Goal: Transaction & Acquisition: Book appointment/travel/reservation

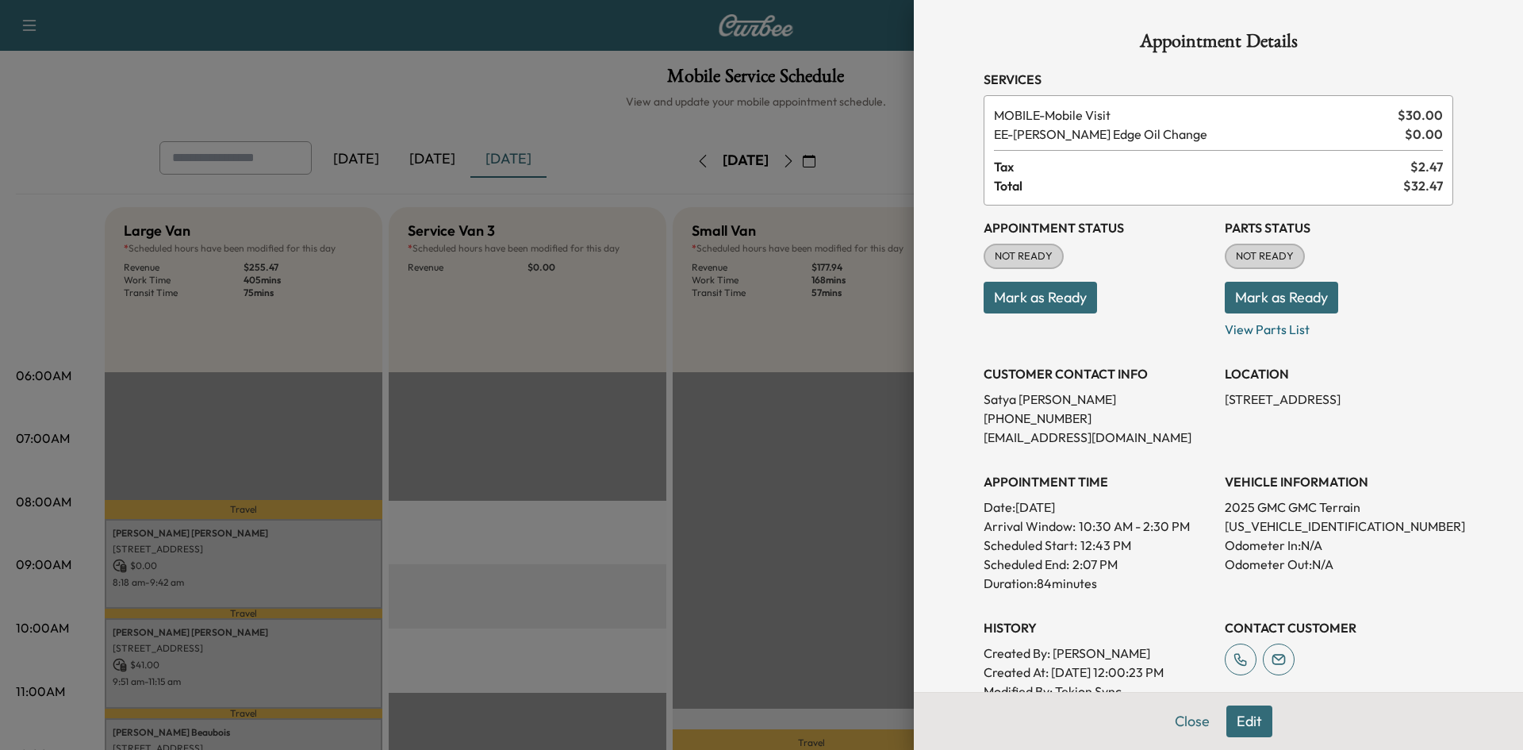
scroll to position [397, 0]
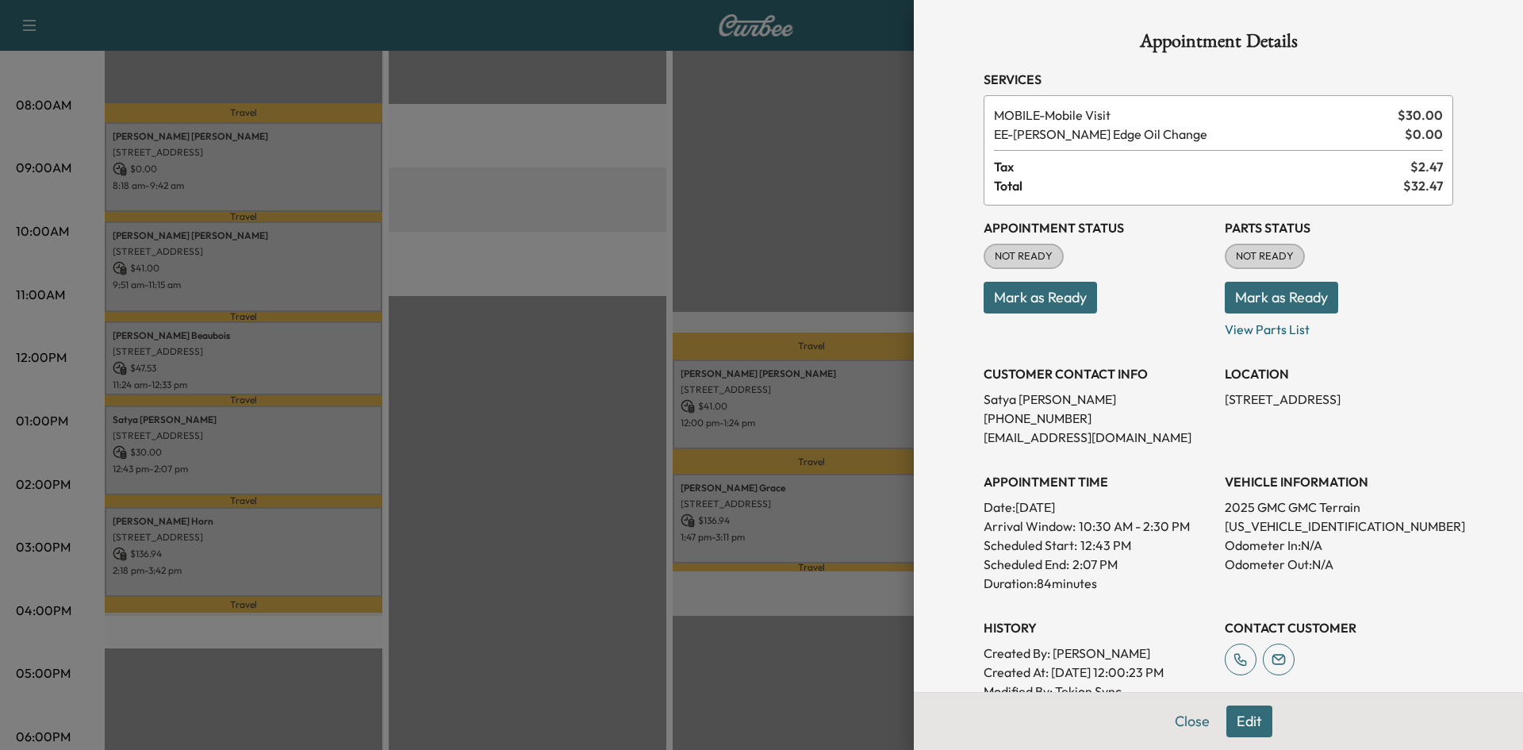
click at [483, 255] on div at bounding box center [761, 375] width 1523 height 750
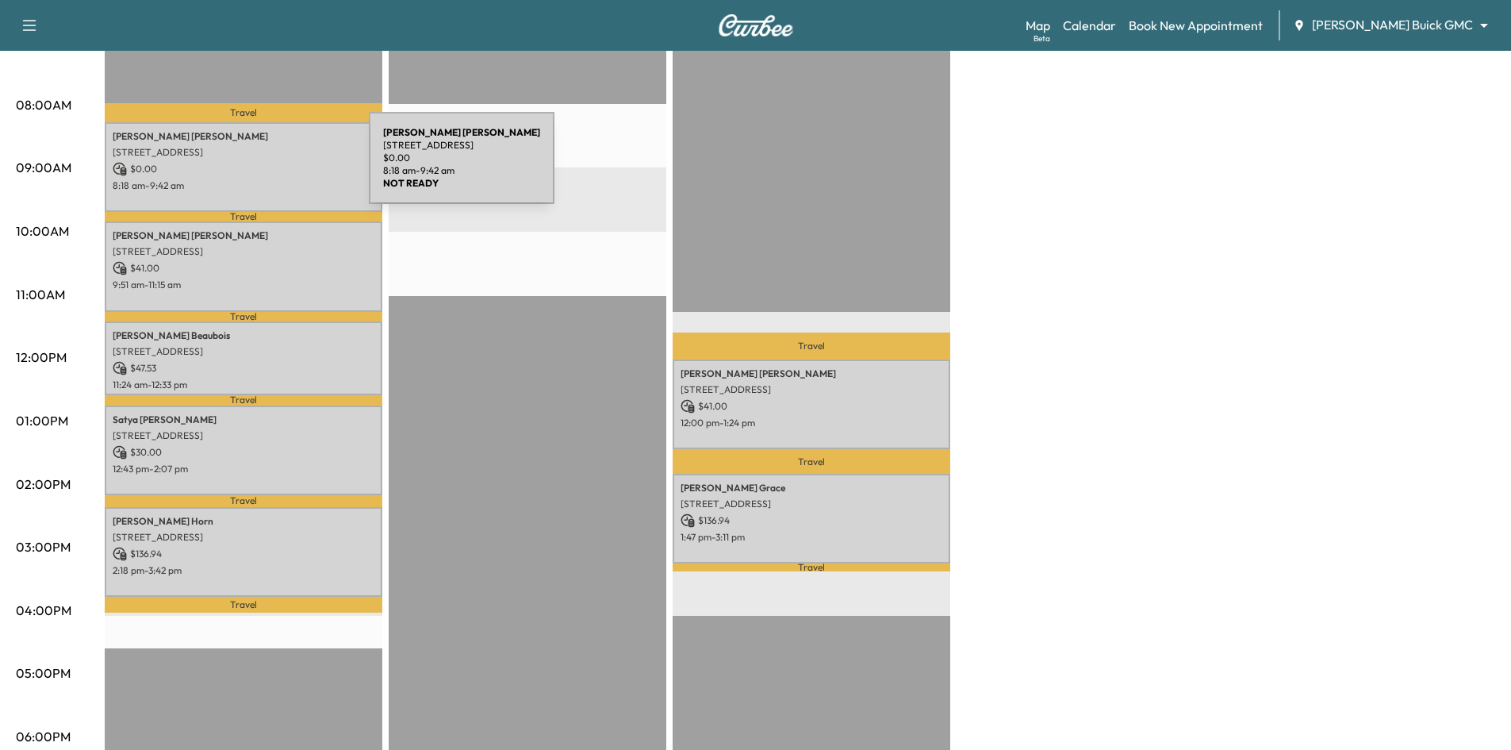
click at [249, 167] on p "$ 0.00" at bounding box center [244, 169] width 262 height 14
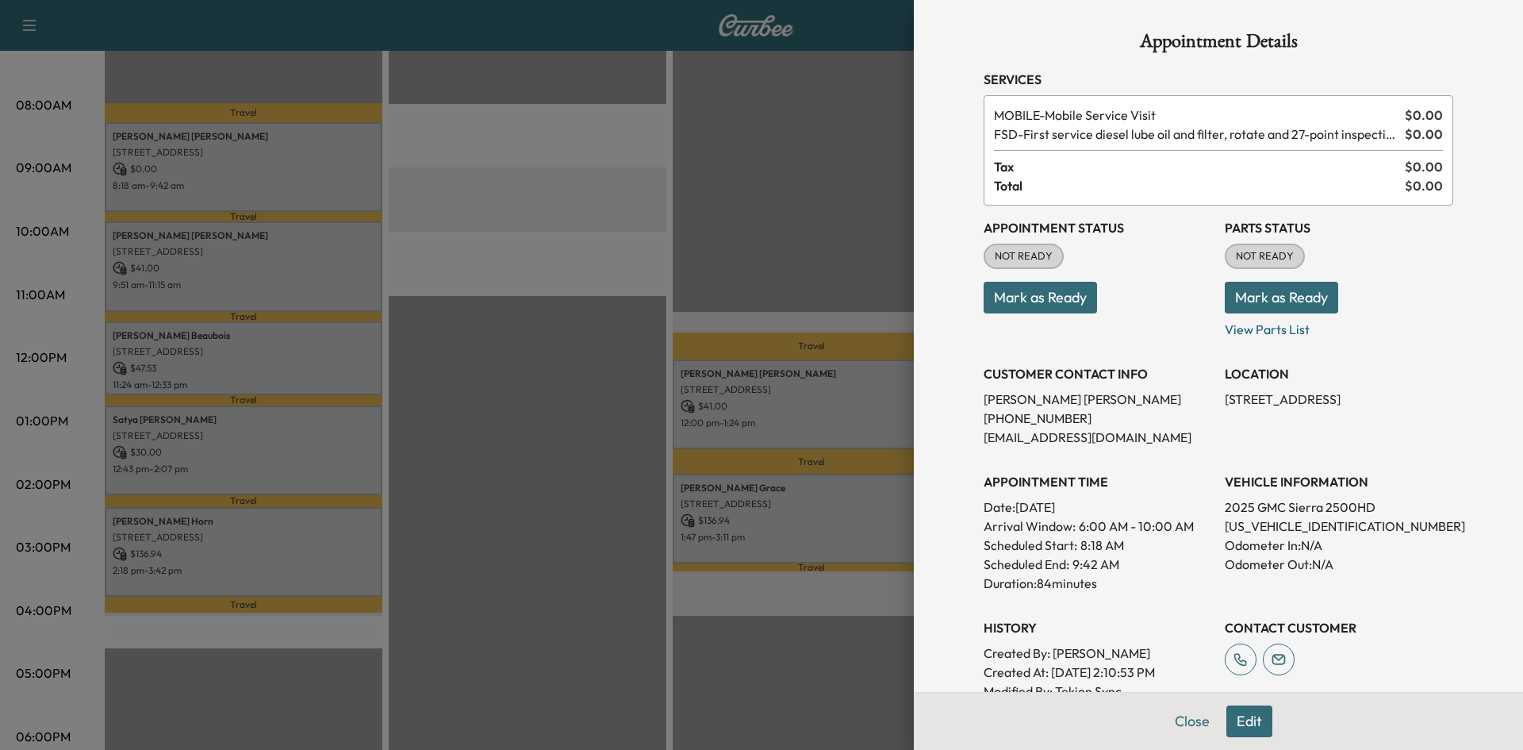
click at [1001, 298] on button "Mark as Ready" at bounding box center [1040, 298] width 113 height 32
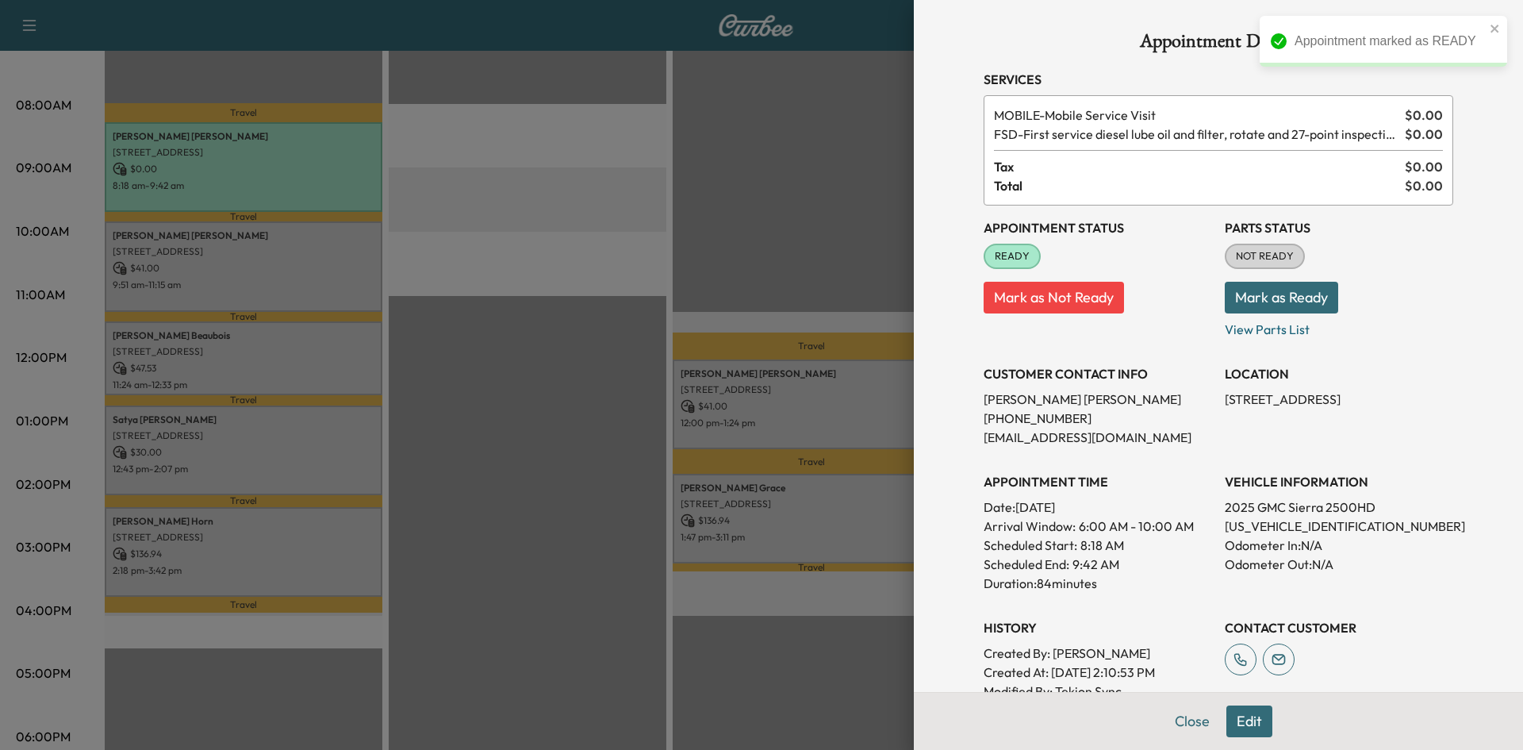
drag, startPoint x: 586, startPoint y: 435, endPoint x: 451, endPoint y: 379, distance: 145.9
click at [575, 429] on div at bounding box center [761, 375] width 1523 height 750
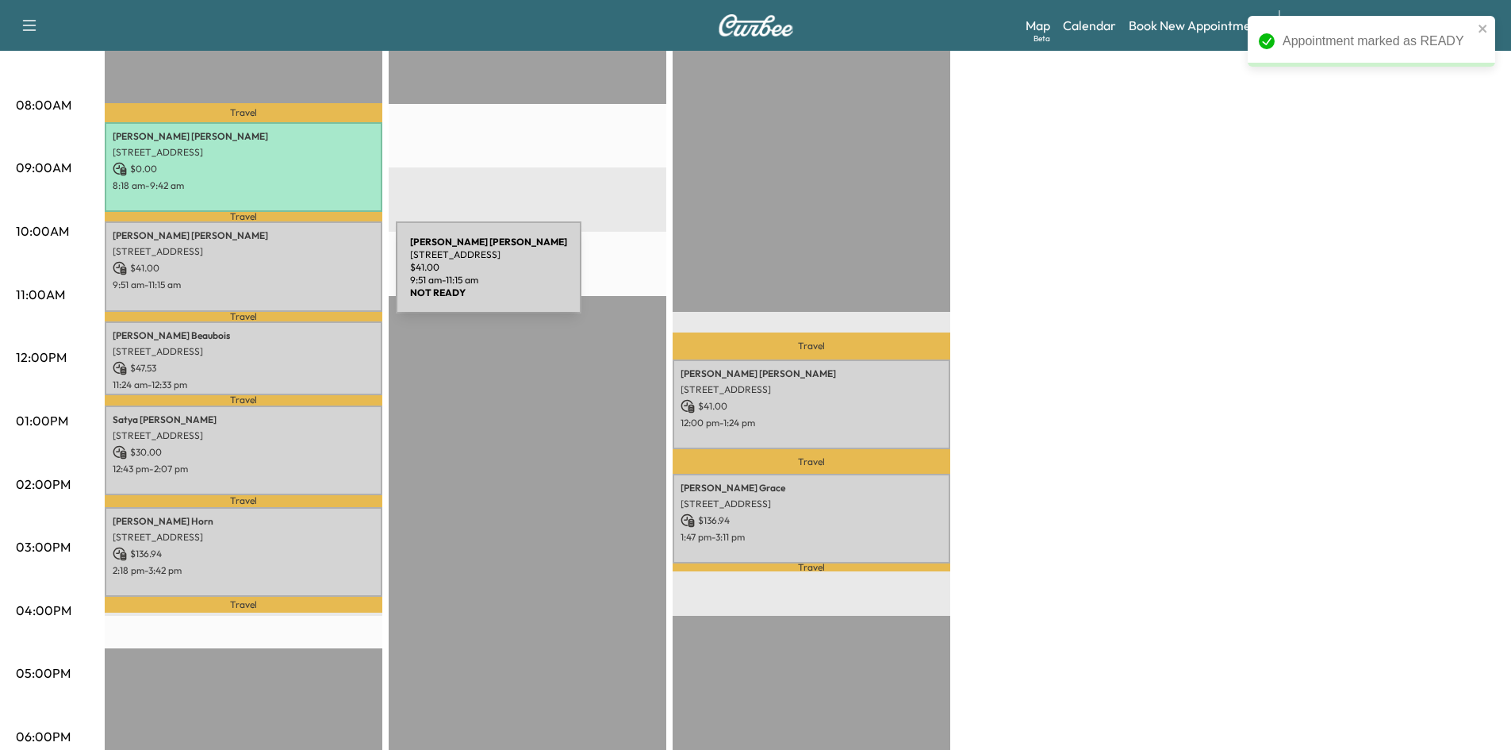
click at [277, 278] on p "9:51 am - 11:15 am" at bounding box center [244, 284] width 262 height 13
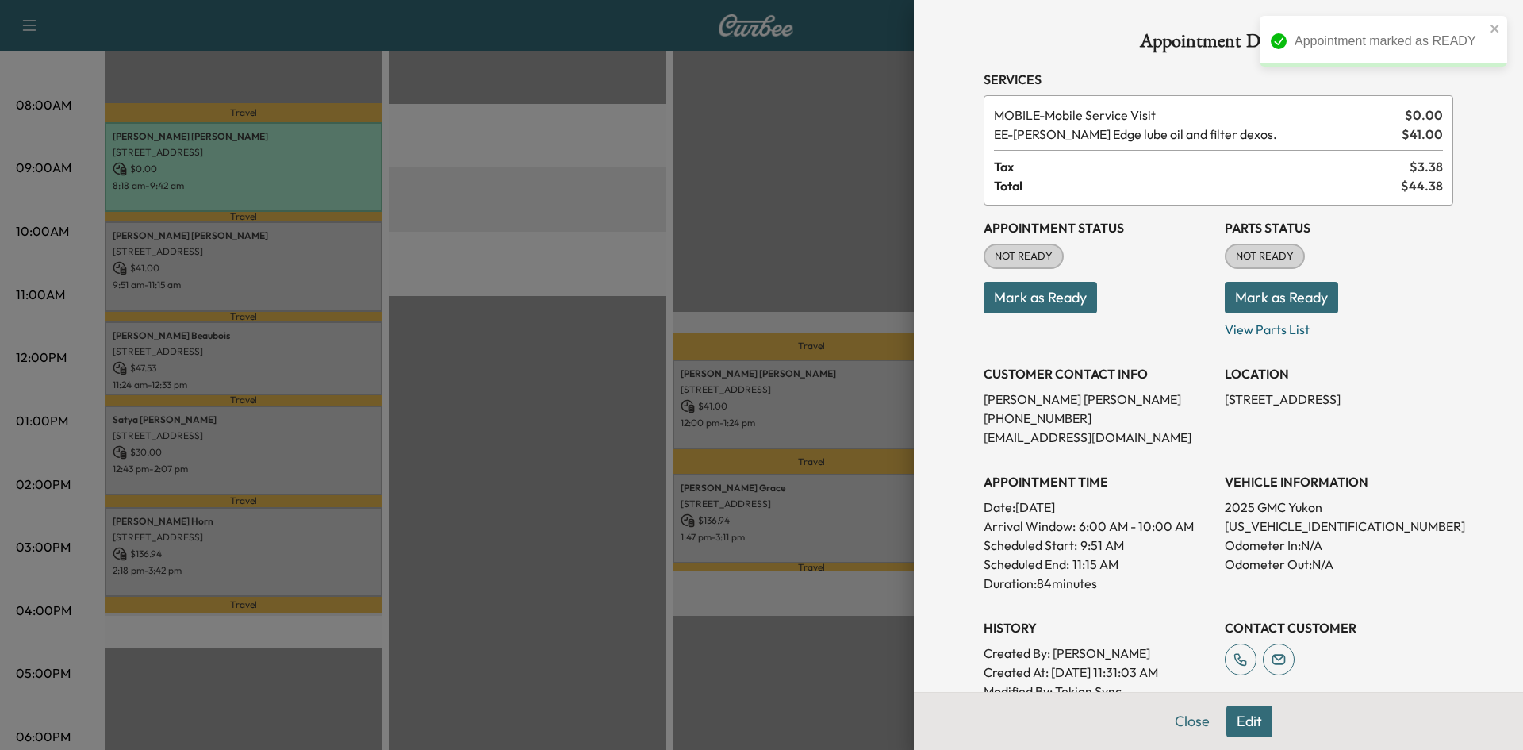
drag, startPoint x: 1033, startPoint y: 301, endPoint x: 732, endPoint y: 314, distance: 301.0
click at [1028, 304] on button "Mark as Ready" at bounding box center [1040, 298] width 113 height 32
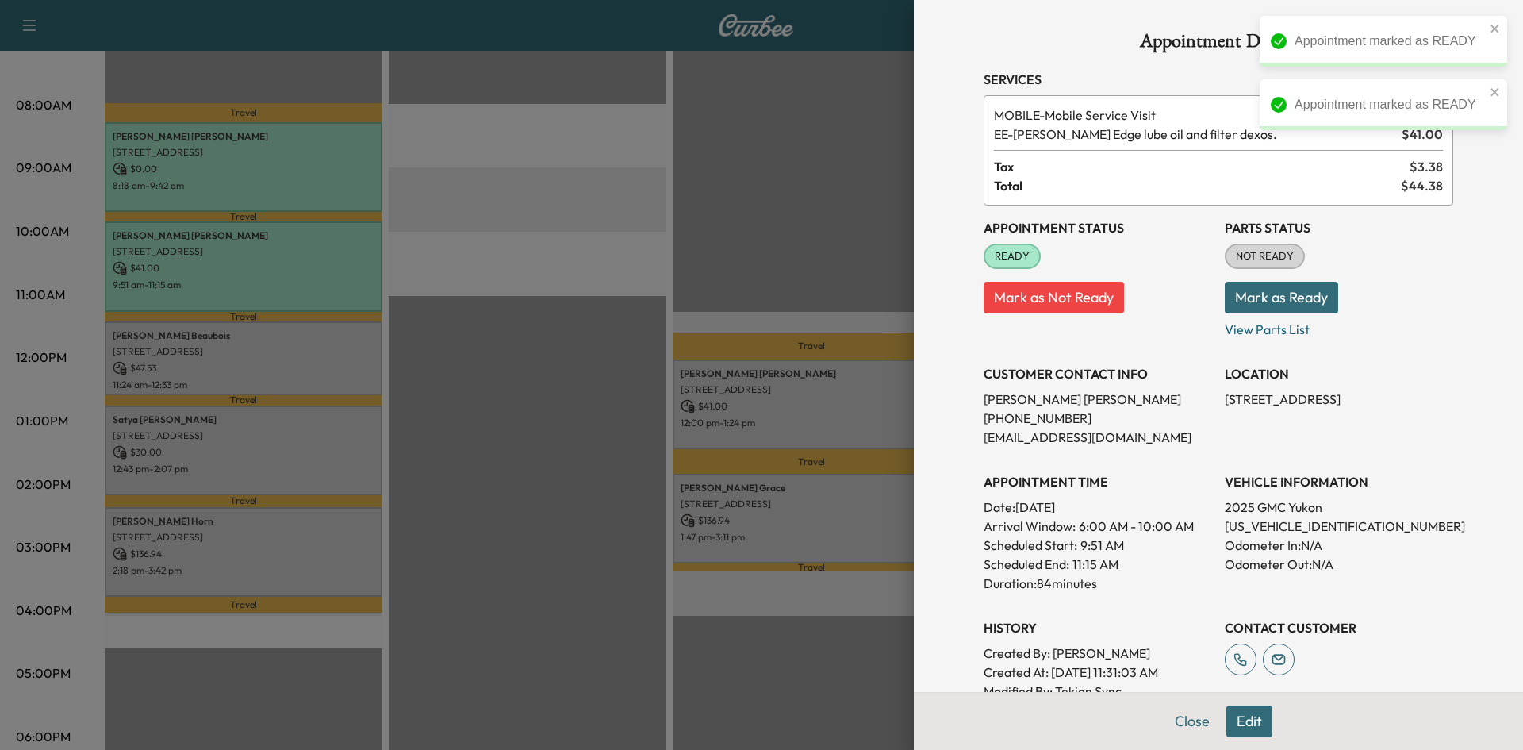
click at [497, 383] on div at bounding box center [761, 375] width 1523 height 750
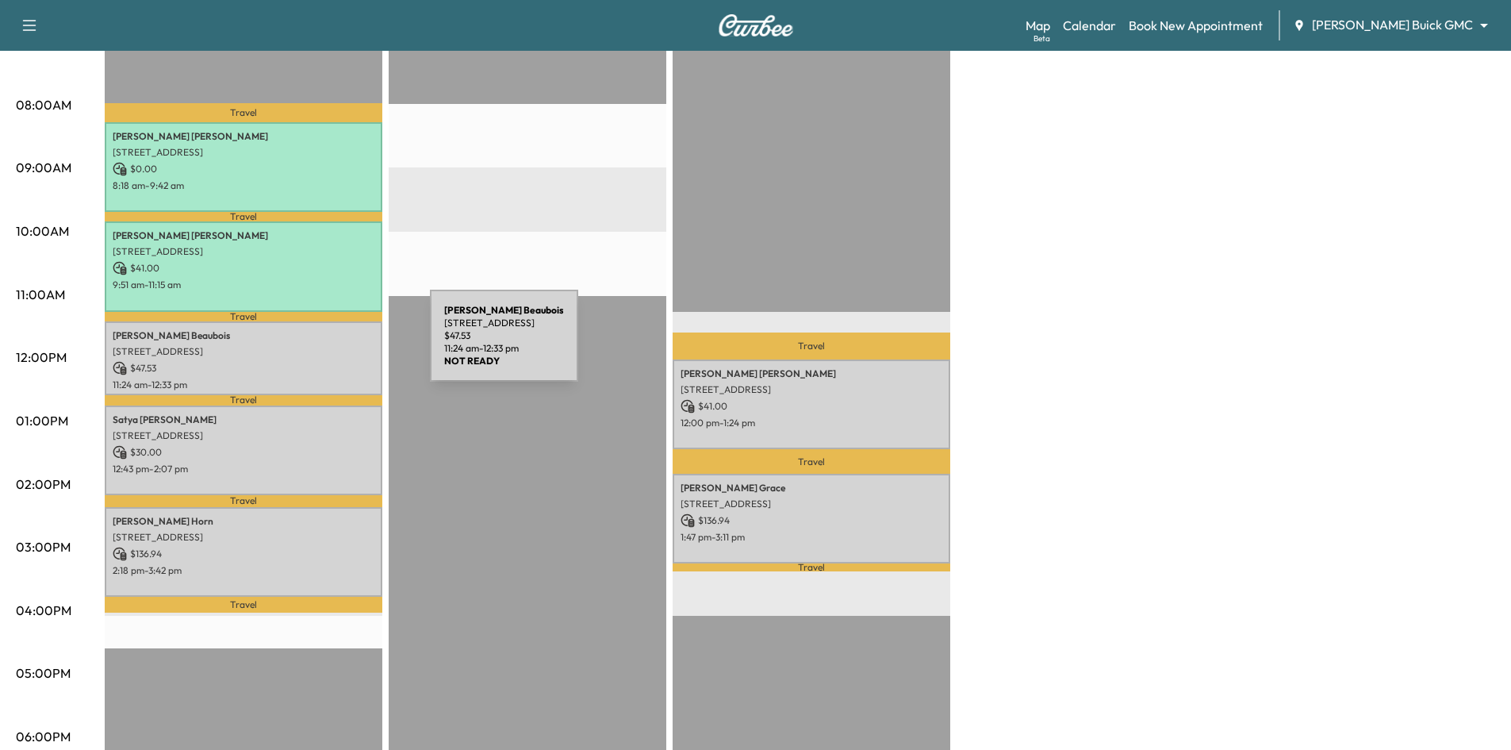
click at [313, 348] on p "6872 SIGMA LN, FRISCO, TX 75035, USA" at bounding box center [244, 351] width 262 height 13
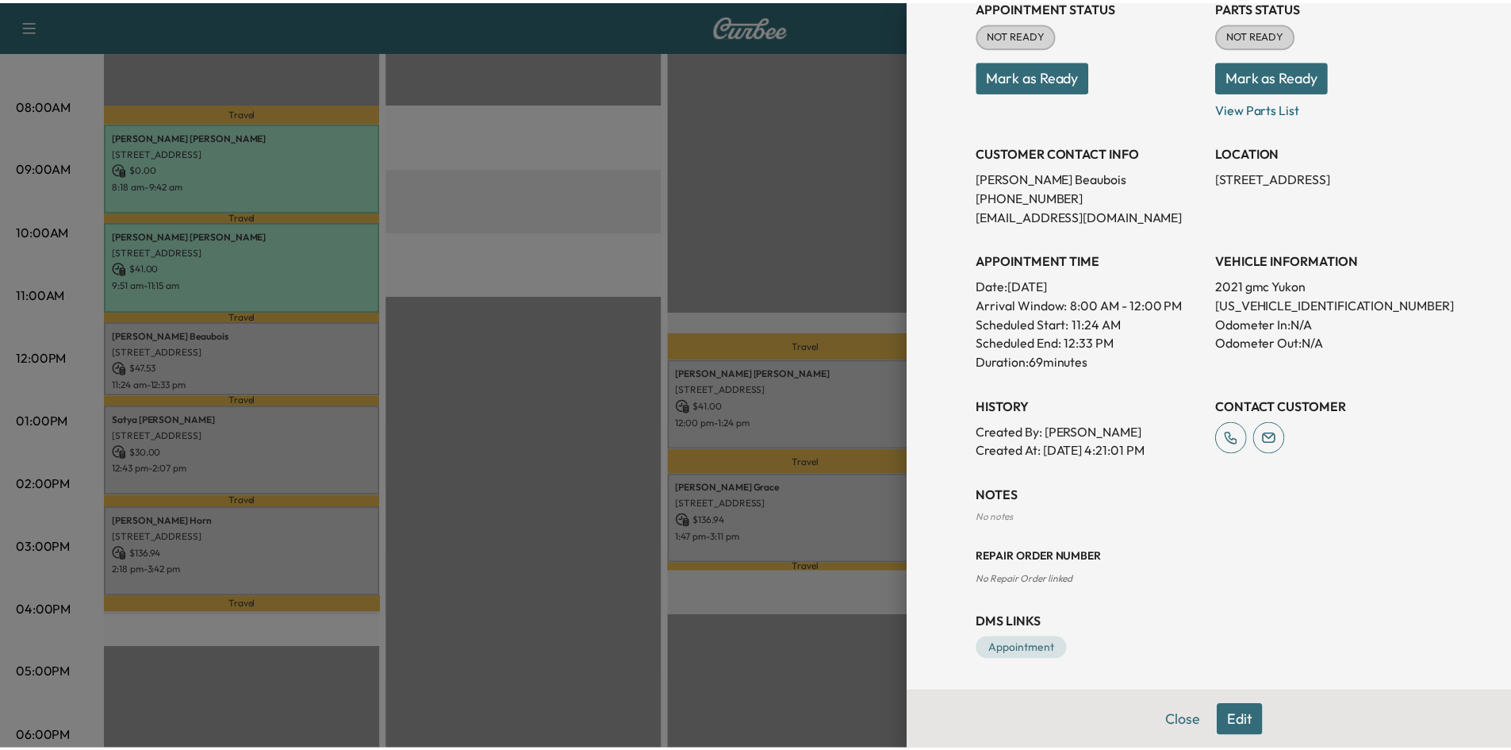
scroll to position [0, 0]
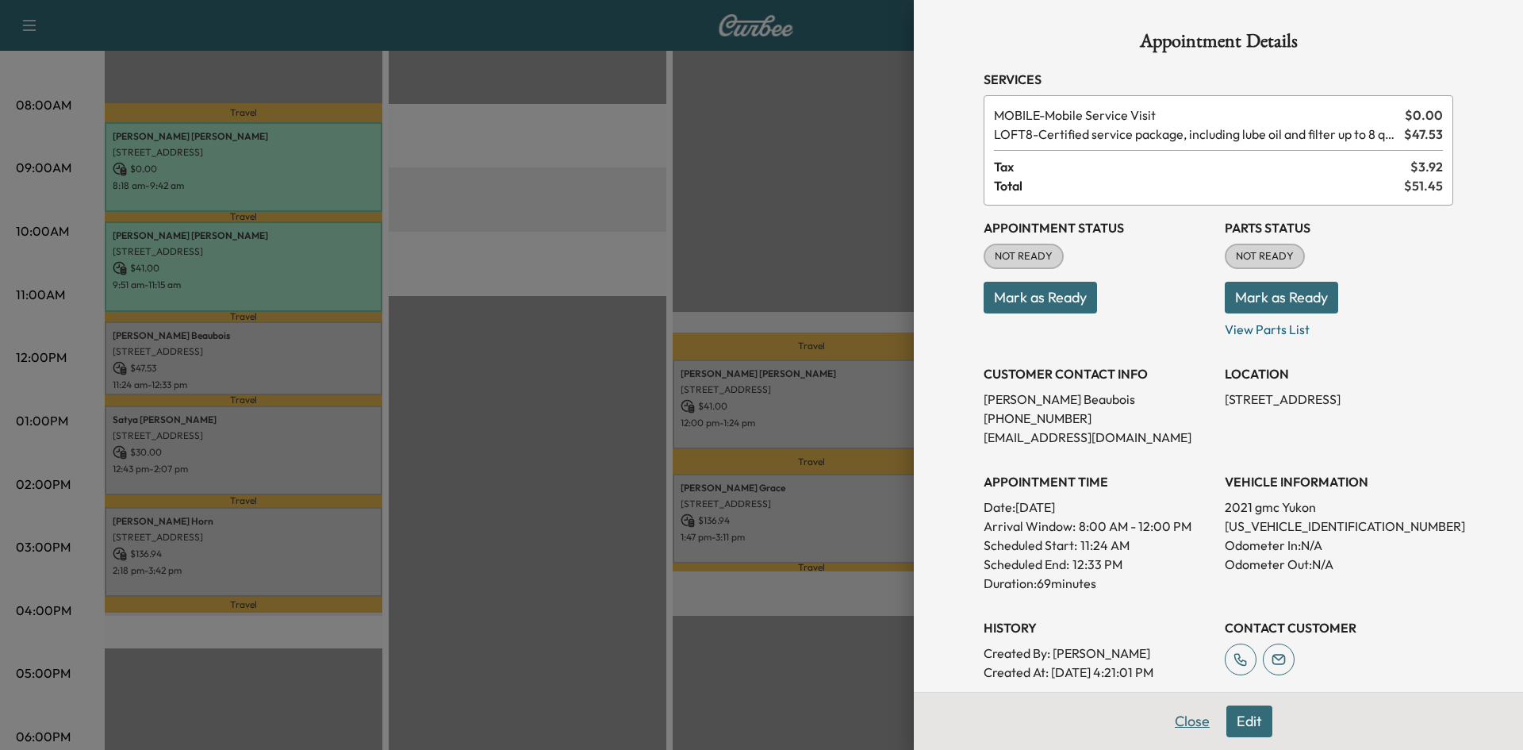
click at [1173, 725] on button "Close" at bounding box center [1193, 721] width 56 height 32
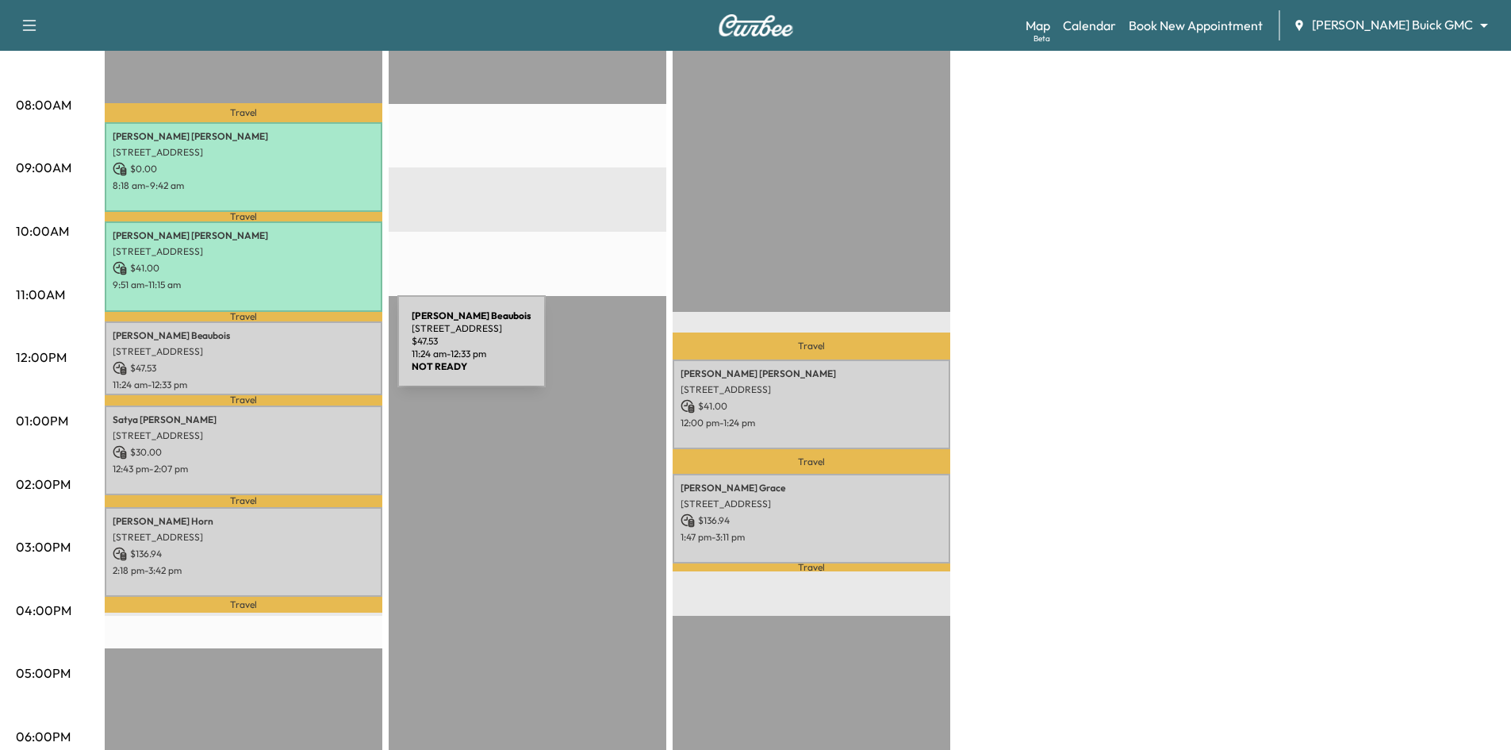
click at [278, 351] on p "6872 SIGMA LN, FRISCO, TX 75035, USA" at bounding box center [244, 351] width 262 height 13
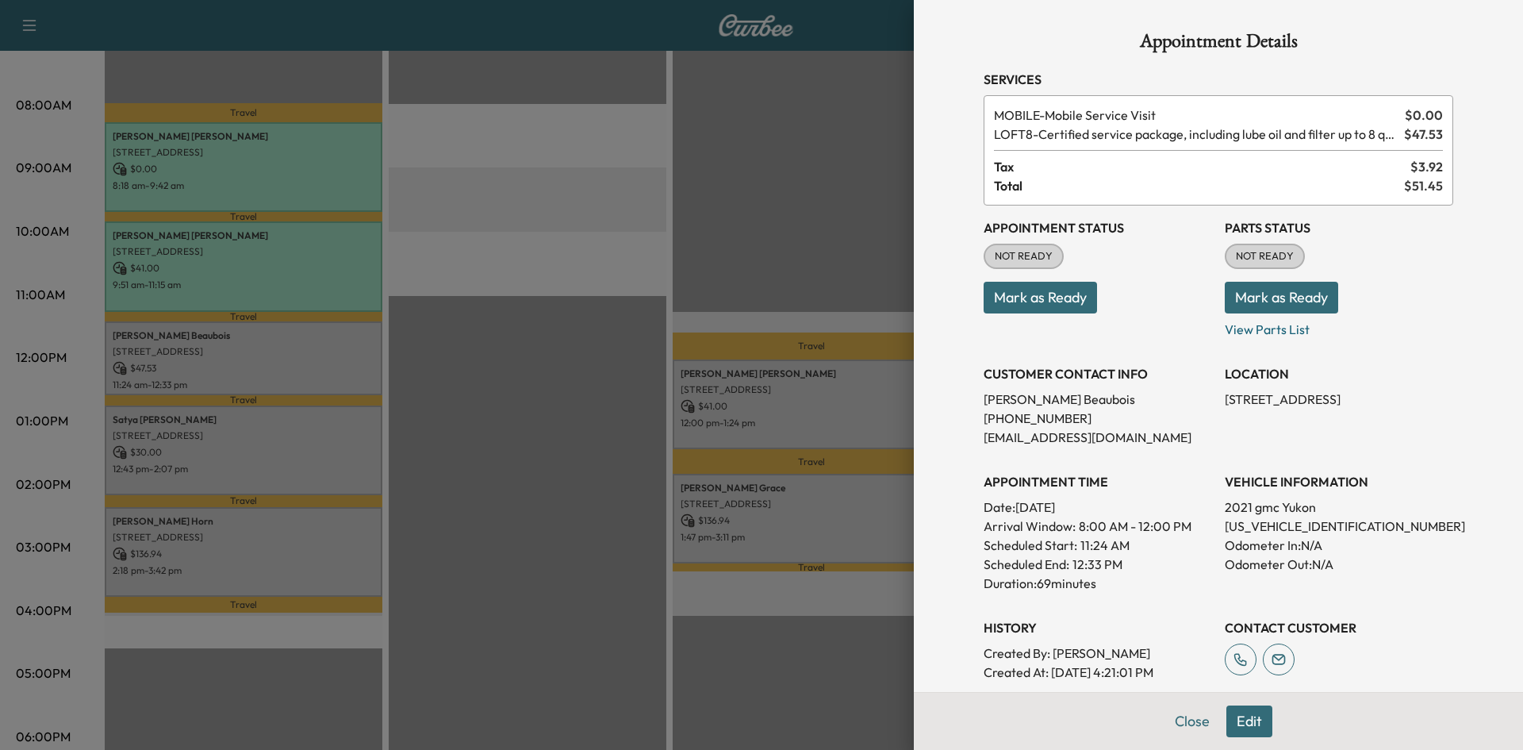
click at [1039, 297] on button "Mark as Ready" at bounding box center [1040, 298] width 113 height 32
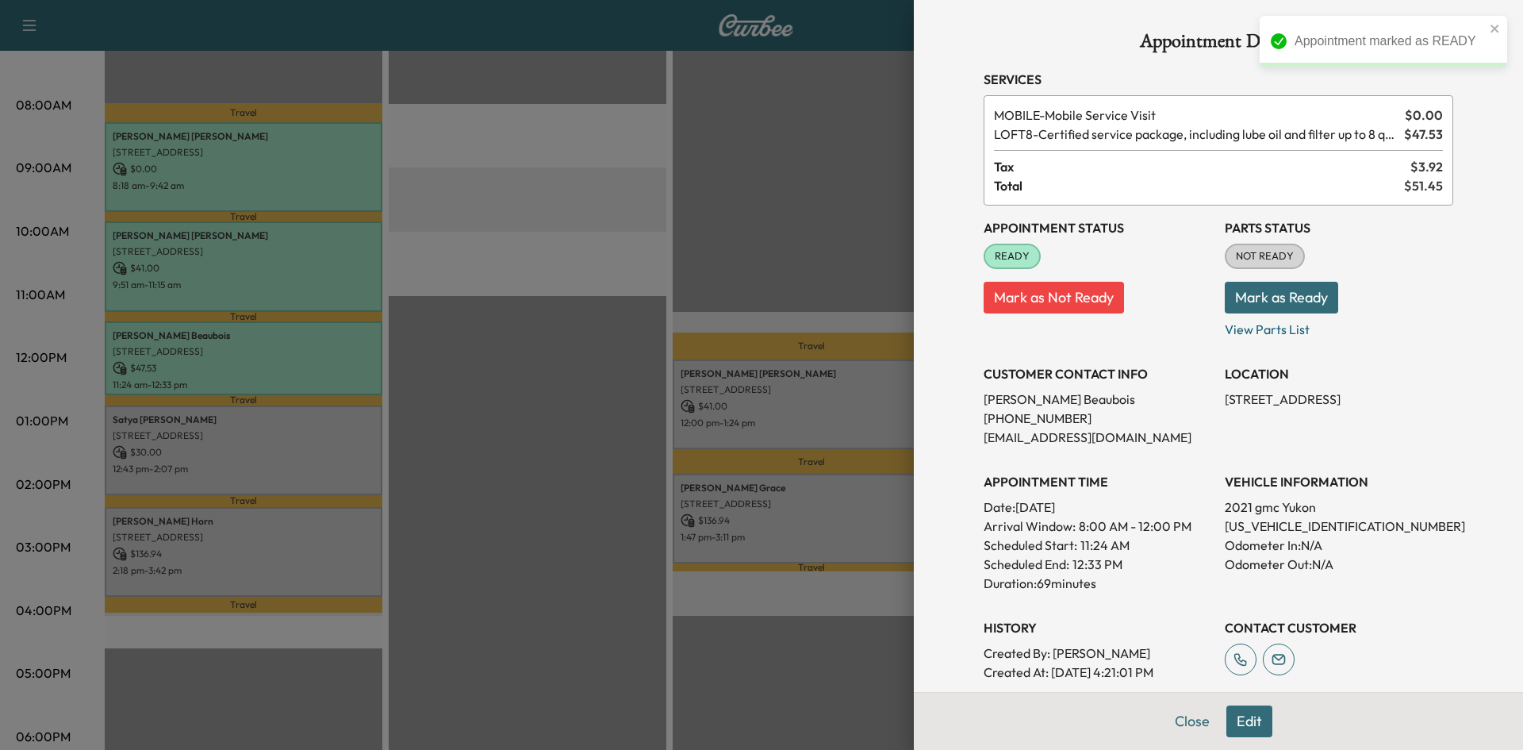
click at [328, 441] on div at bounding box center [761, 375] width 1523 height 750
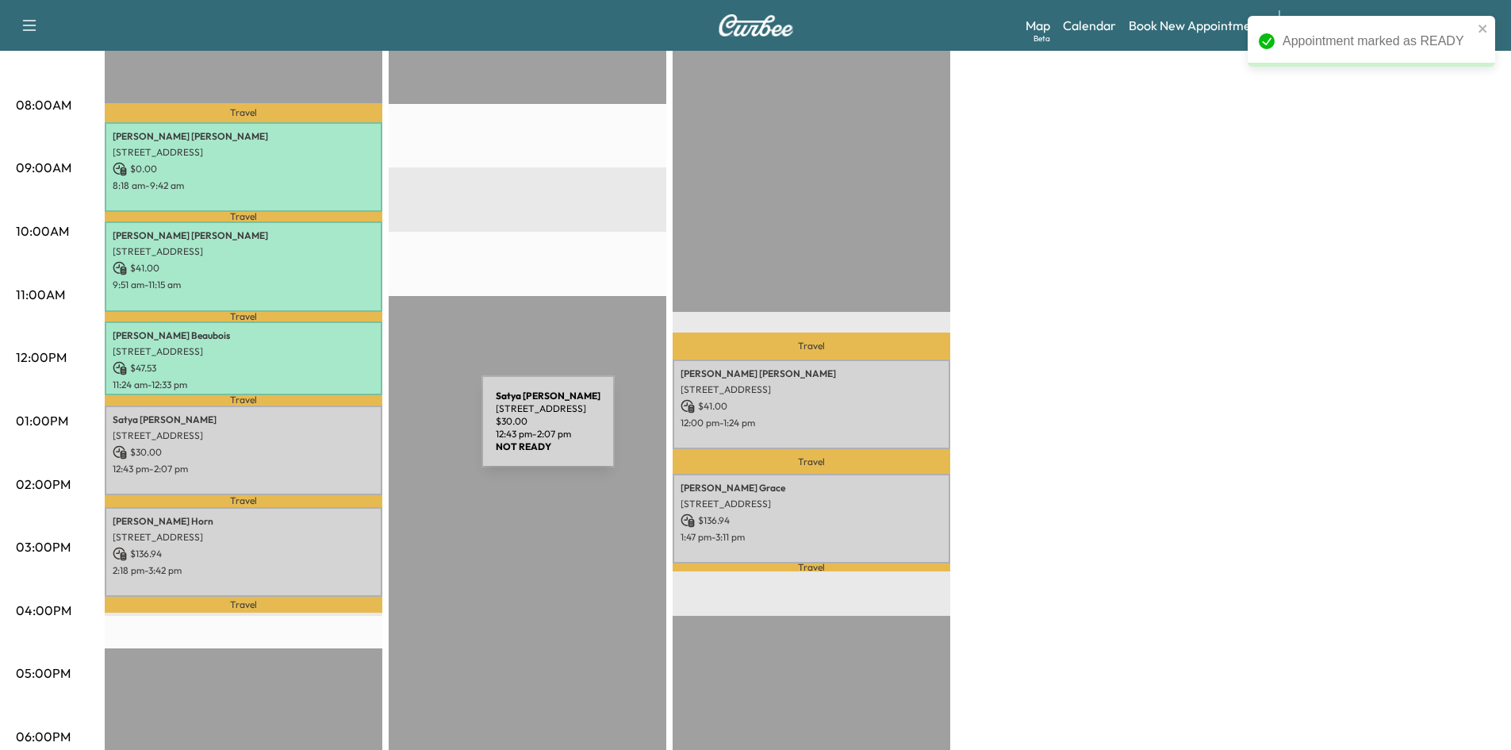
click at [340, 435] on p "7549 Stonebrook Pkwy, Frisco, TX 75034, USA" at bounding box center [244, 435] width 262 height 13
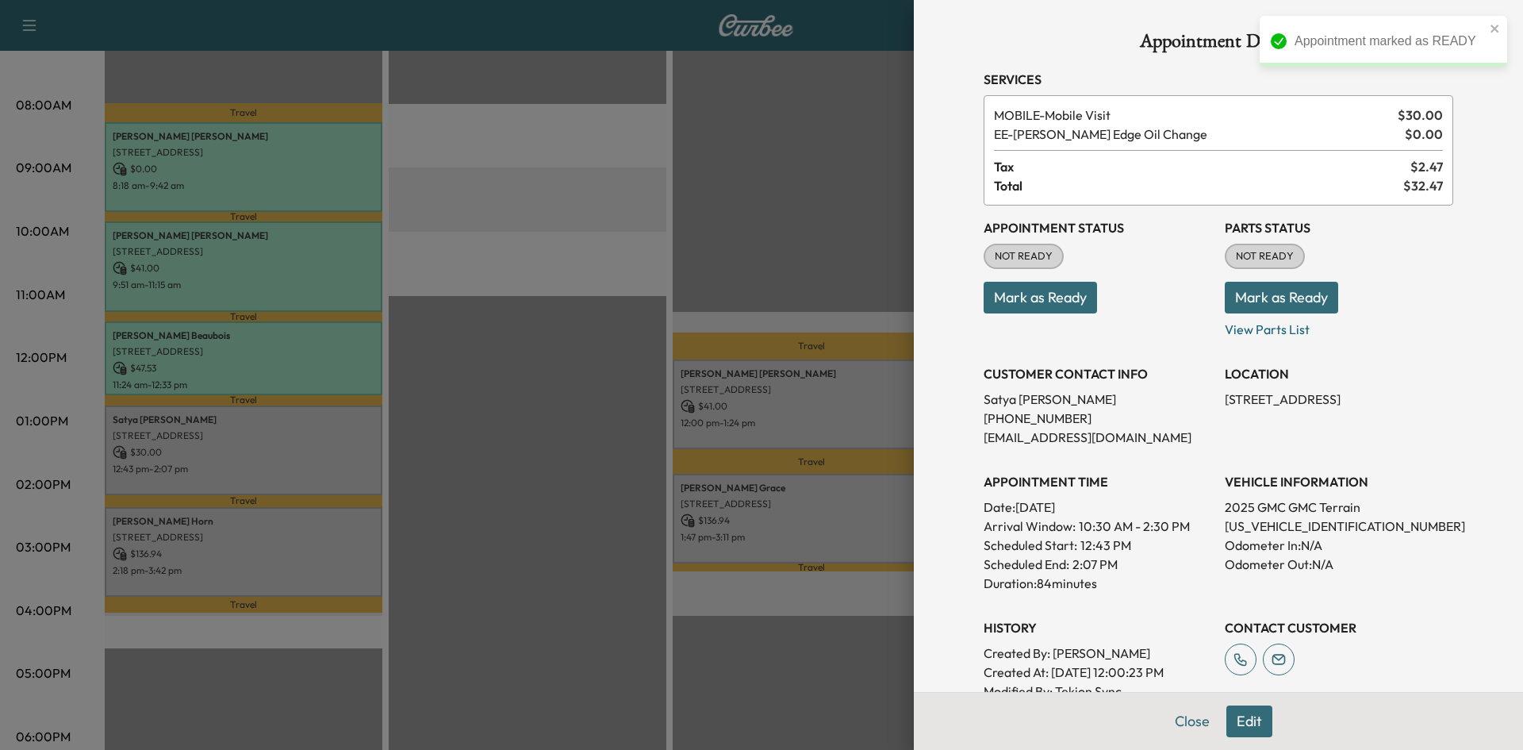
drag, startPoint x: 1053, startPoint y: 294, endPoint x: 952, endPoint y: 329, distance: 106.9
click at [1052, 294] on button "Mark as Ready" at bounding box center [1040, 298] width 113 height 32
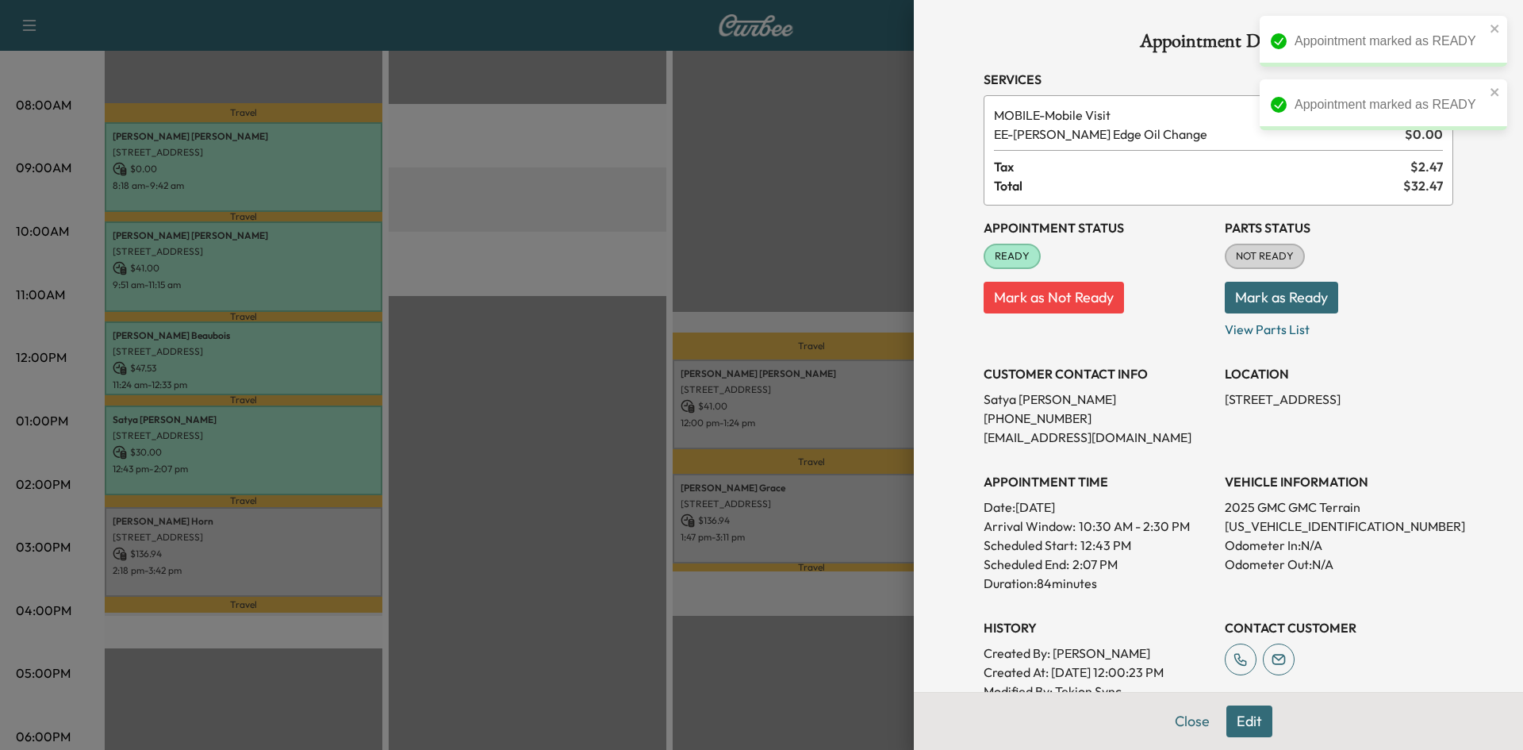
click at [251, 553] on div at bounding box center [761, 375] width 1523 height 750
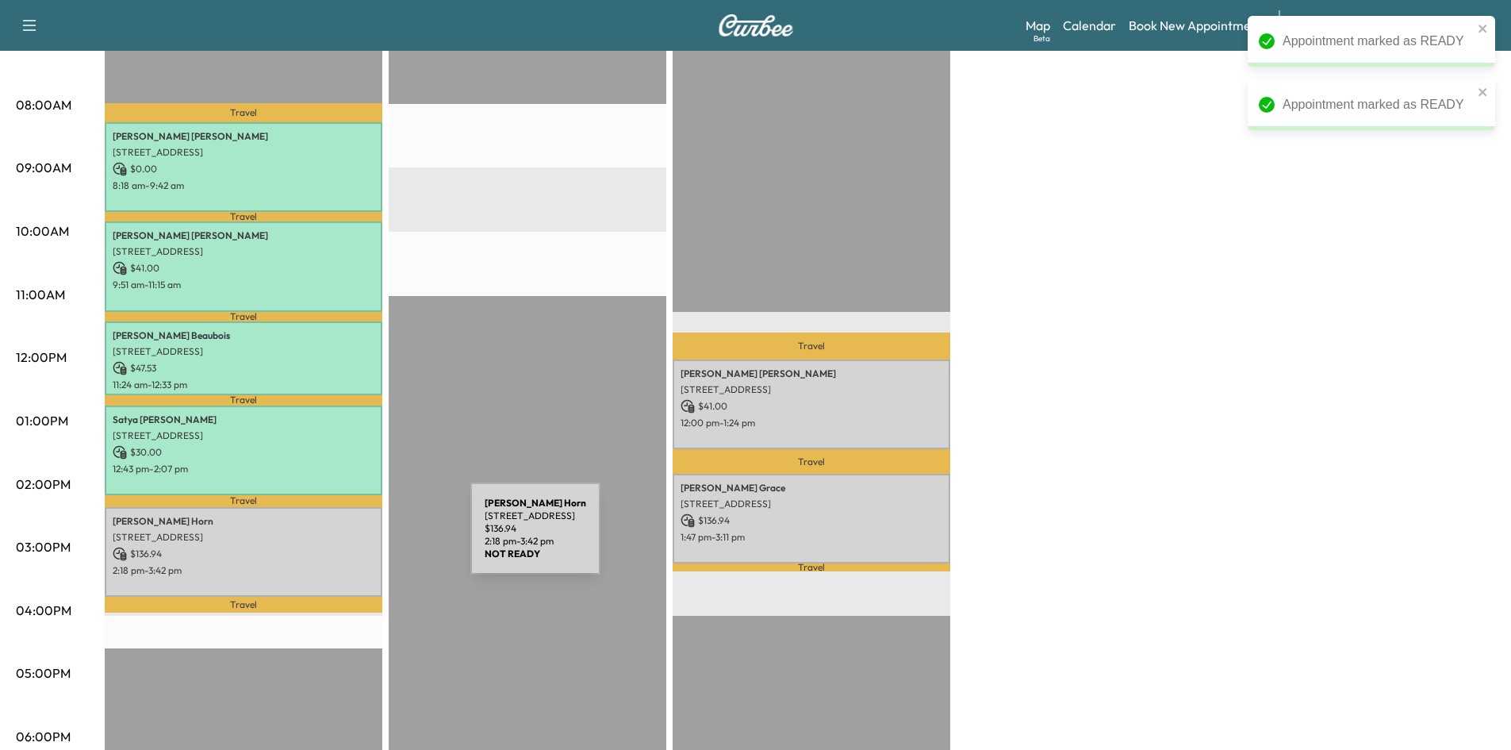
click at [351, 538] on div "Cheryl Horn 2387 Kittyhawk Dr, Frisco, TX 75034, USA $ 136.94 2:18 pm - 3:42 pm" at bounding box center [244, 552] width 278 height 90
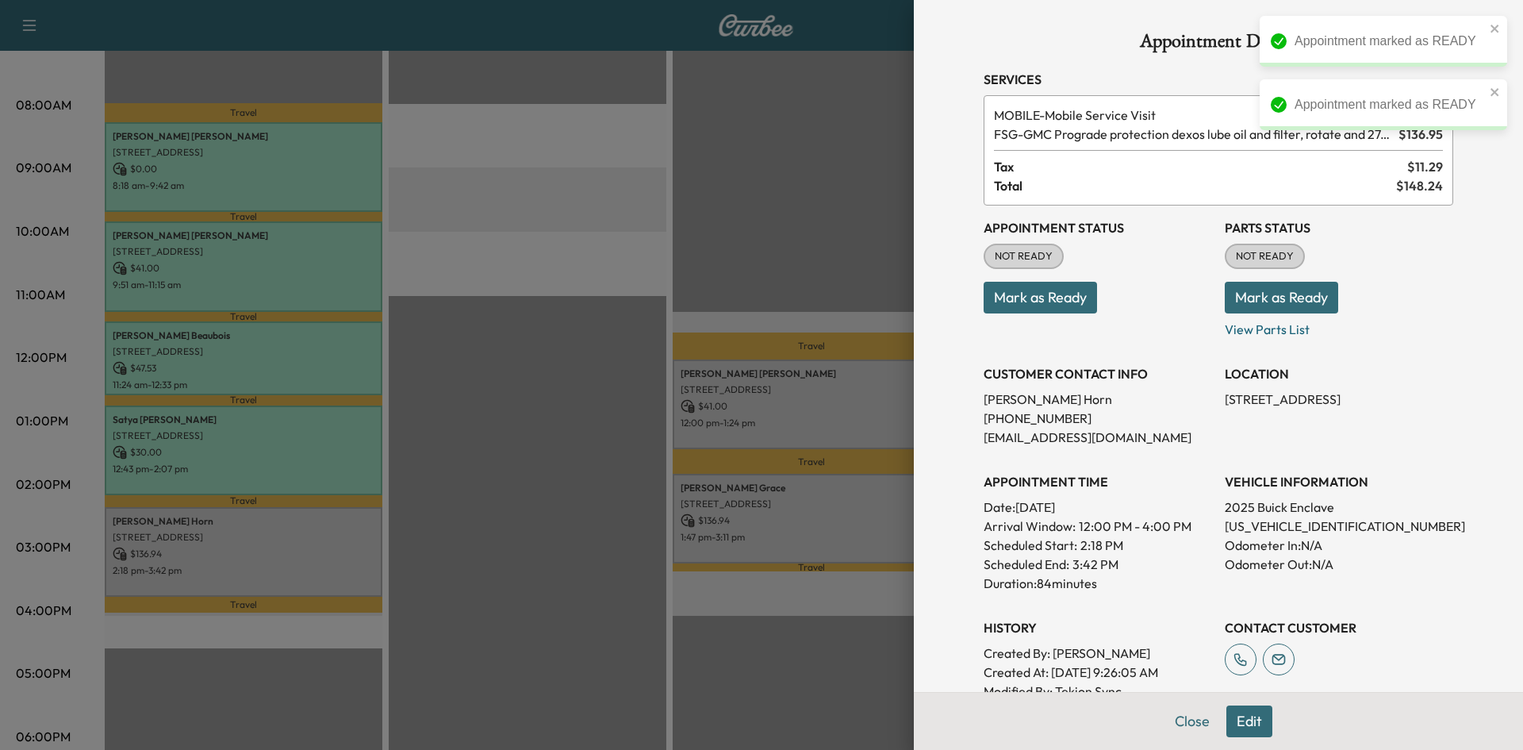
click at [1019, 298] on button "Mark as Ready" at bounding box center [1040, 298] width 113 height 32
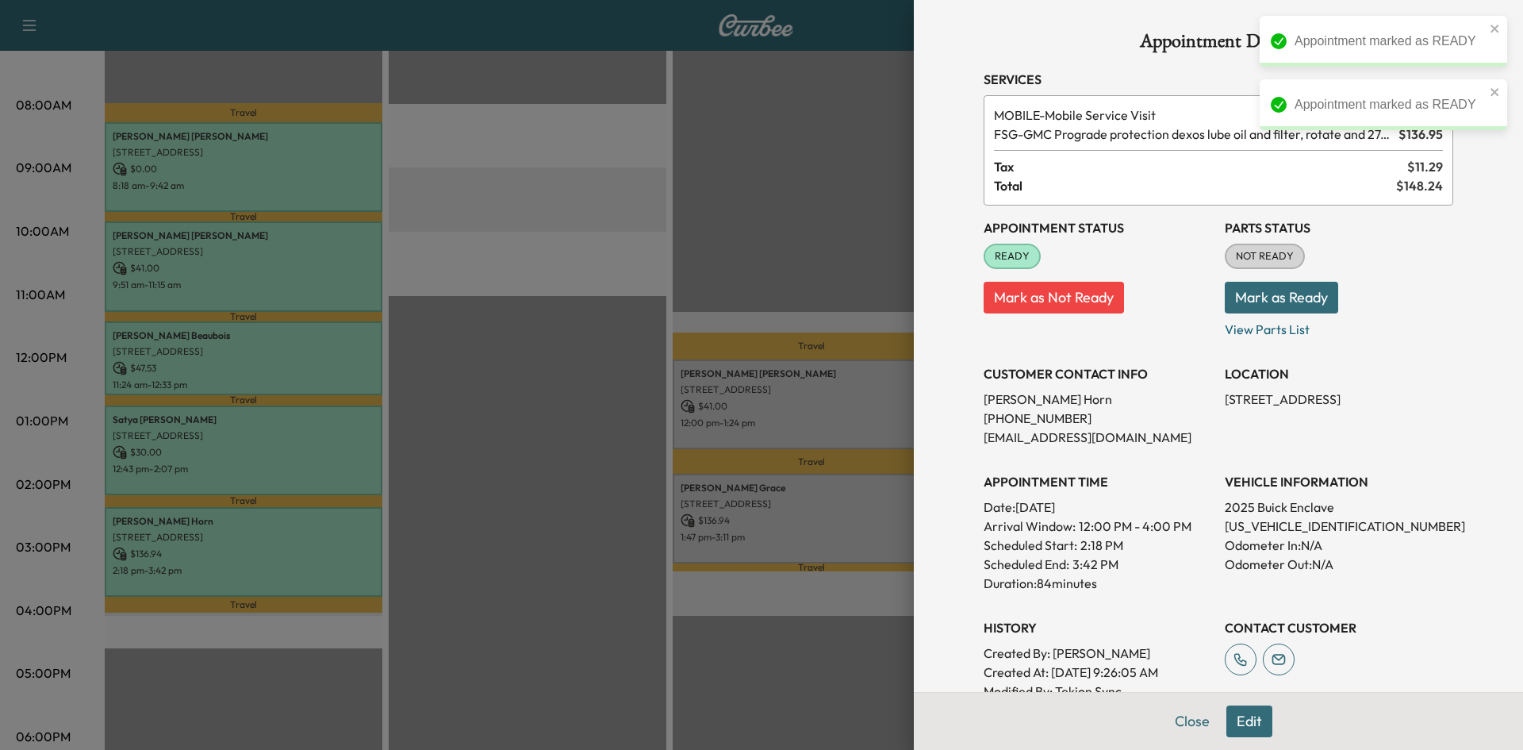
click at [856, 396] on div at bounding box center [761, 375] width 1523 height 750
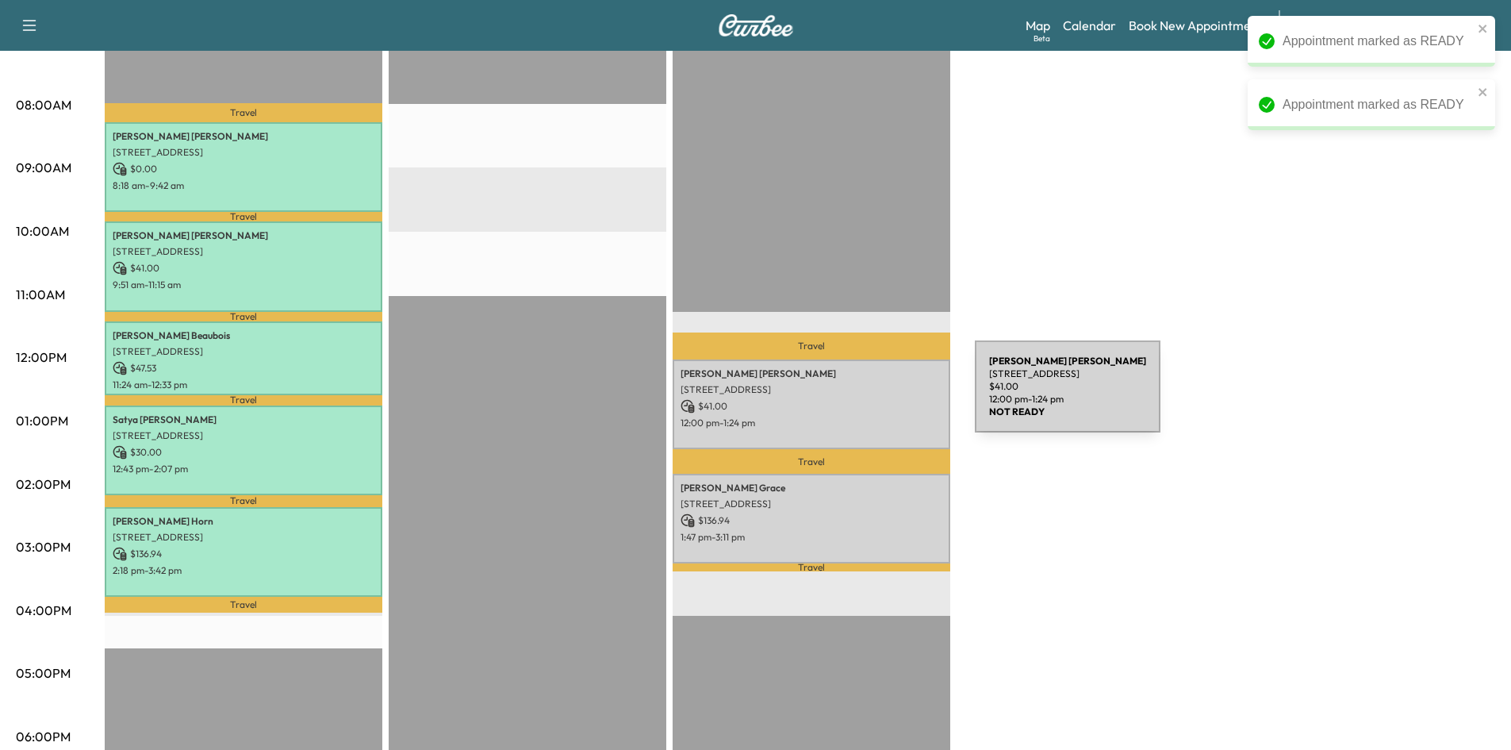
click at [856, 399] on p "$ 41.00" at bounding box center [812, 406] width 262 height 14
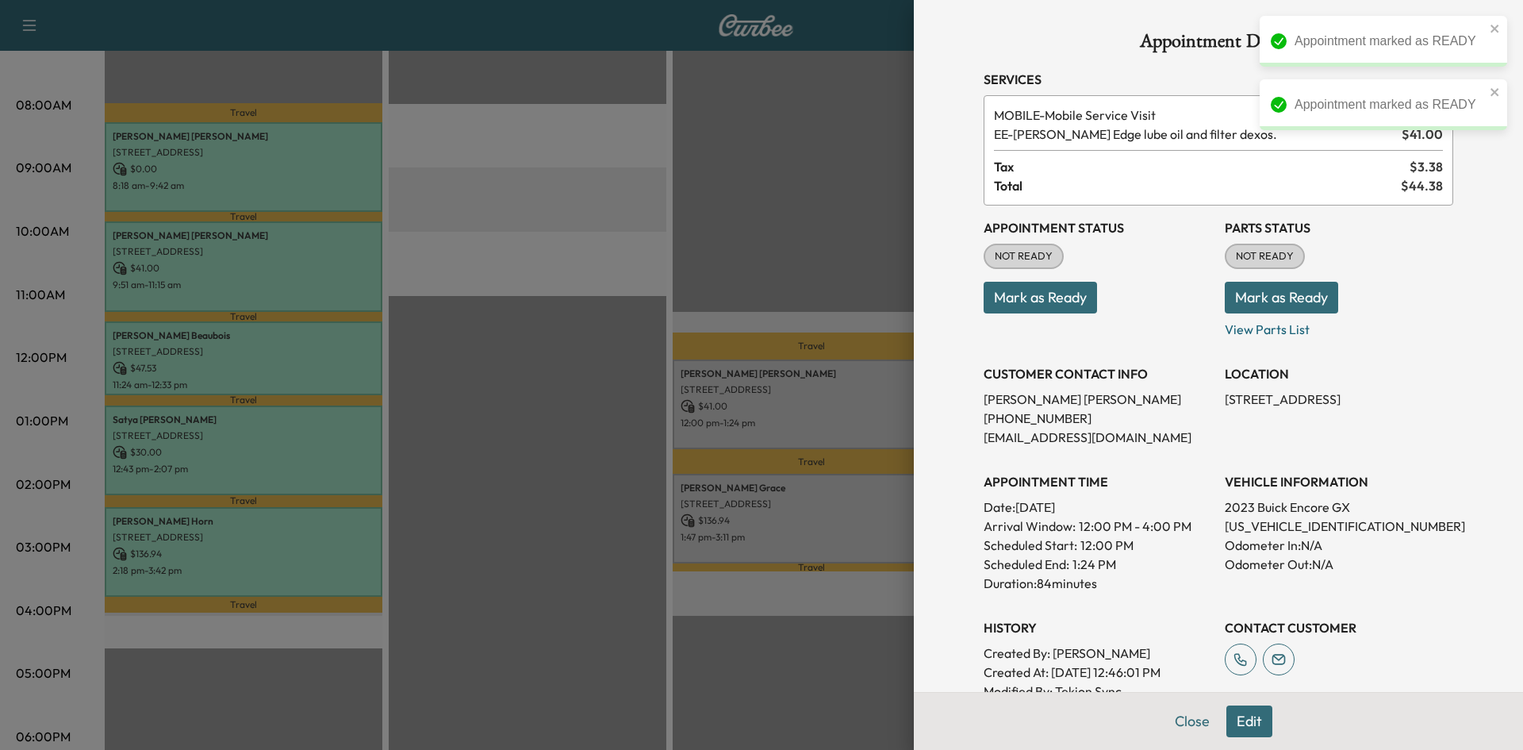
click at [1010, 301] on button "Mark as Ready" at bounding box center [1040, 298] width 113 height 32
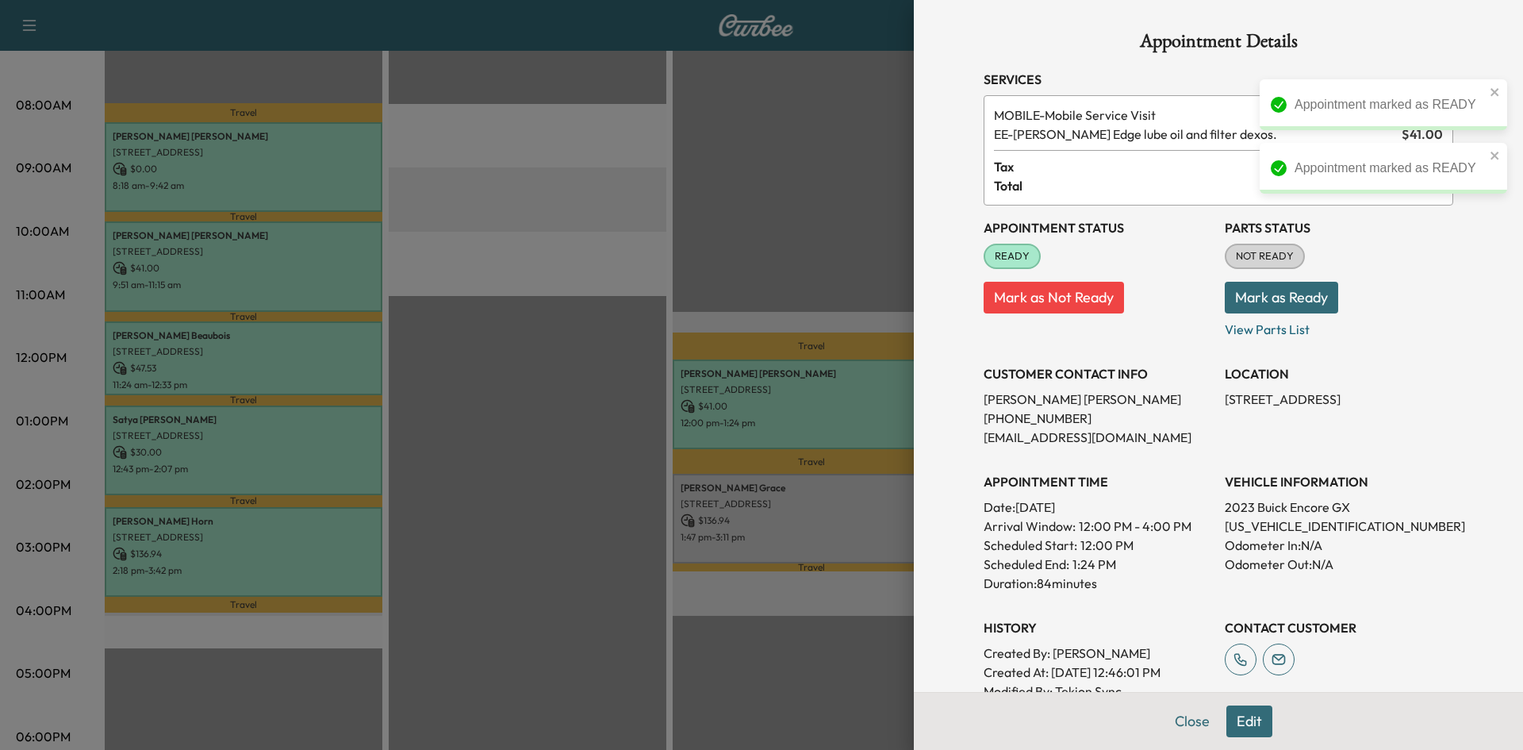
click at [847, 502] on div at bounding box center [761, 375] width 1523 height 750
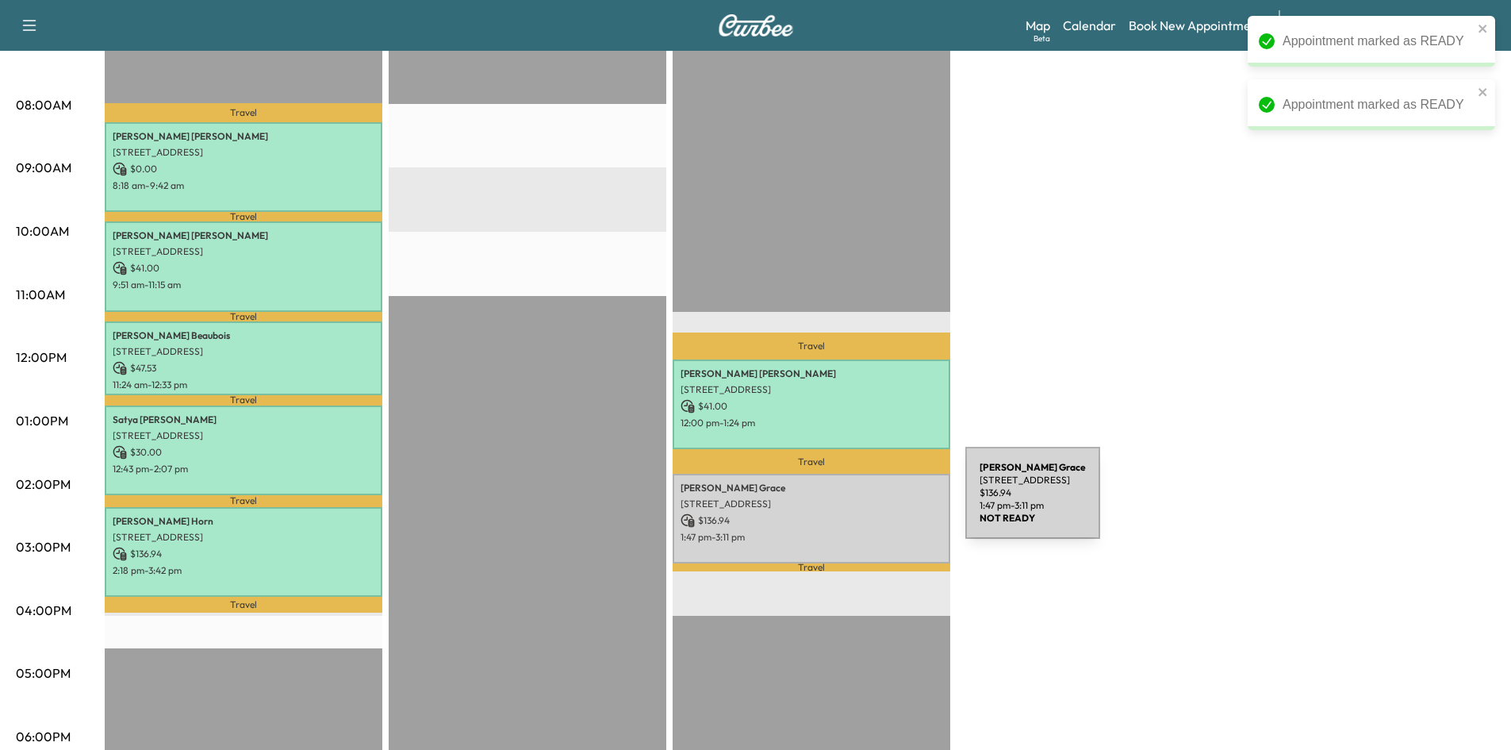
click at [847, 502] on p "2601 Network Blvd, Frisco, TX 75034, USA" at bounding box center [812, 503] width 262 height 13
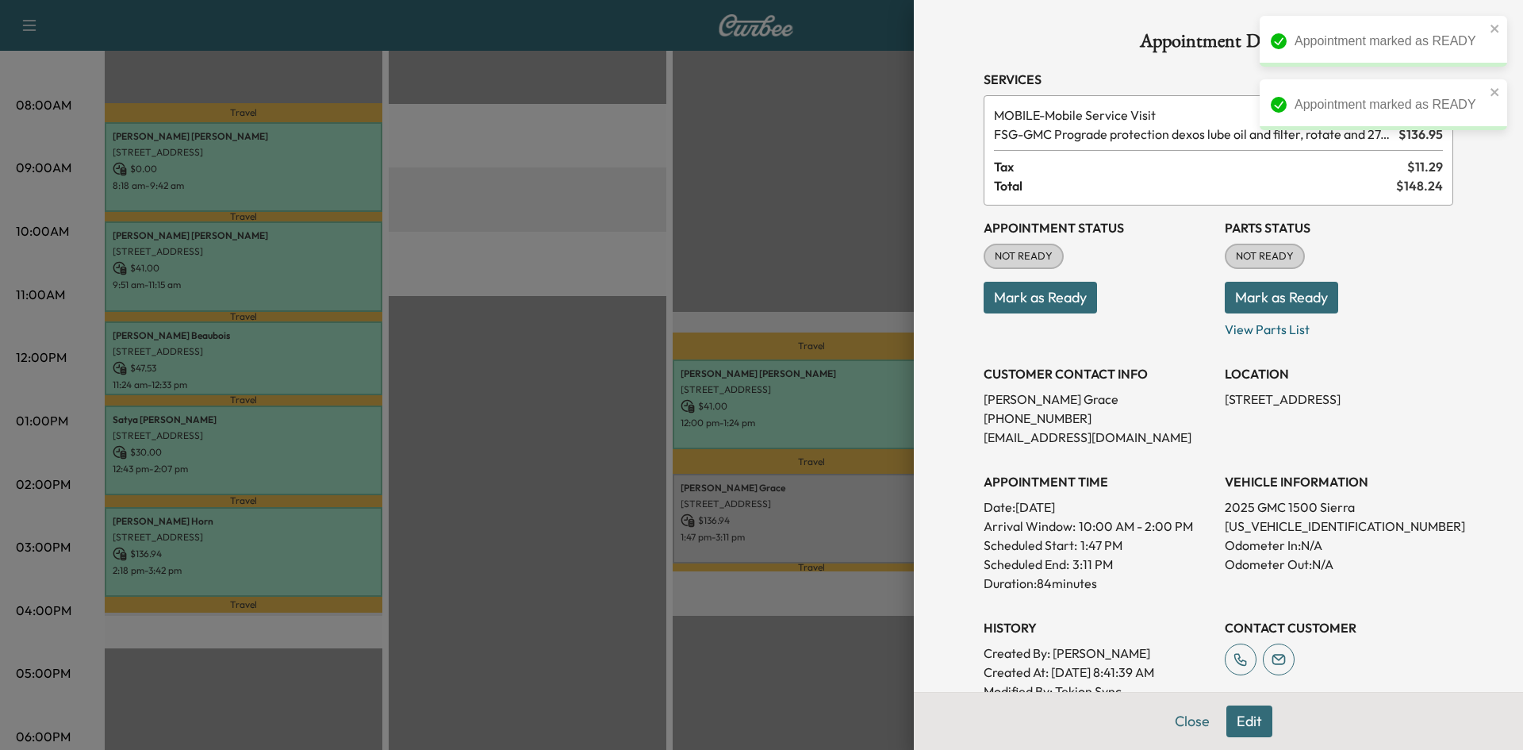
click at [1010, 305] on button "Mark as Ready" at bounding box center [1040, 298] width 113 height 32
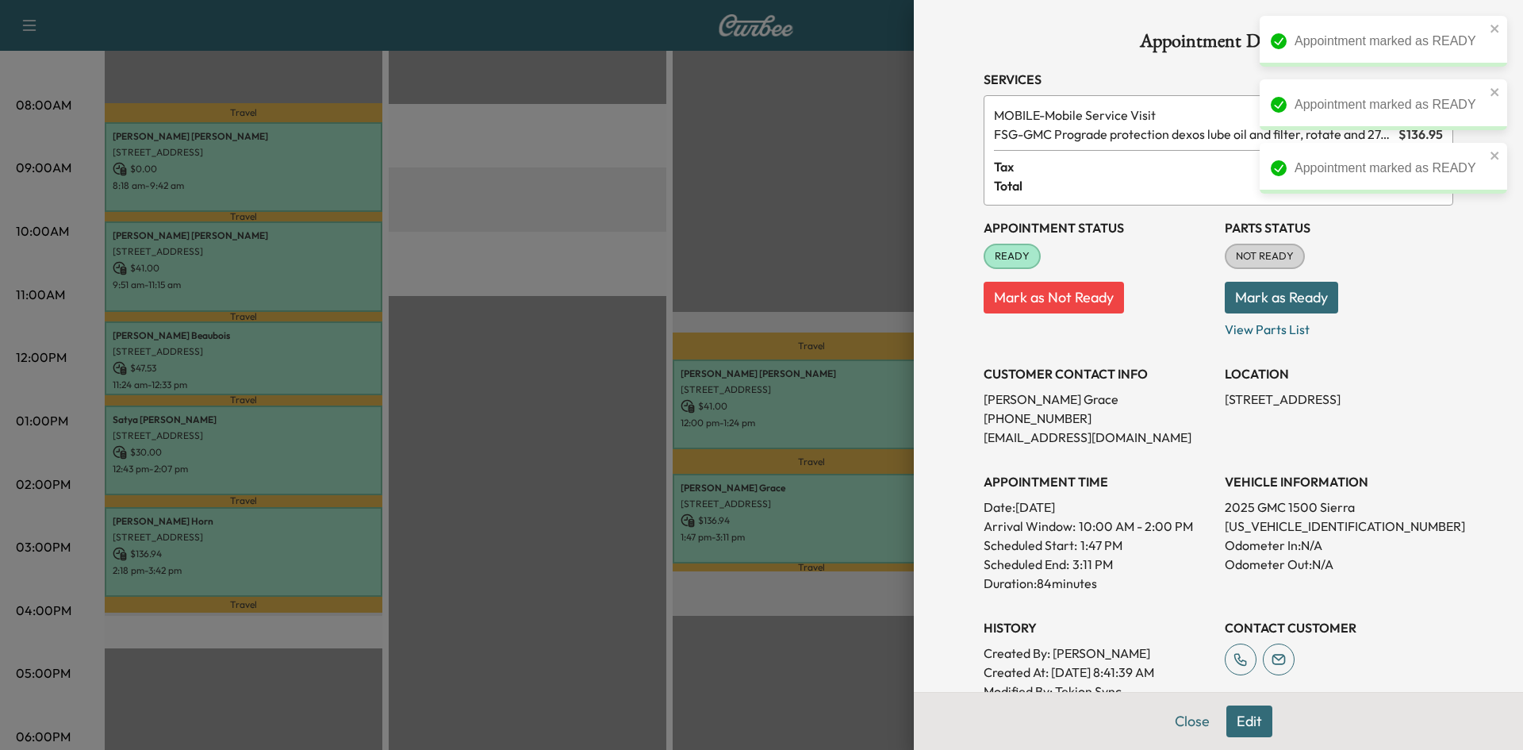
click at [551, 447] on div at bounding box center [761, 375] width 1523 height 750
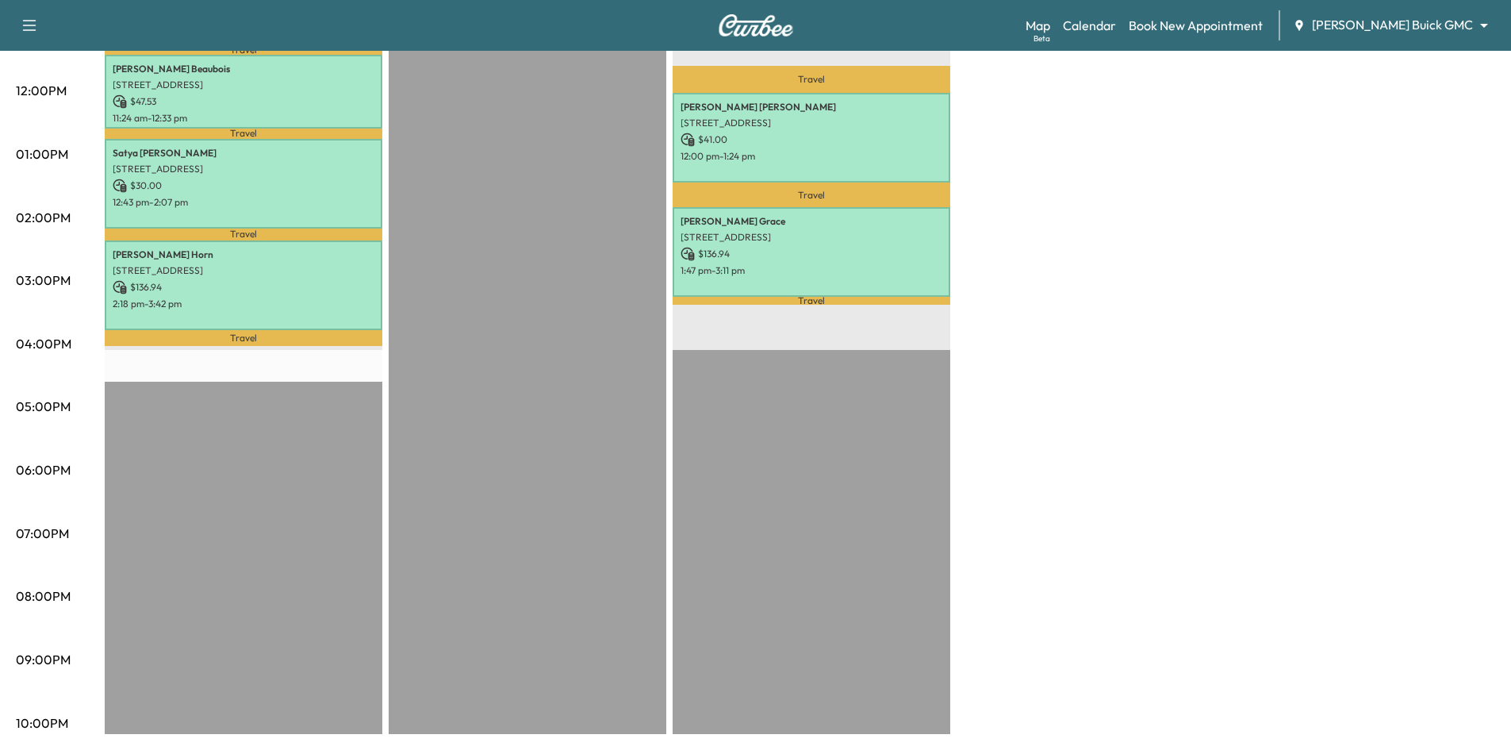
scroll to position [187, 0]
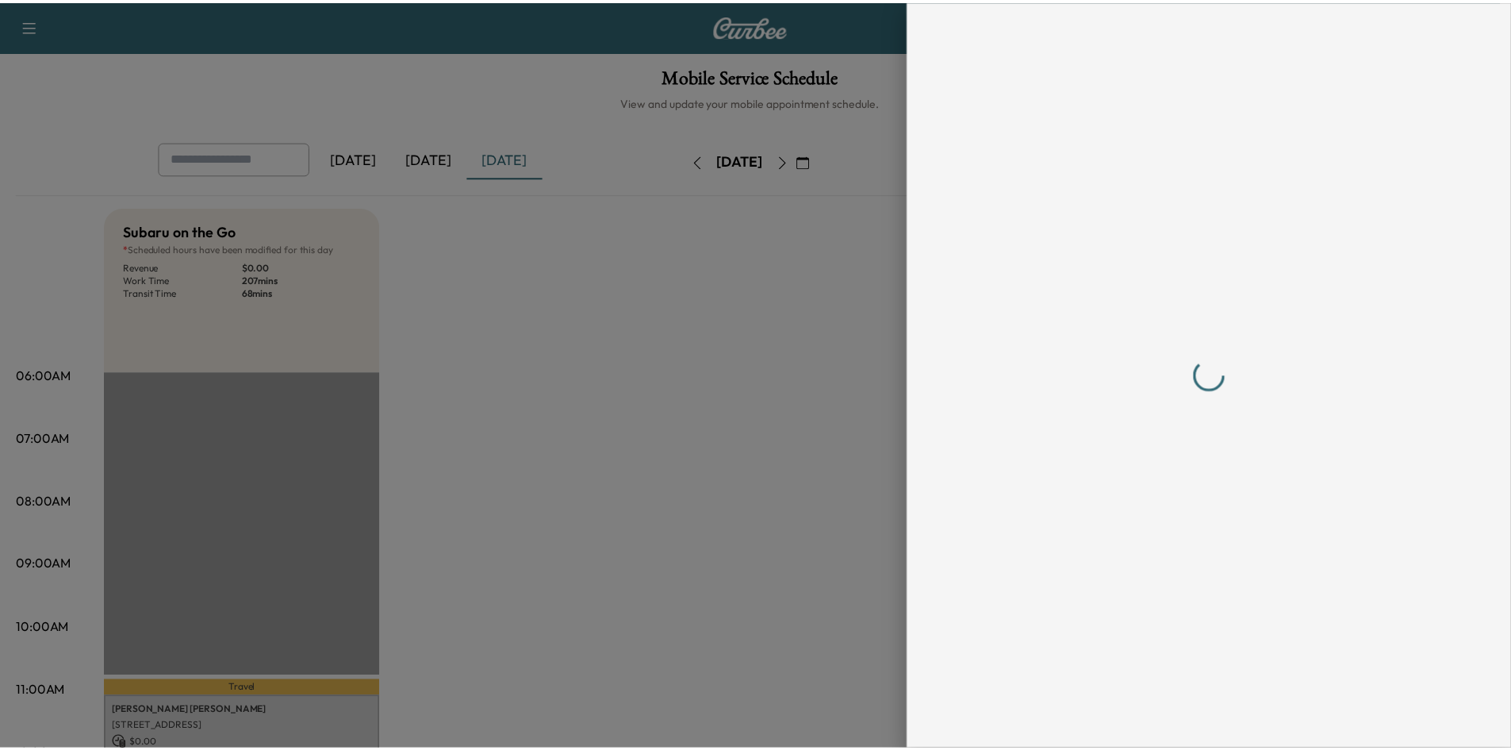
scroll to position [397, 0]
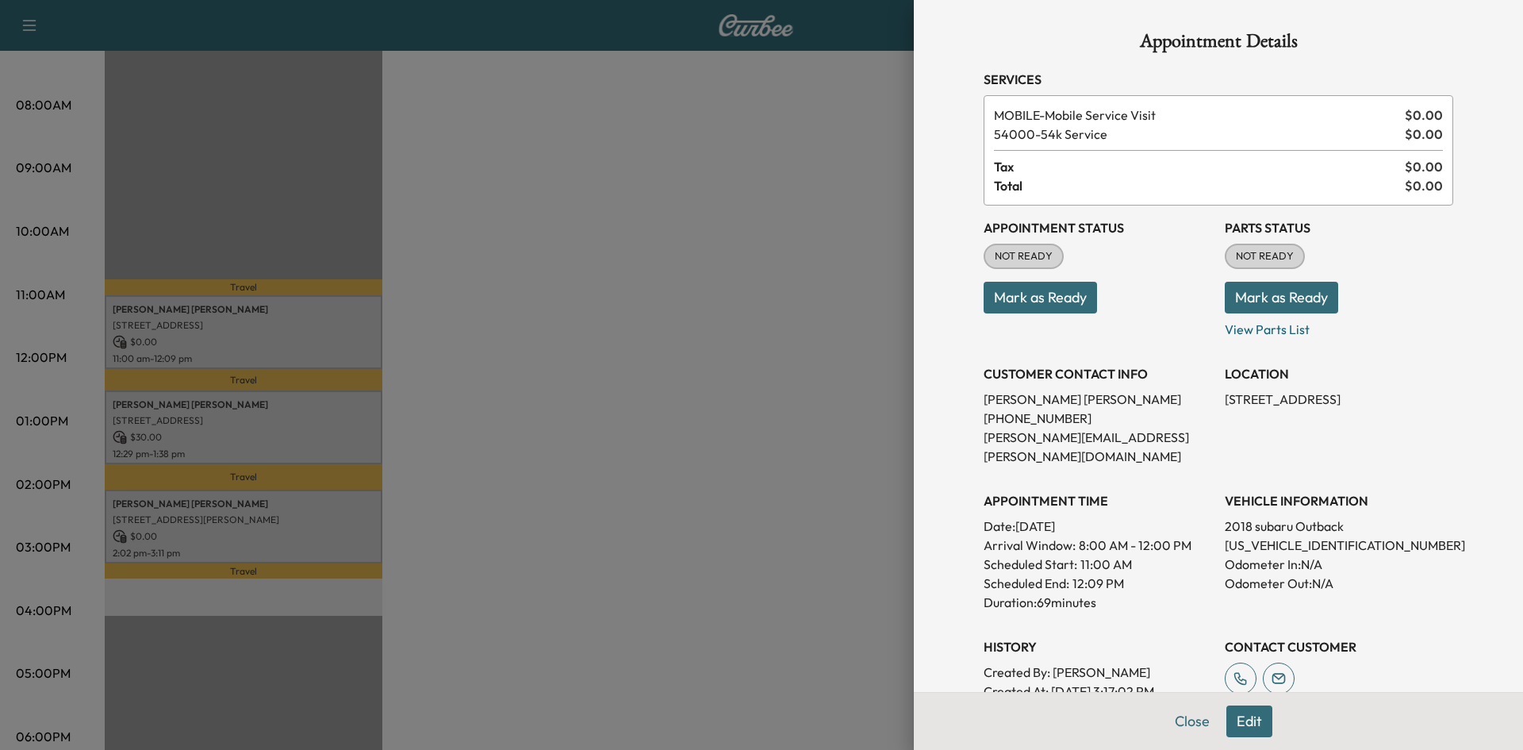
click at [609, 256] on div at bounding box center [761, 375] width 1523 height 750
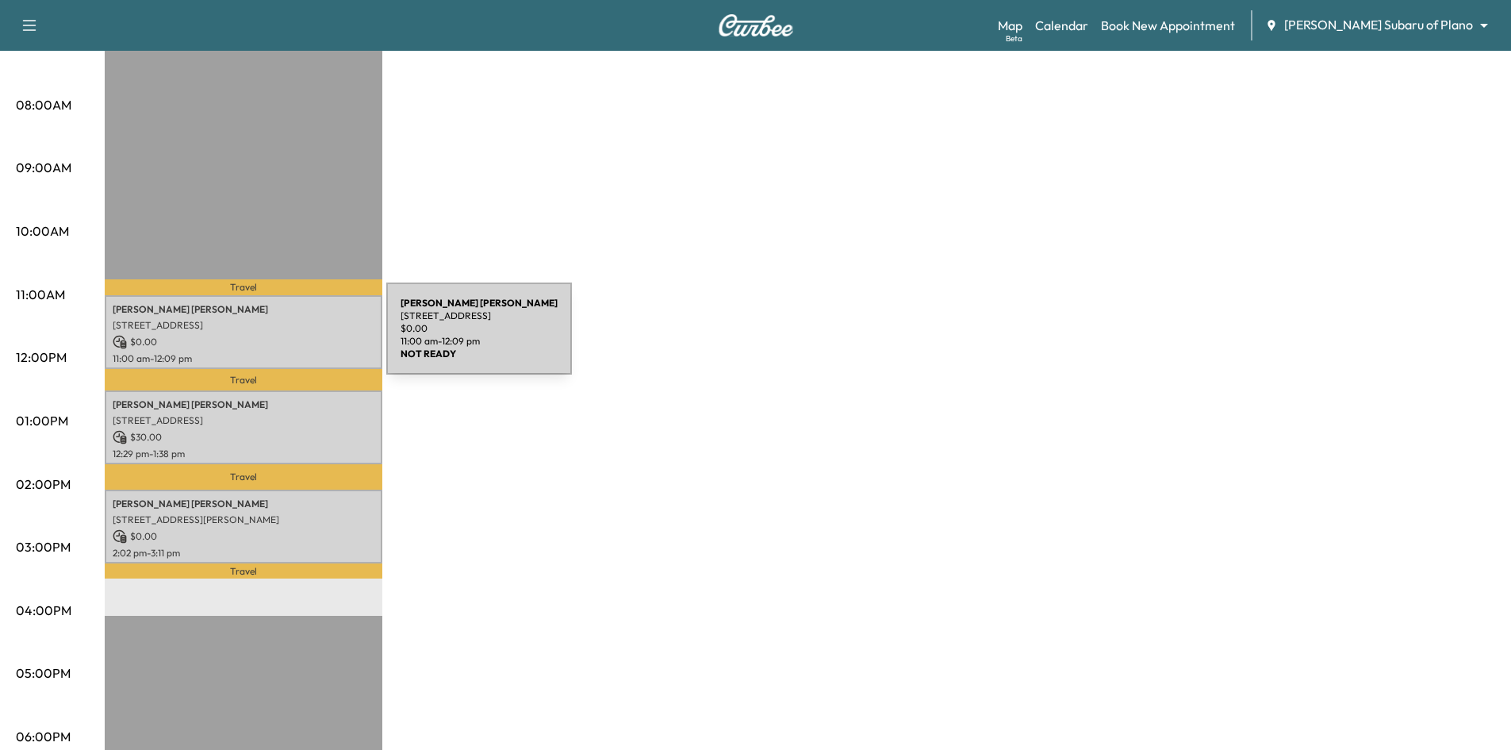
click at [267, 338] on p "$ 0.00" at bounding box center [244, 342] width 262 height 14
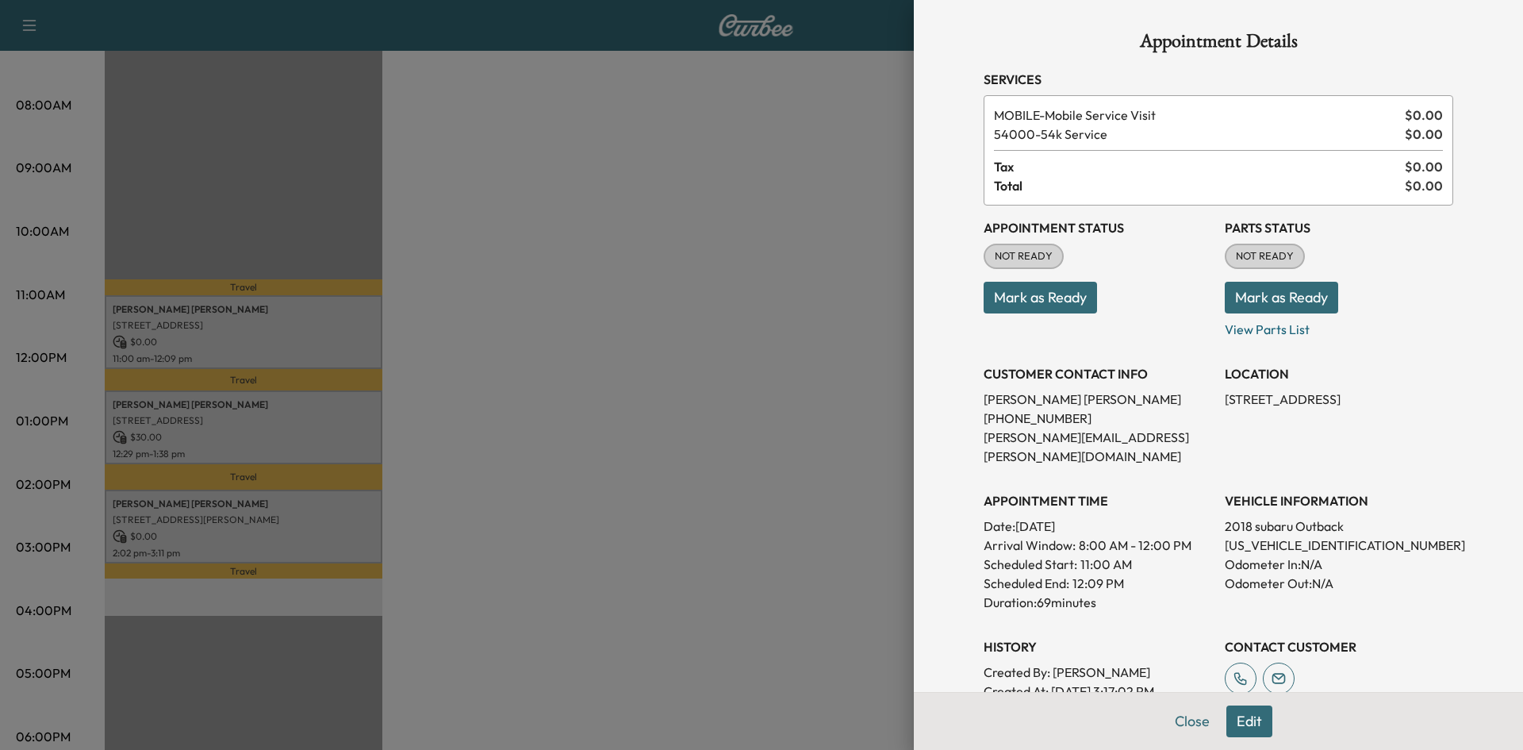
click at [719, 305] on div at bounding box center [761, 375] width 1523 height 750
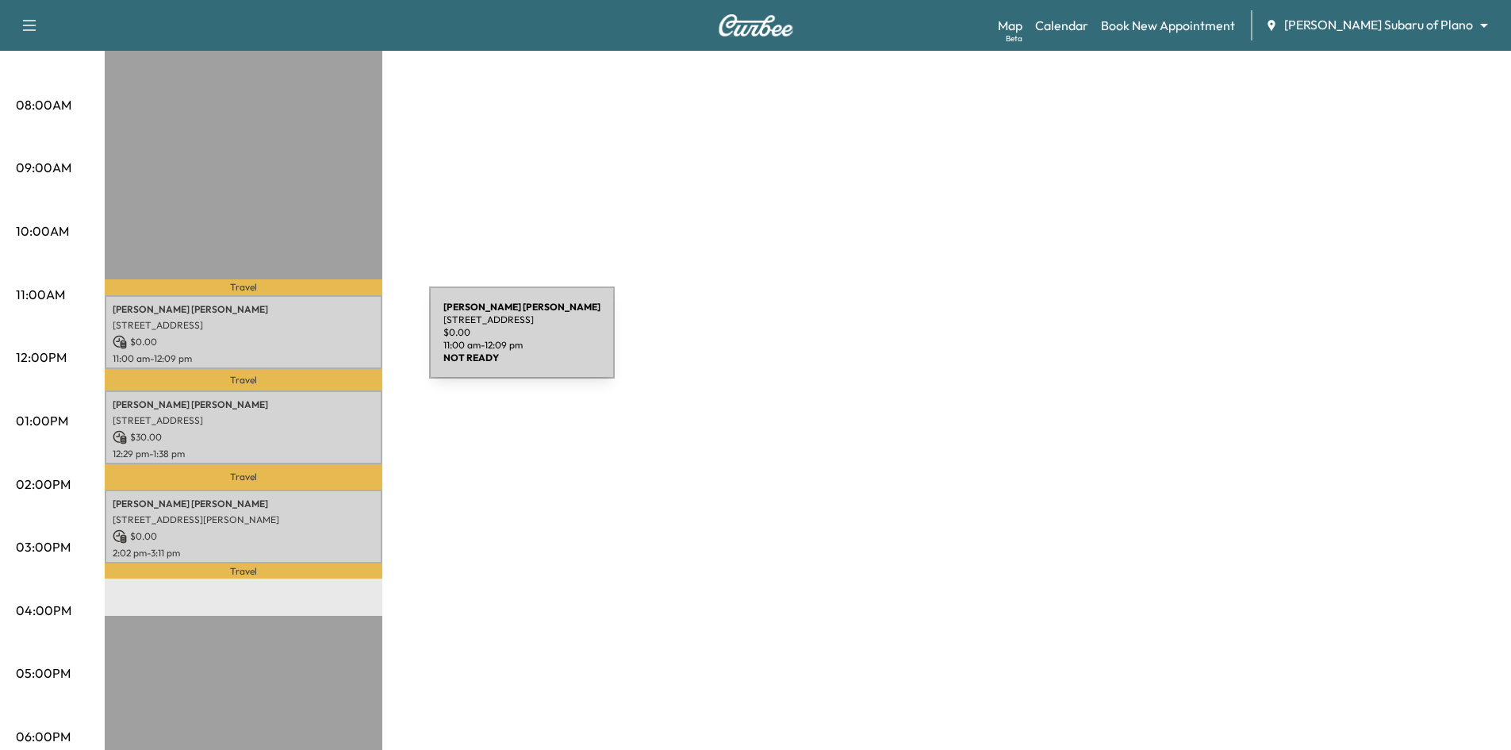
click at [310, 342] on p "$ 0.00" at bounding box center [244, 342] width 262 height 14
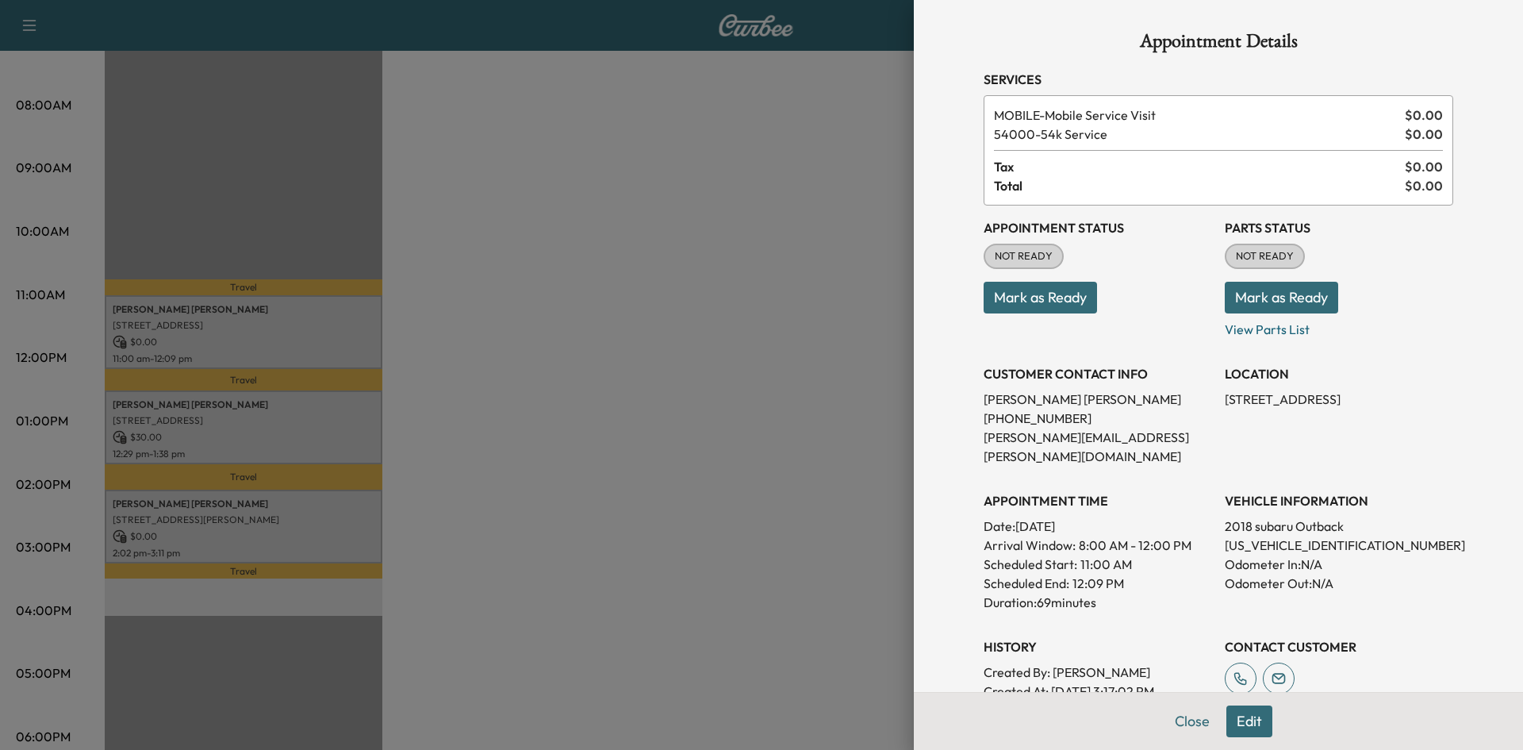
click at [1064, 295] on button "Mark as Ready" at bounding box center [1040, 298] width 113 height 32
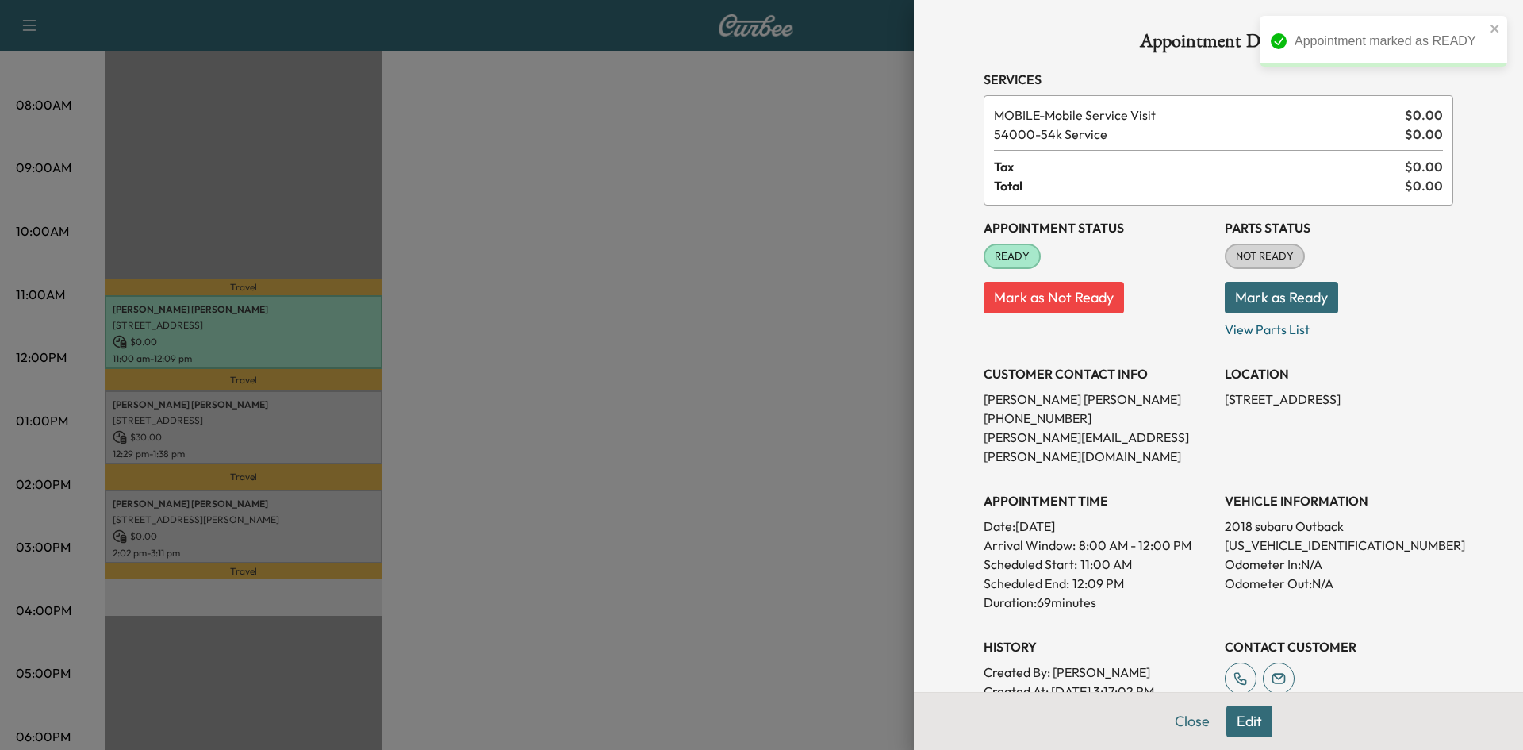
drag, startPoint x: 505, startPoint y: 440, endPoint x: 336, endPoint y: 405, distance: 173.3
click at [505, 440] on div at bounding box center [761, 375] width 1523 height 750
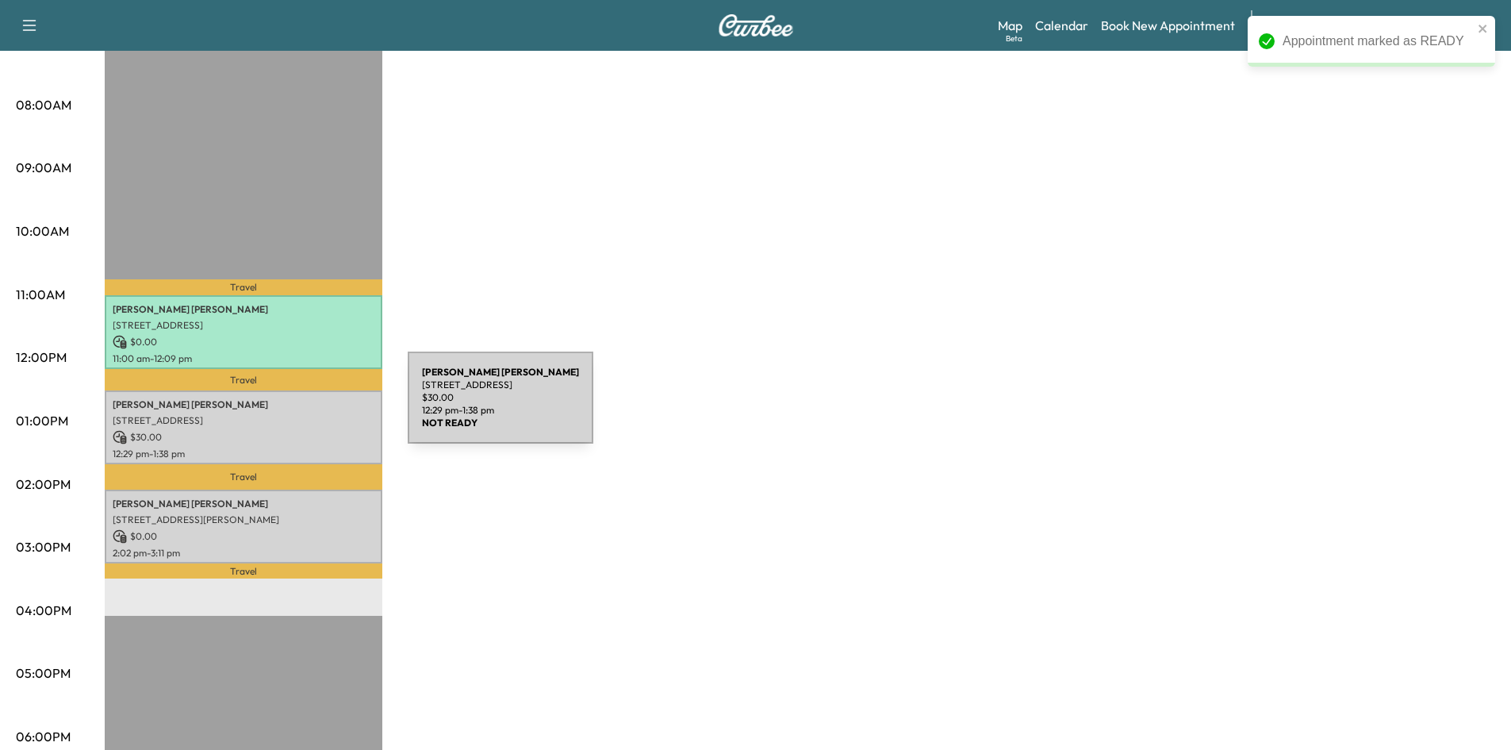
click at [289, 407] on div "[PERSON_NAME] [STREET_ADDRESS][PERSON_NAME] $ 30.00 12:29 pm - 1:38 pm" at bounding box center [244, 427] width 278 height 74
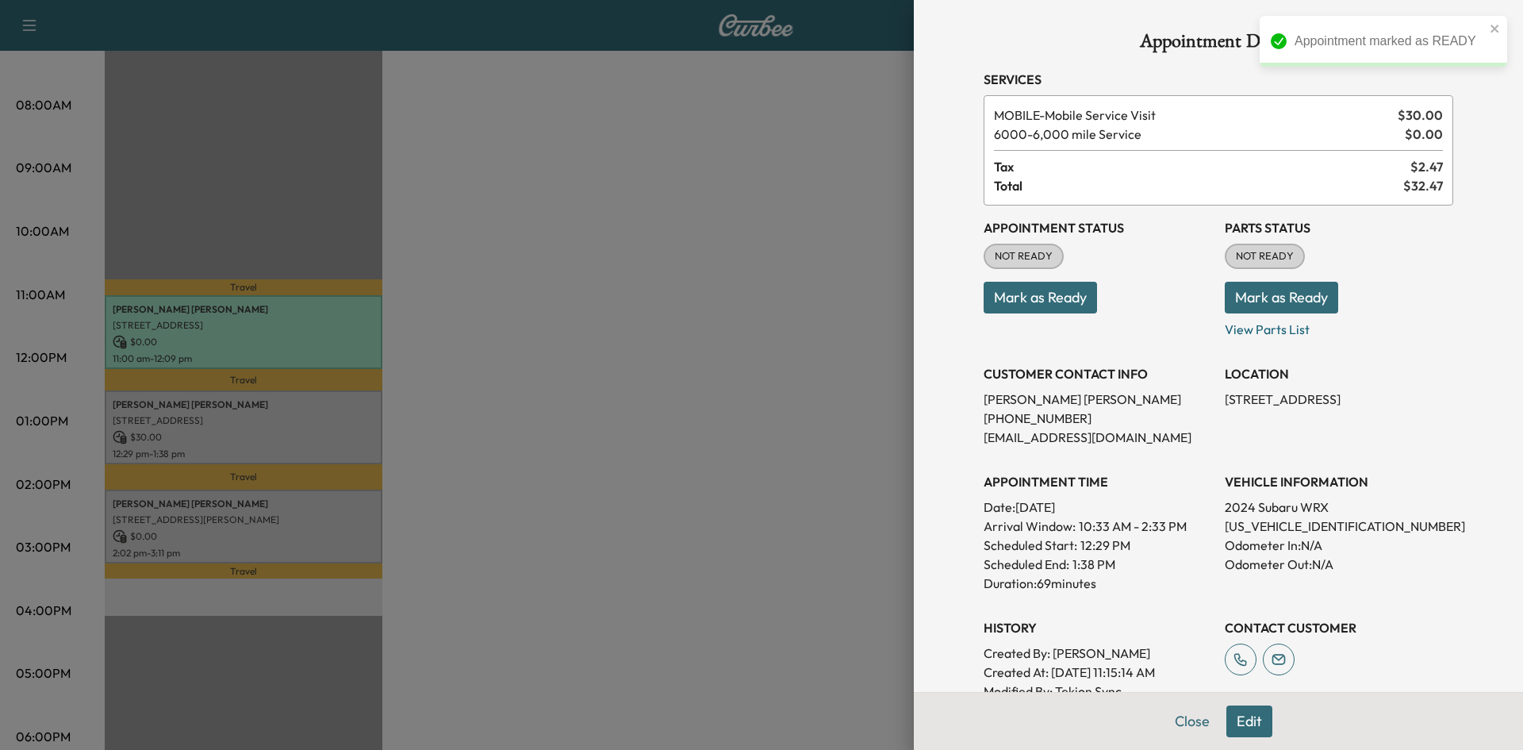
drag, startPoint x: 1008, startPoint y: 303, endPoint x: 950, endPoint y: 321, distance: 60.5
click at [1005, 305] on button "Mark as Ready" at bounding box center [1040, 298] width 113 height 32
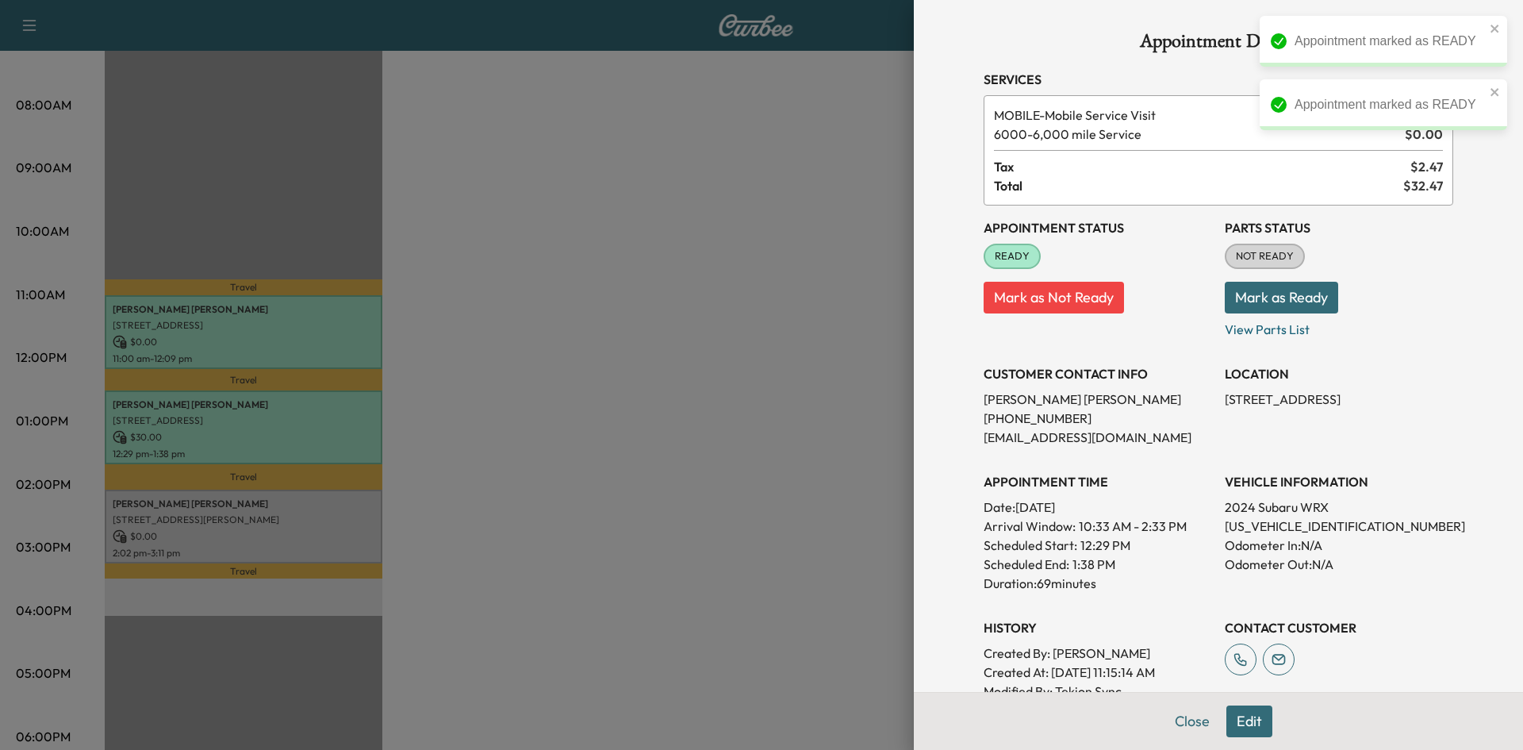
drag, startPoint x: 583, startPoint y: 490, endPoint x: 285, endPoint y: 482, distance: 298.4
click at [568, 490] on div at bounding box center [761, 375] width 1523 height 750
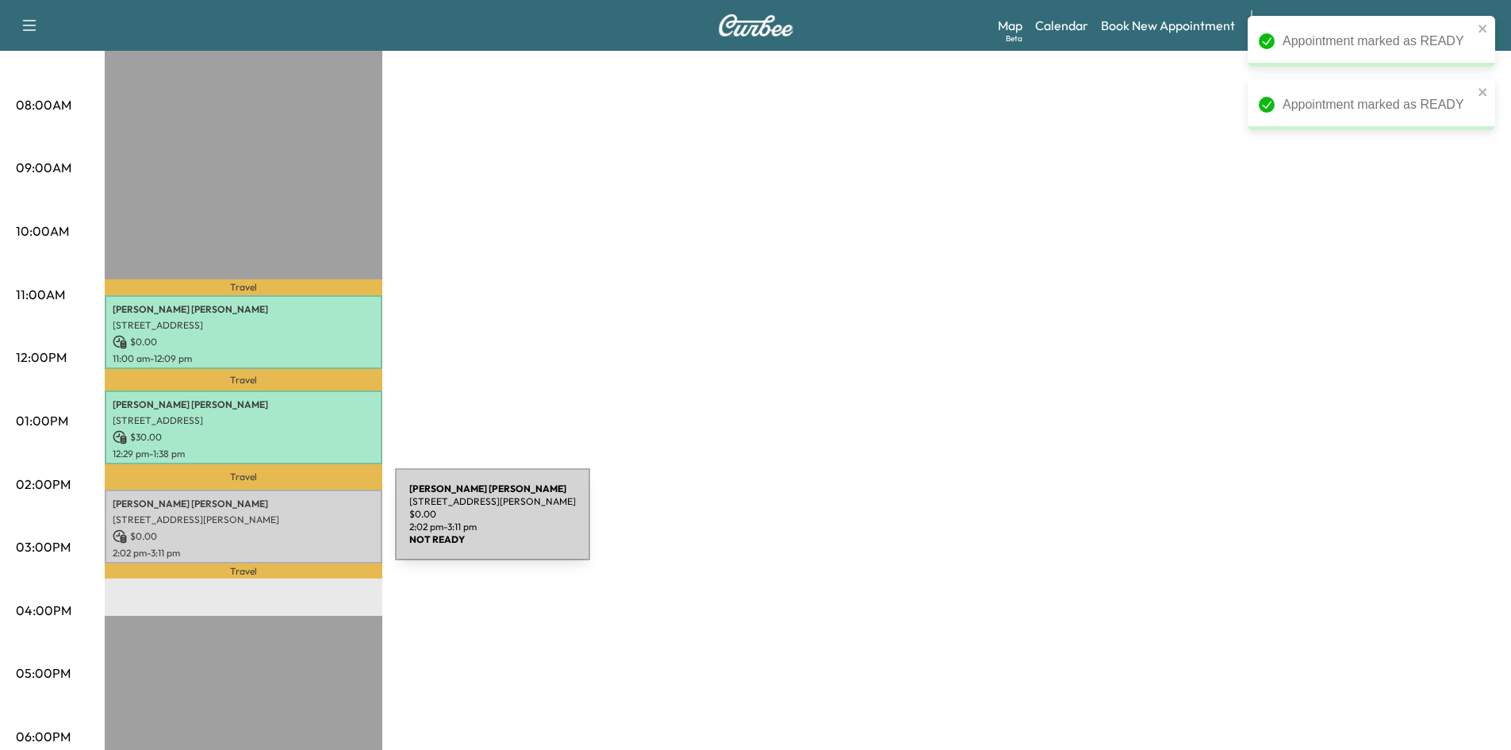
click at [276, 529] on p "$ 0.00" at bounding box center [244, 536] width 262 height 14
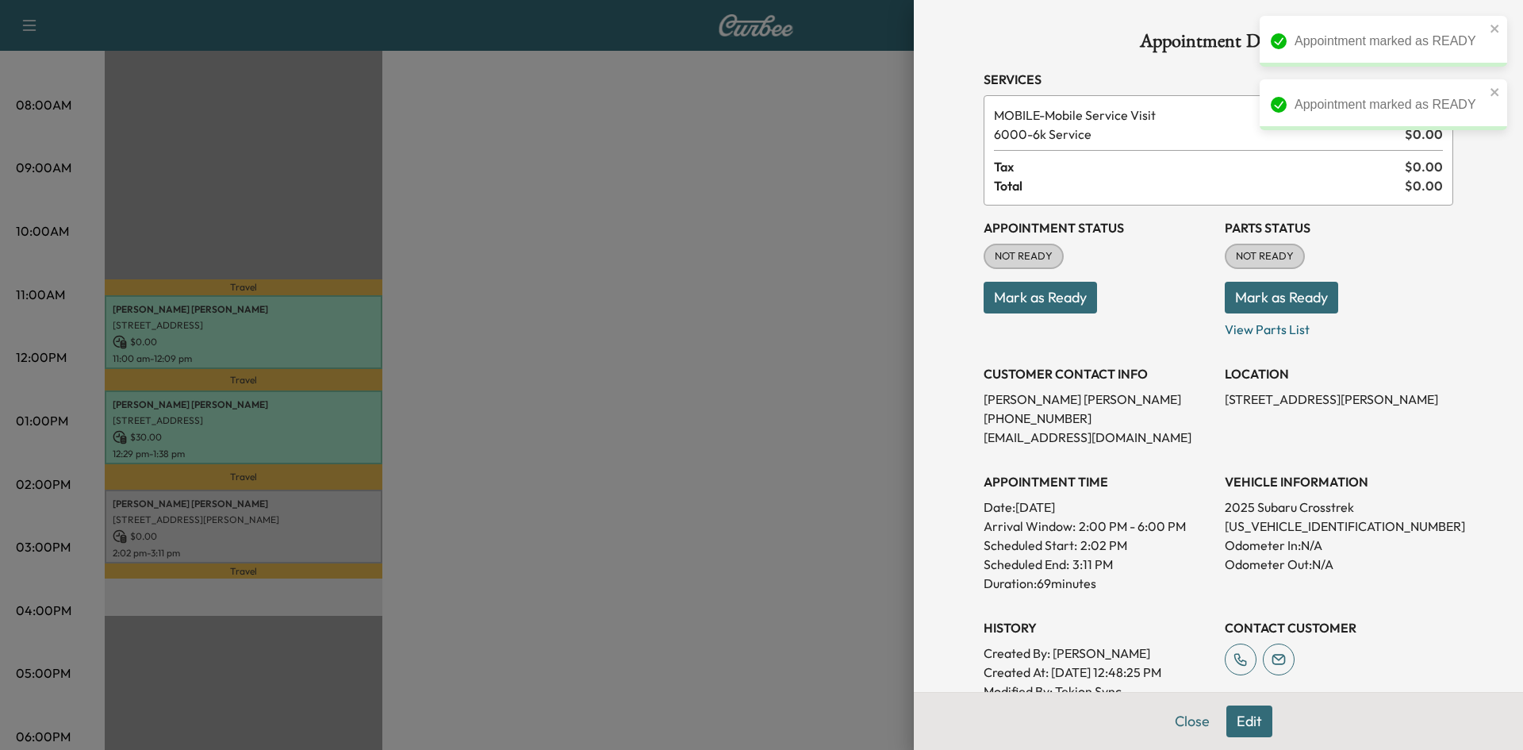
click at [1004, 306] on button "Mark as Ready" at bounding box center [1040, 298] width 113 height 32
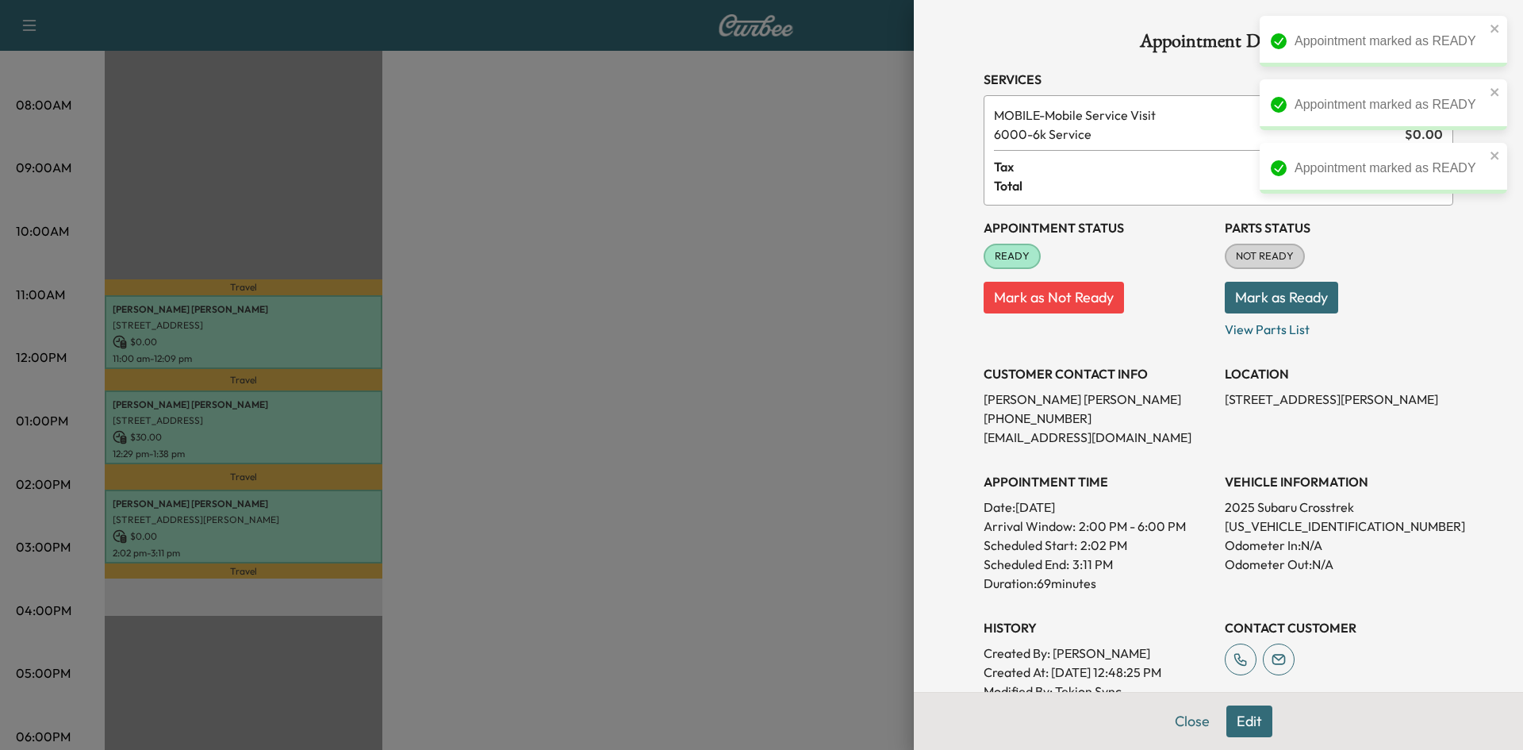
drag, startPoint x: 685, startPoint y: 474, endPoint x: 685, endPoint y: 438, distance: 36.5
click at [685, 474] on div at bounding box center [761, 375] width 1523 height 750
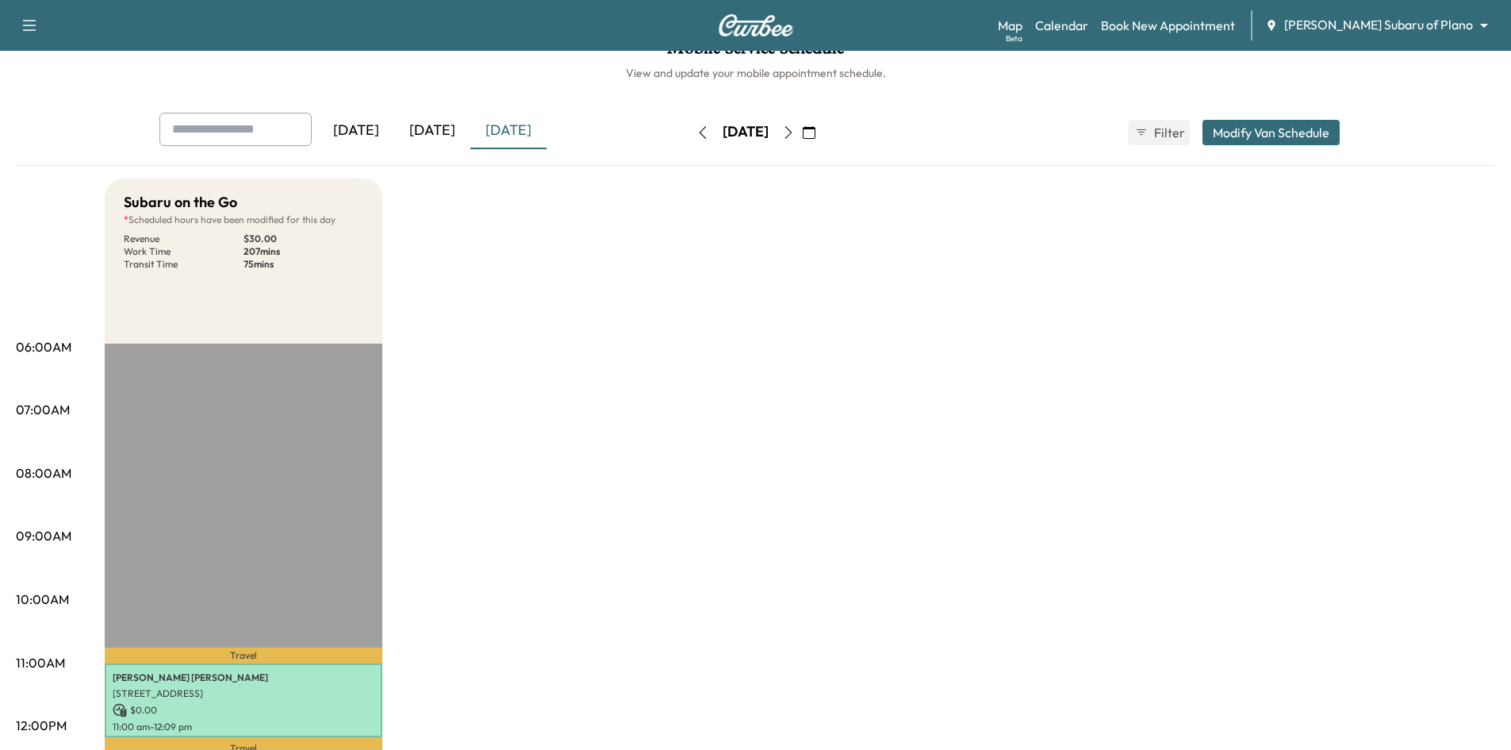
scroll to position [0, 0]
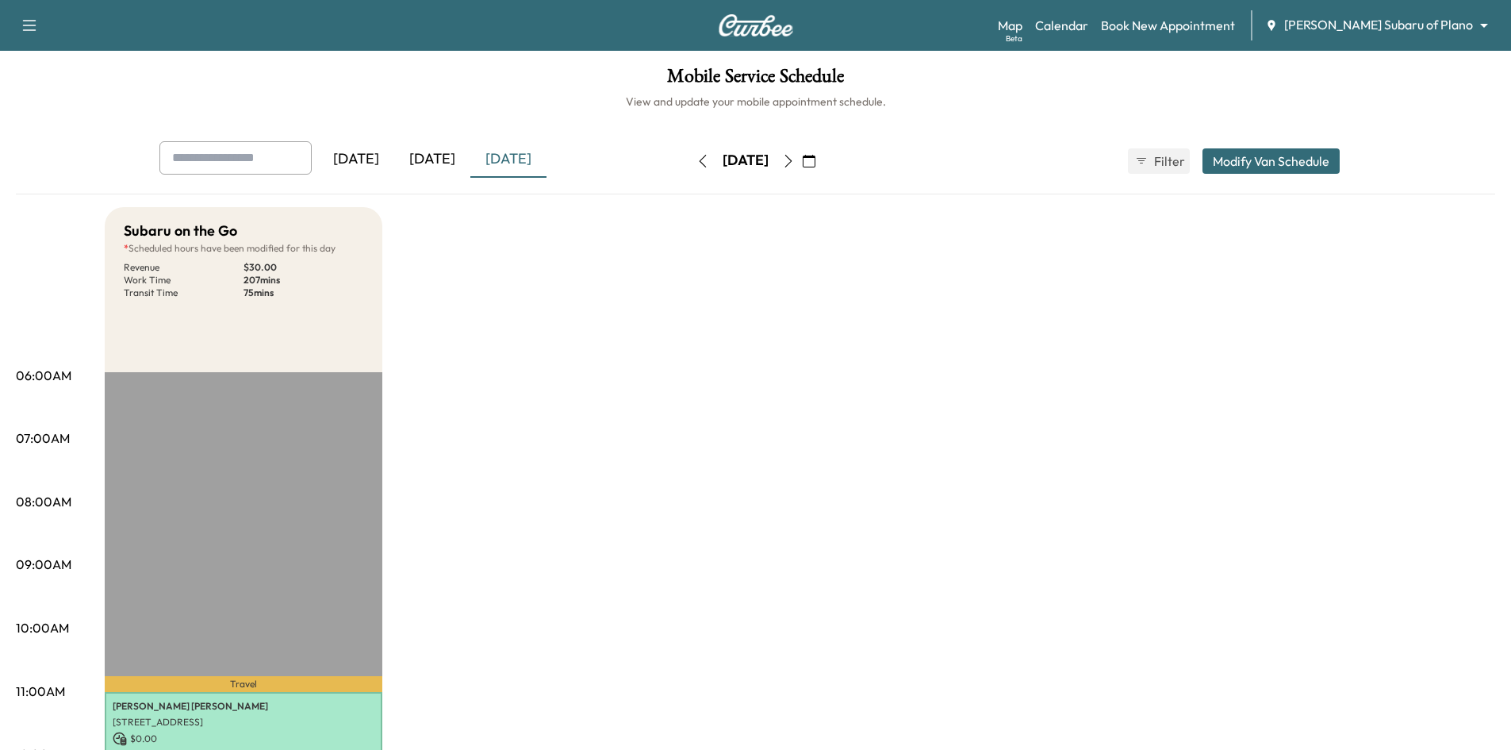
click at [816, 164] on icon "button" at bounding box center [809, 161] width 13 height 13
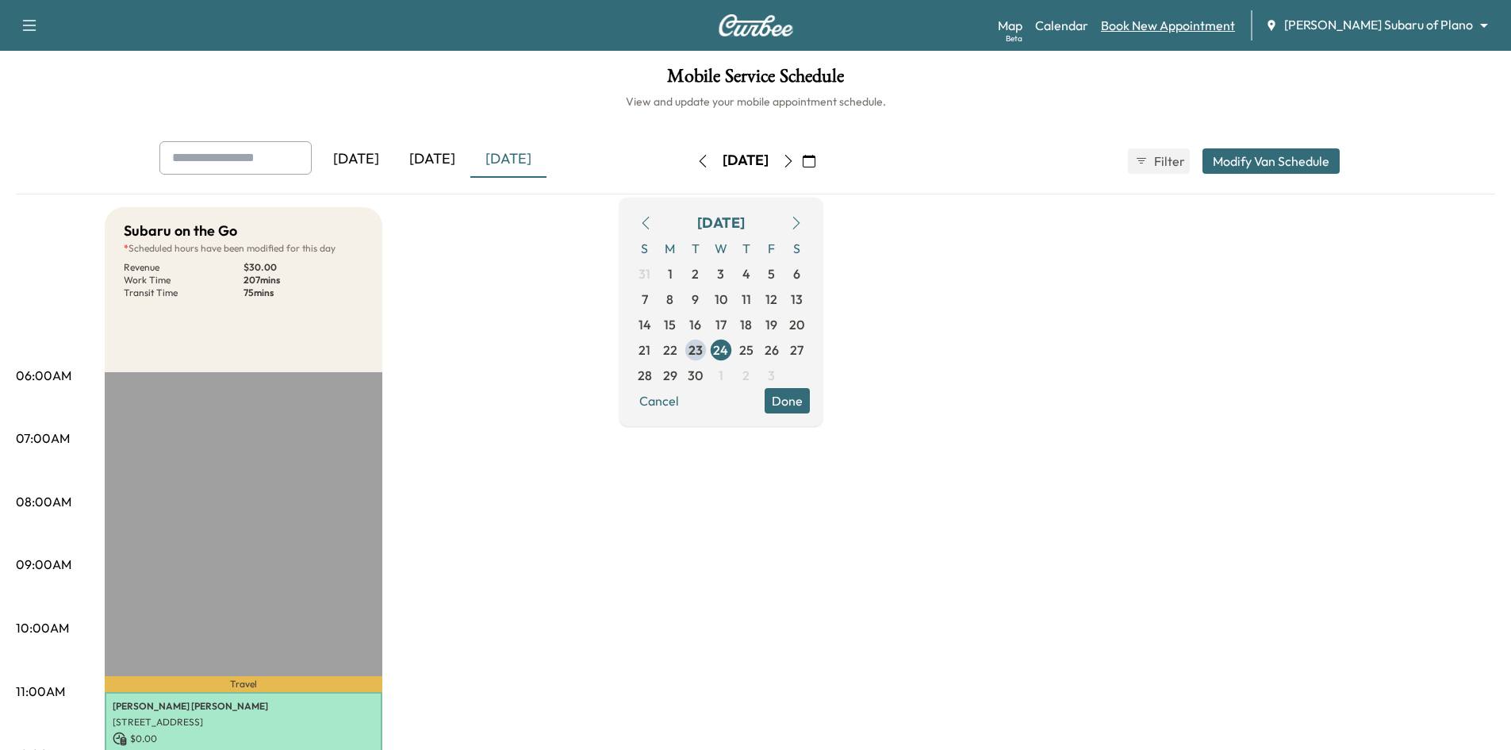
click at [1235, 20] on link "Book New Appointment" at bounding box center [1168, 25] width 134 height 19
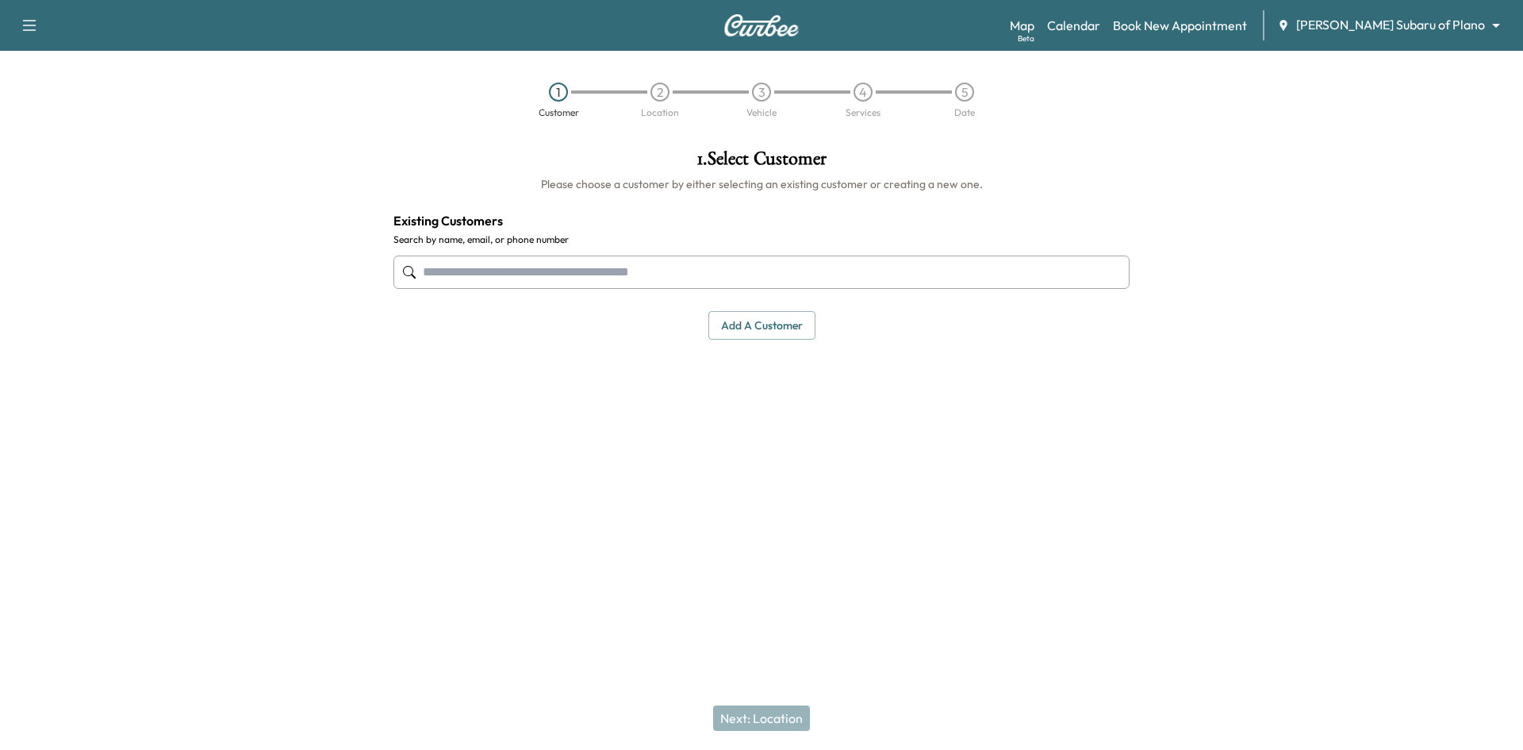
click at [801, 278] on input "text" at bounding box center [762, 271] width 736 height 33
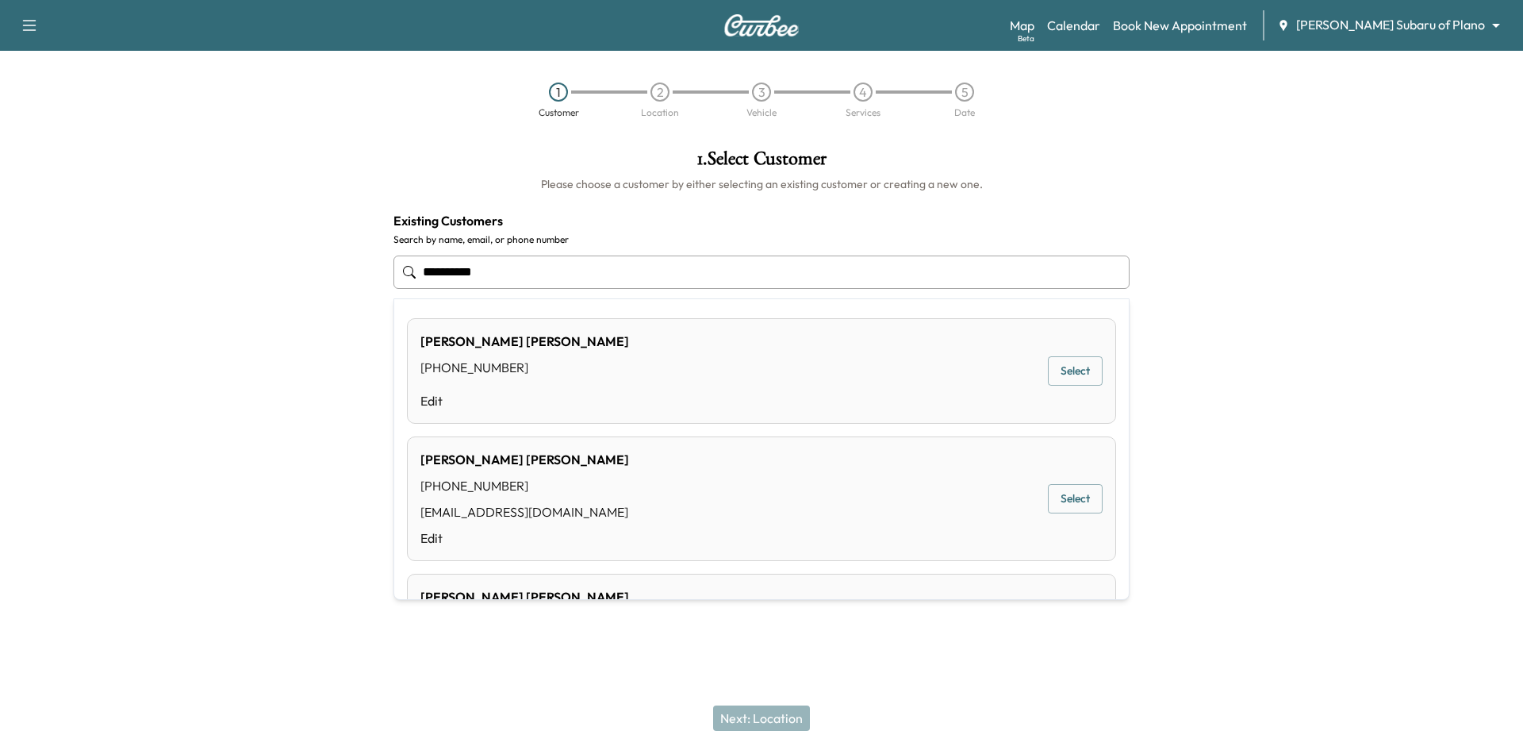
type input "**********"
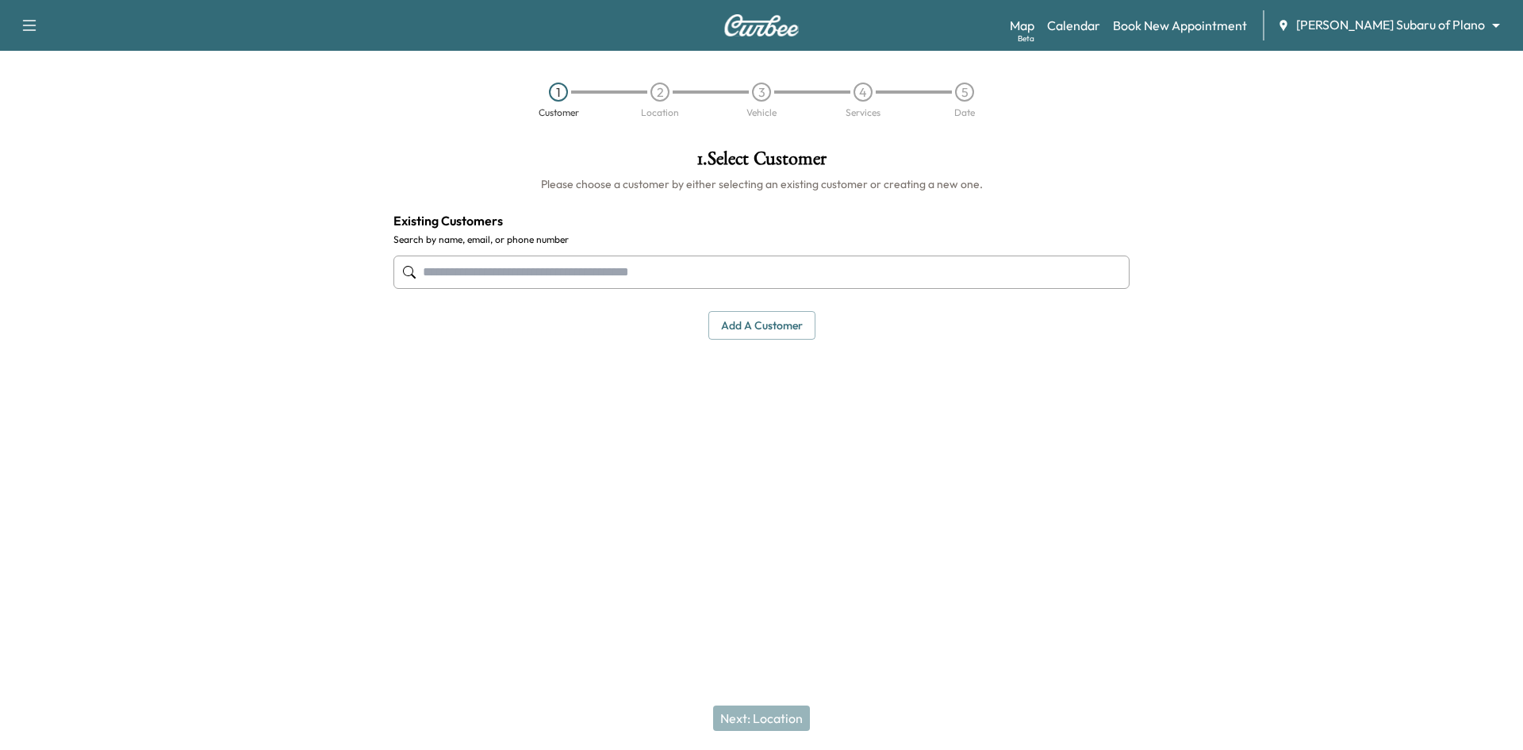
click at [777, 281] on input "text" at bounding box center [762, 271] width 736 height 33
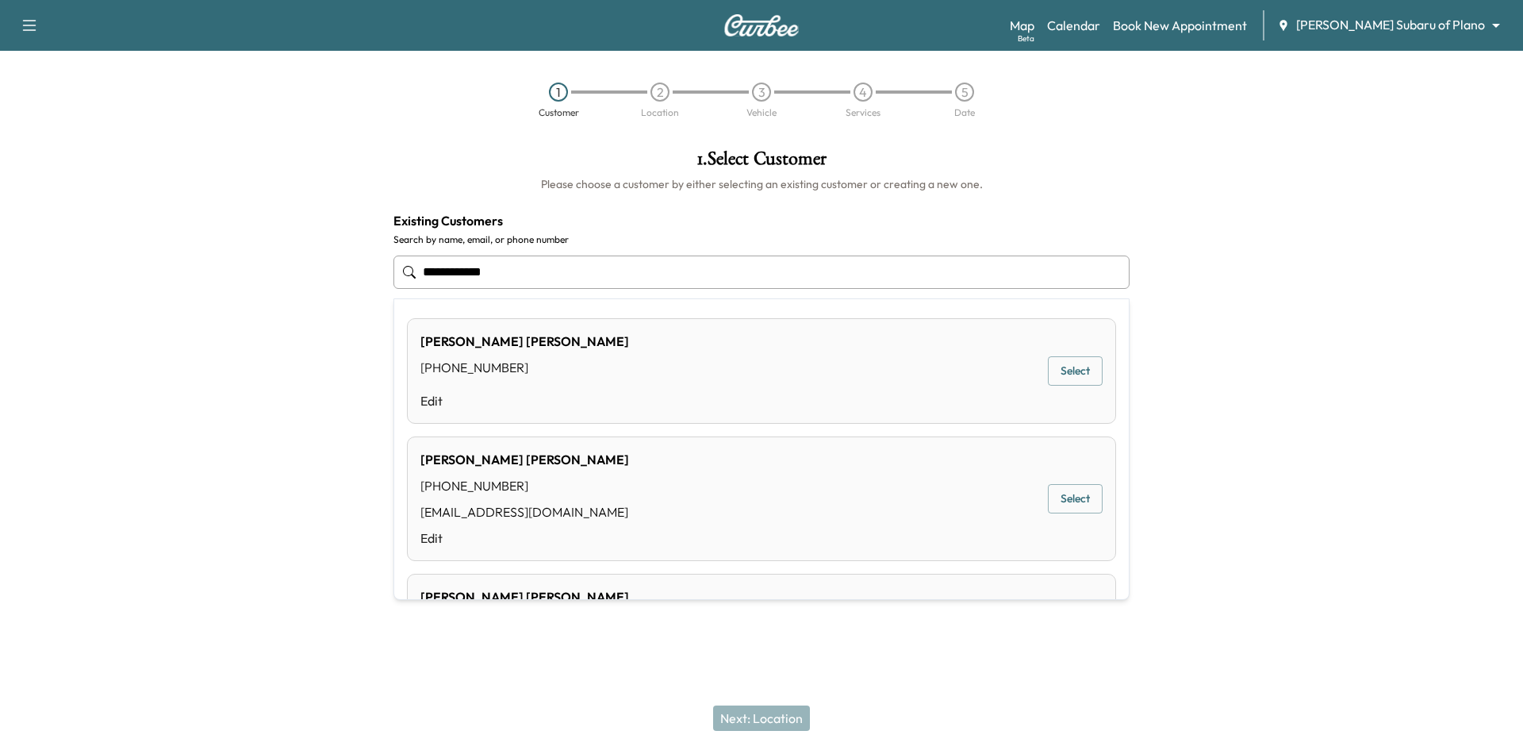
click at [1048, 501] on button "Select" at bounding box center [1075, 498] width 55 height 29
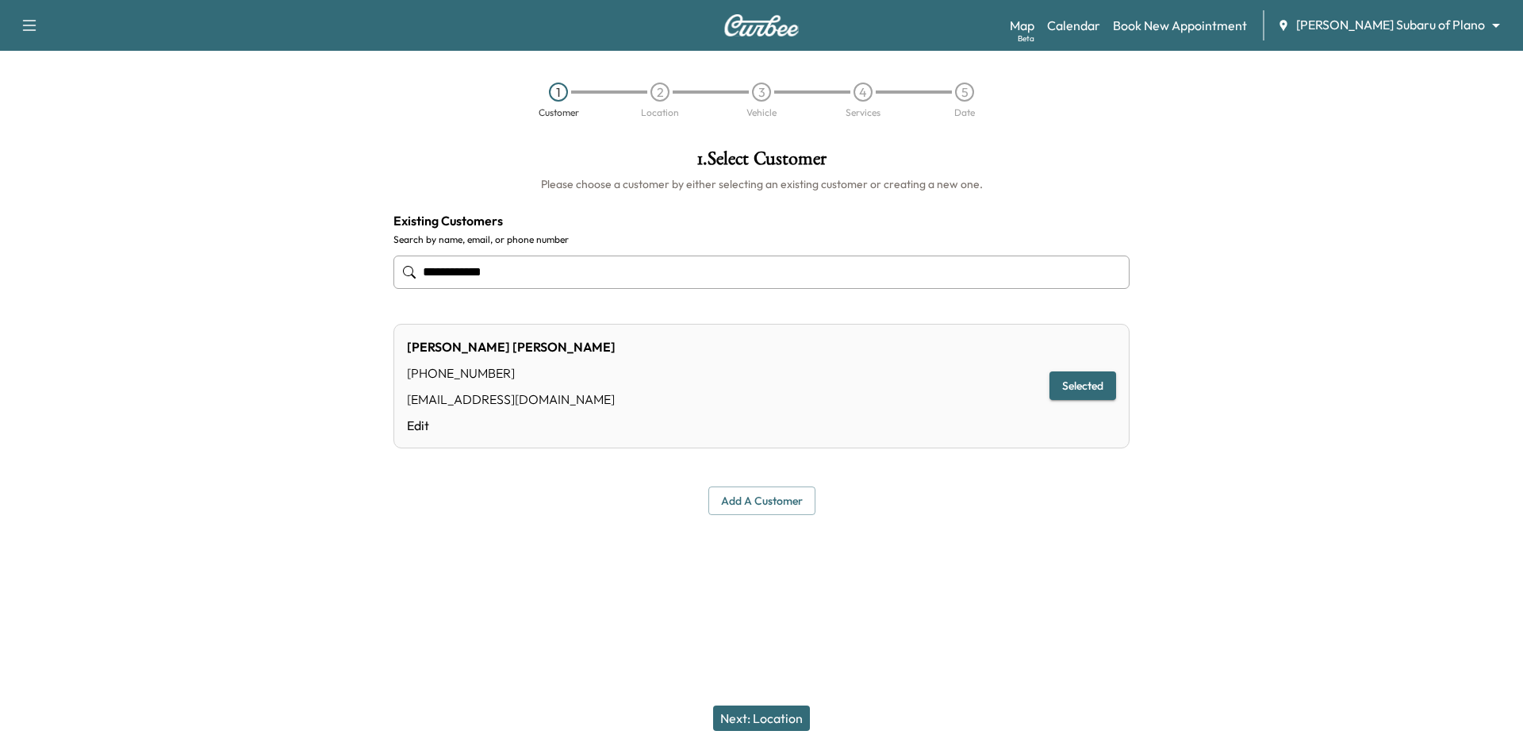
type input "**********"
drag, startPoint x: 795, startPoint y: 724, endPoint x: 801, endPoint y: 716, distance: 9.7
click at [794, 724] on button "Next: Location" at bounding box center [761, 717] width 97 height 25
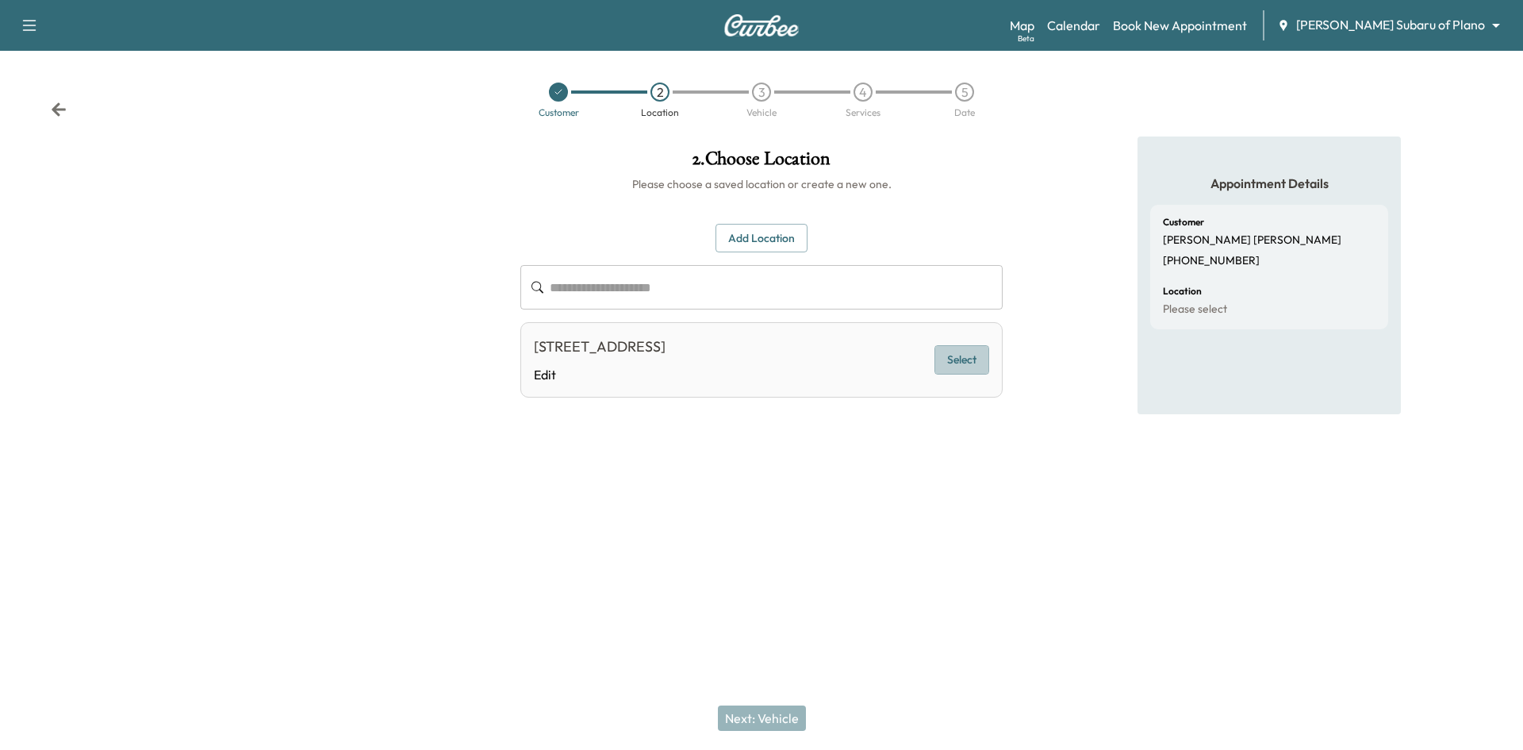
click at [948, 365] on button "Select" at bounding box center [962, 359] width 55 height 29
click at [939, 363] on button "Selected" at bounding box center [956, 359] width 67 height 29
drag, startPoint x: 748, startPoint y: 713, endPoint x: 762, endPoint y: 694, distance: 23.8
click at [750, 710] on button "Next: Vehicle" at bounding box center [762, 717] width 88 height 25
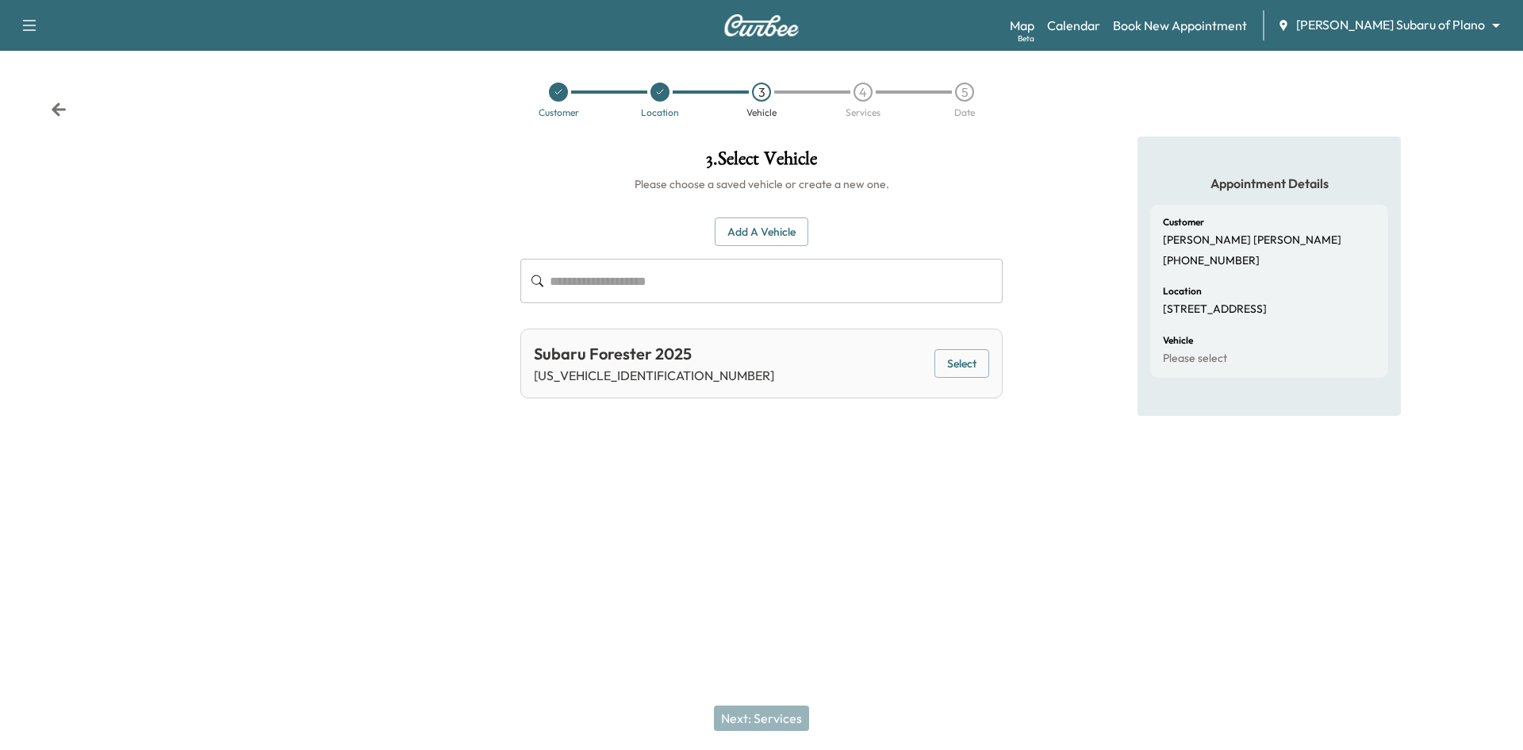
click at [964, 356] on button "Select" at bounding box center [962, 363] width 55 height 29
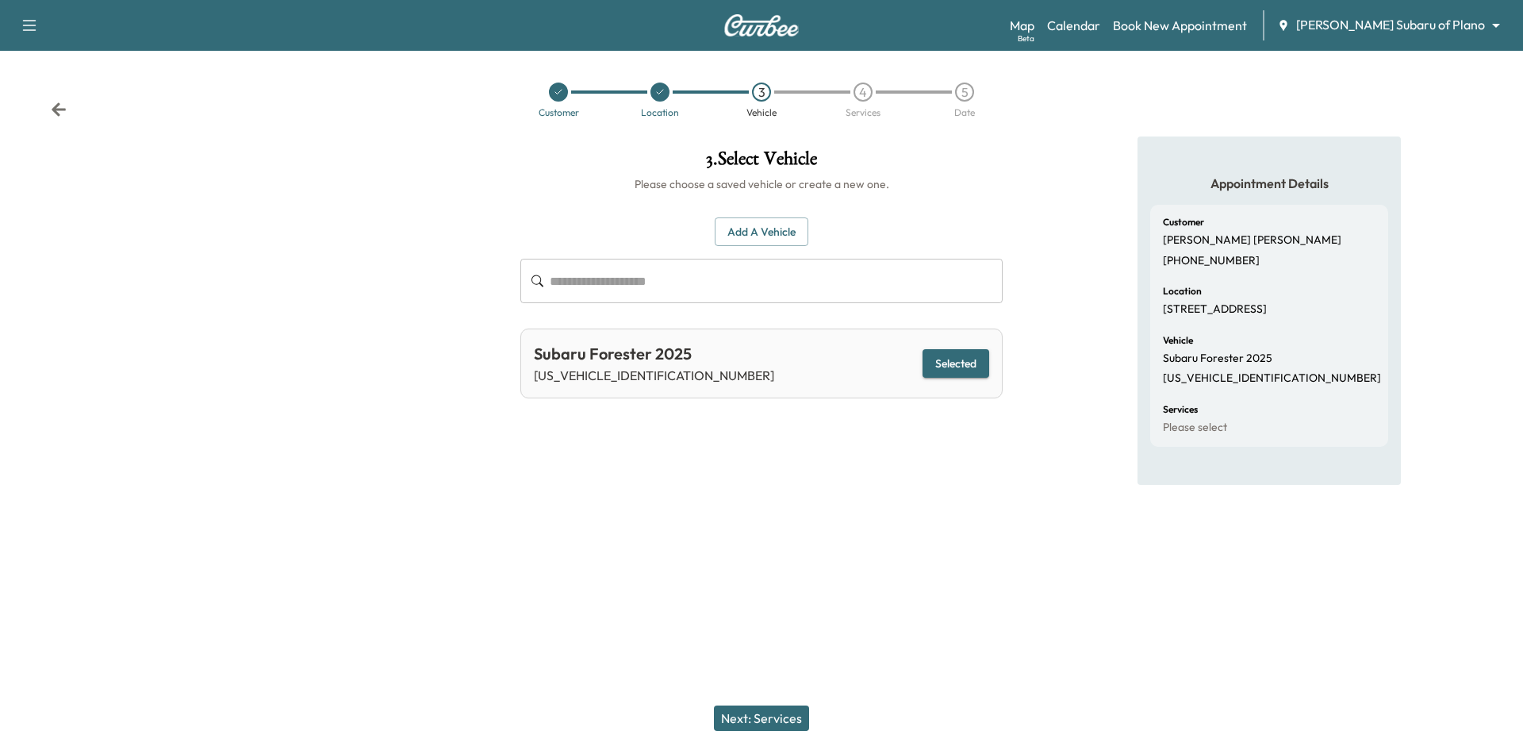
click at [780, 729] on button "Next: Services" at bounding box center [761, 717] width 95 height 25
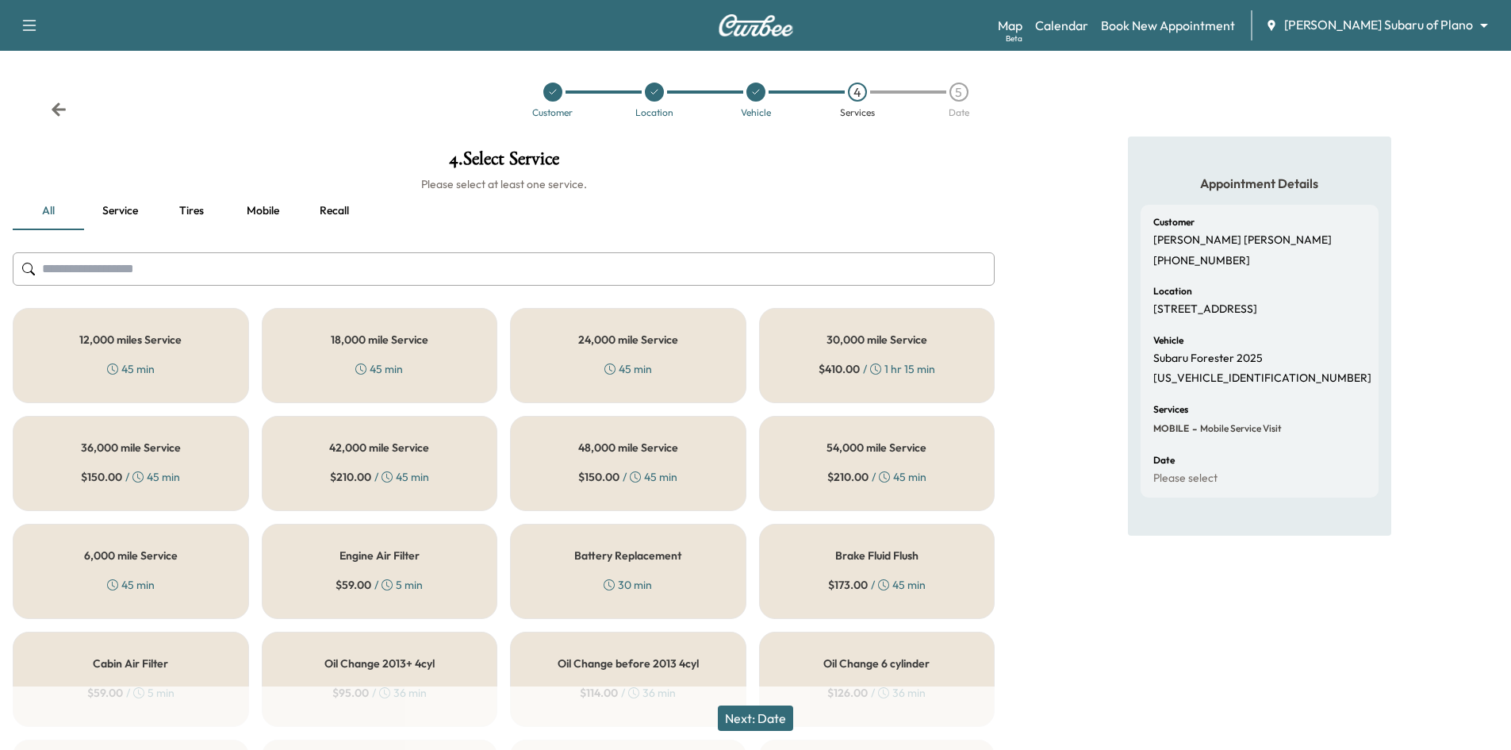
click at [198, 568] on div "6,000 mile Service 45 min" at bounding box center [131, 571] width 236 height 95
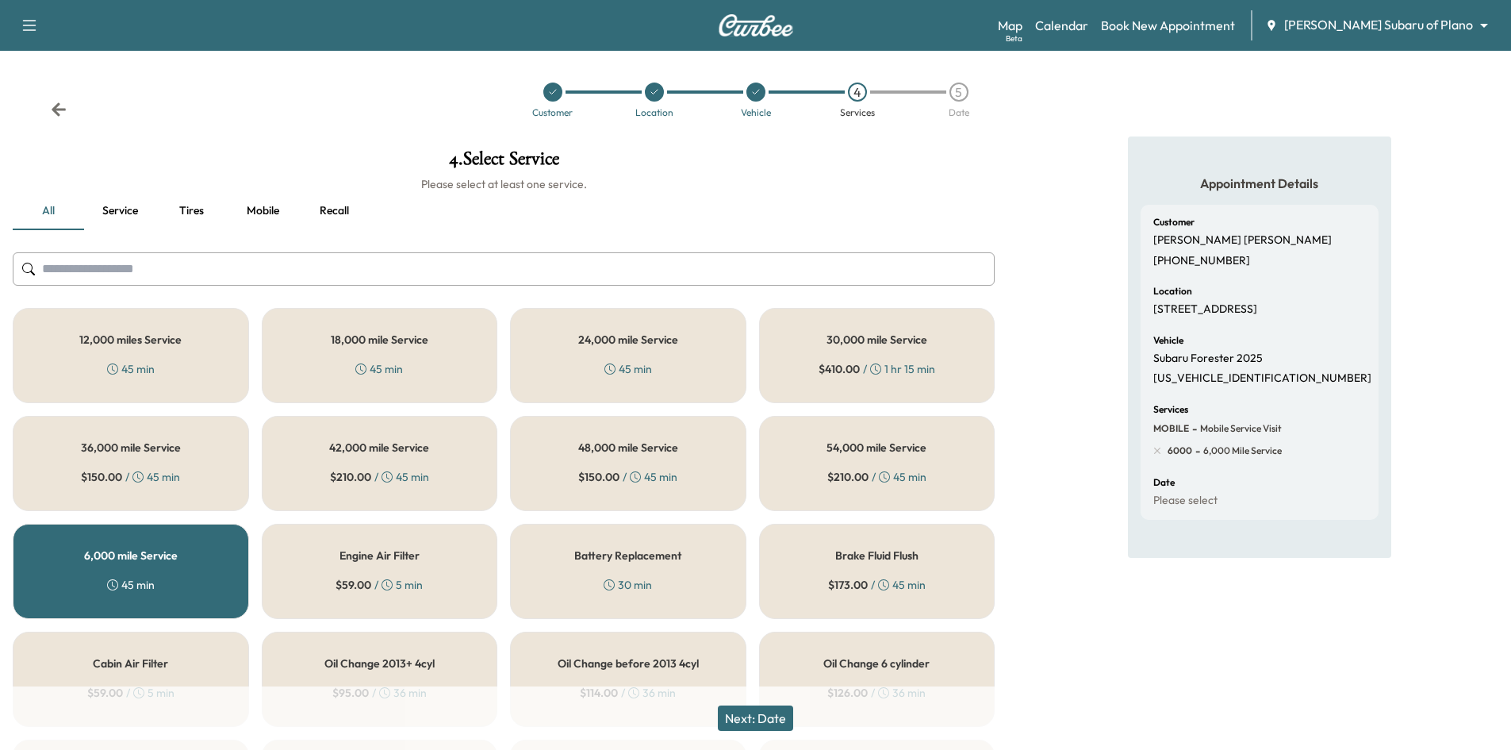
click at [756, 724] on button "Next: Date" at bounding box center [755, 717] width 75 height 25
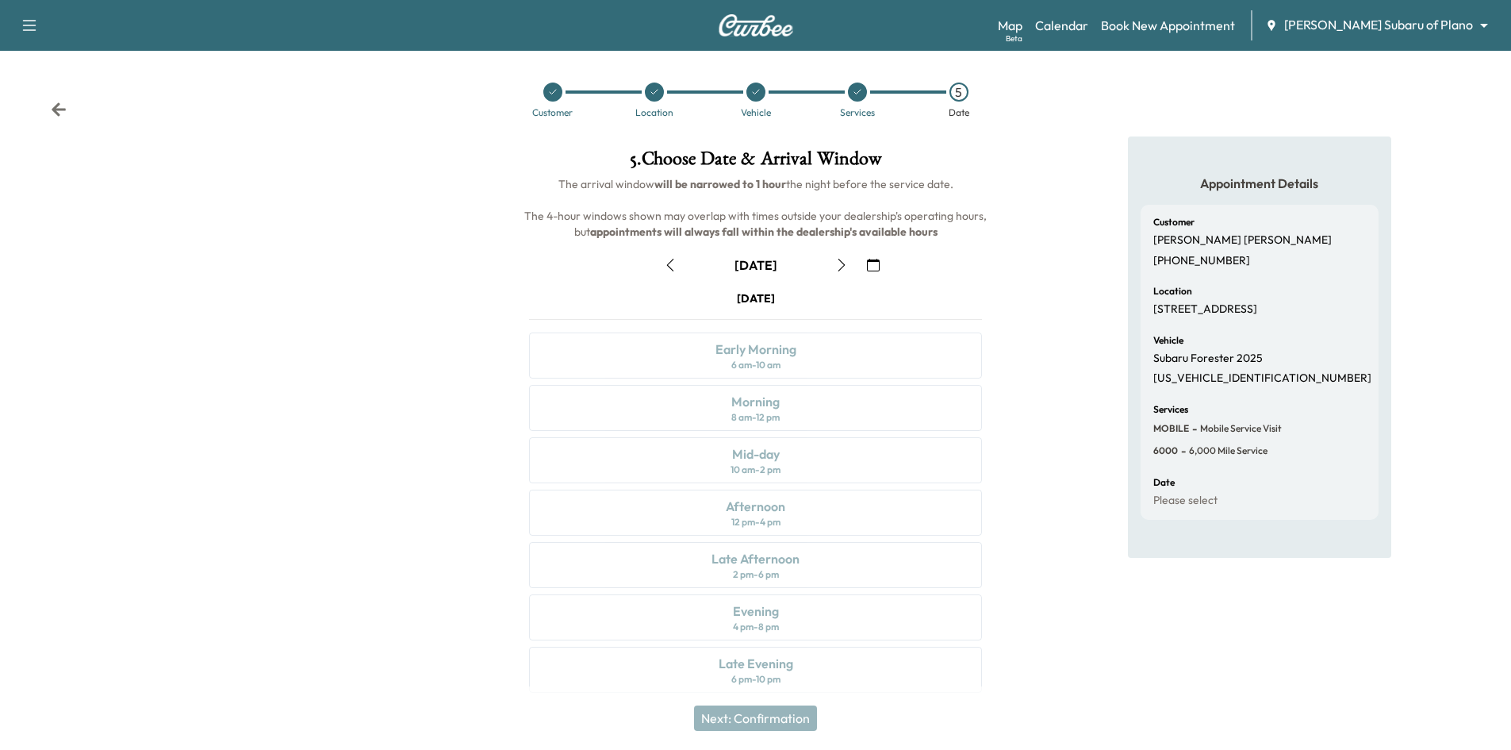
click at [874, 267] on icon "button" at bounding box center [873, 265] width 13 height 13
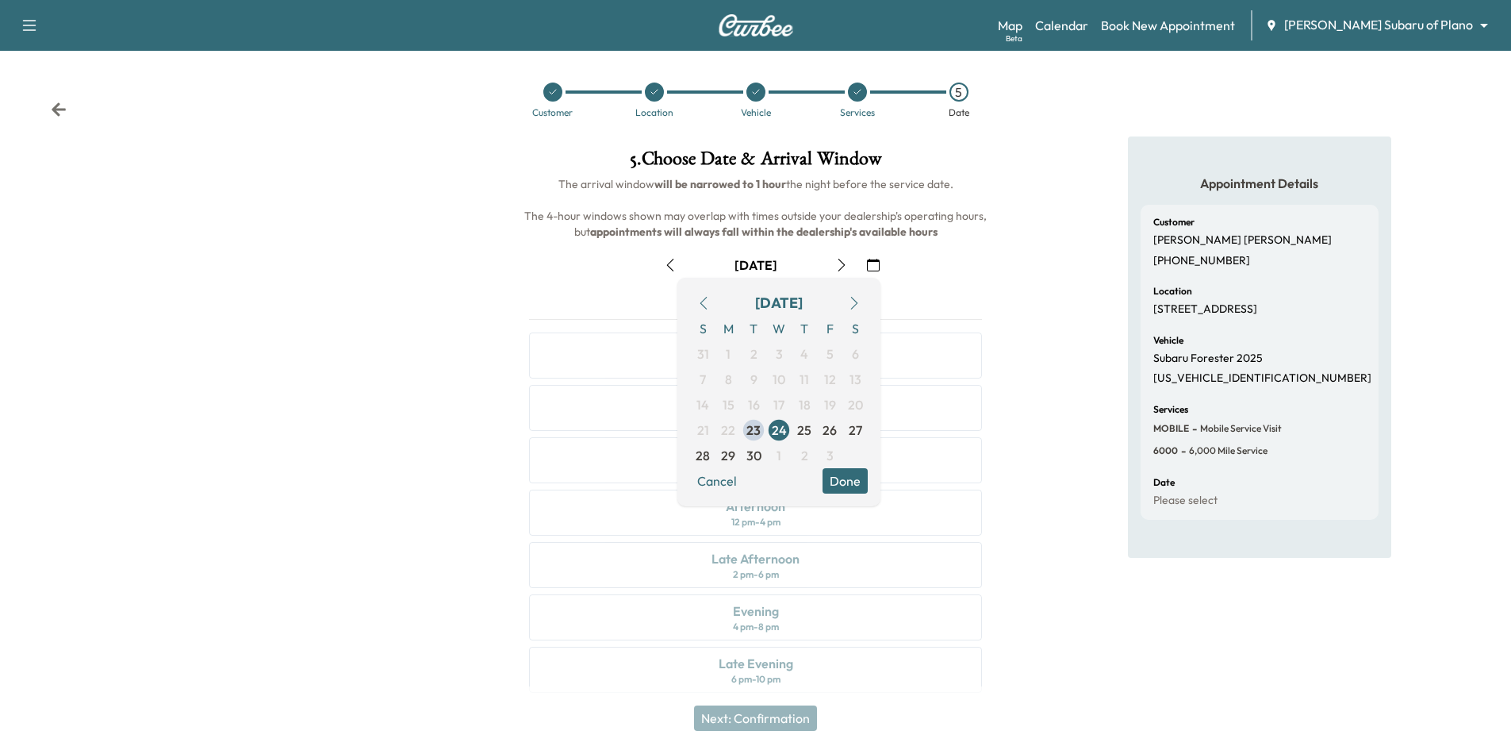
click at [839, 265] on icon "button" at bounding box center [841, 265] width 13 height 13
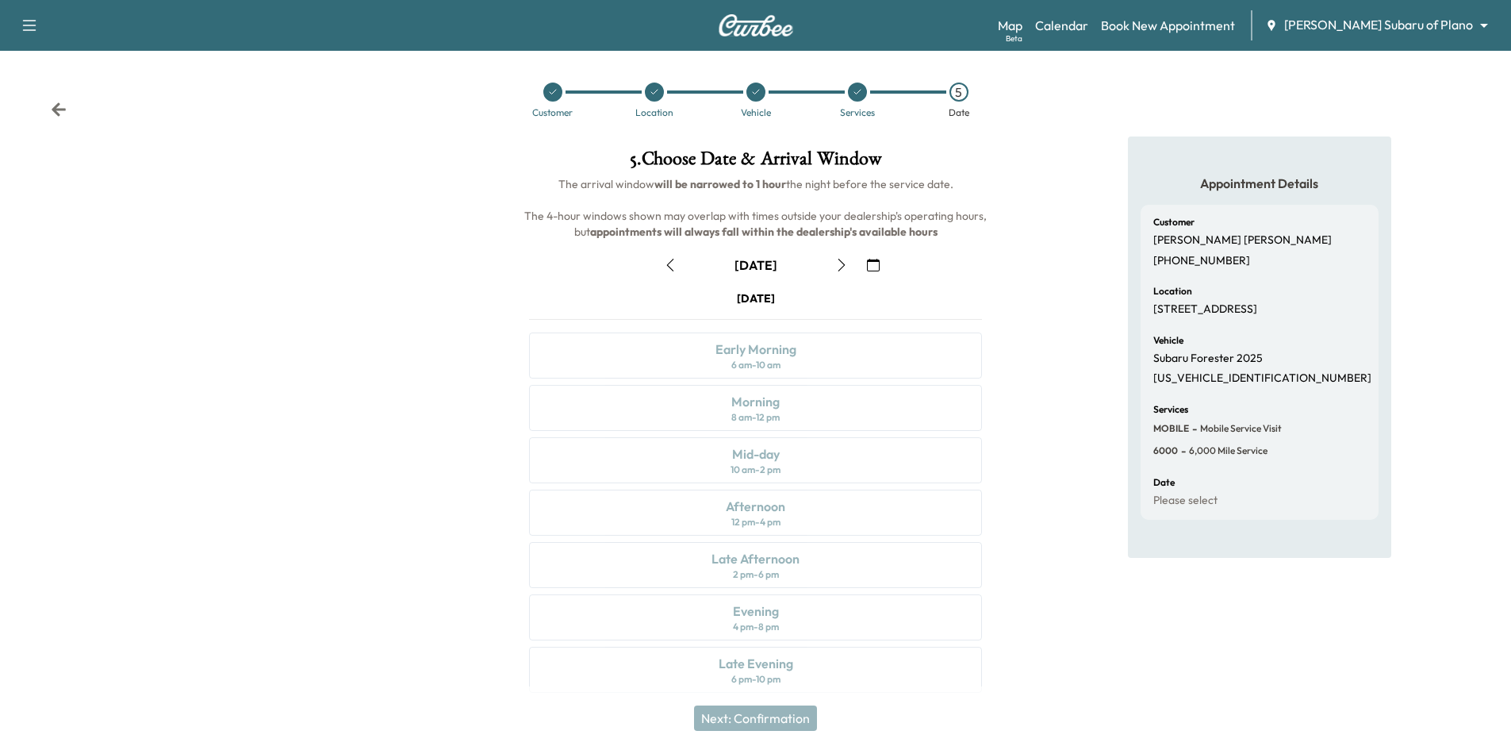
click at [870, 264] on icon "button" at bounding box center [873, 265] width 13 height 13
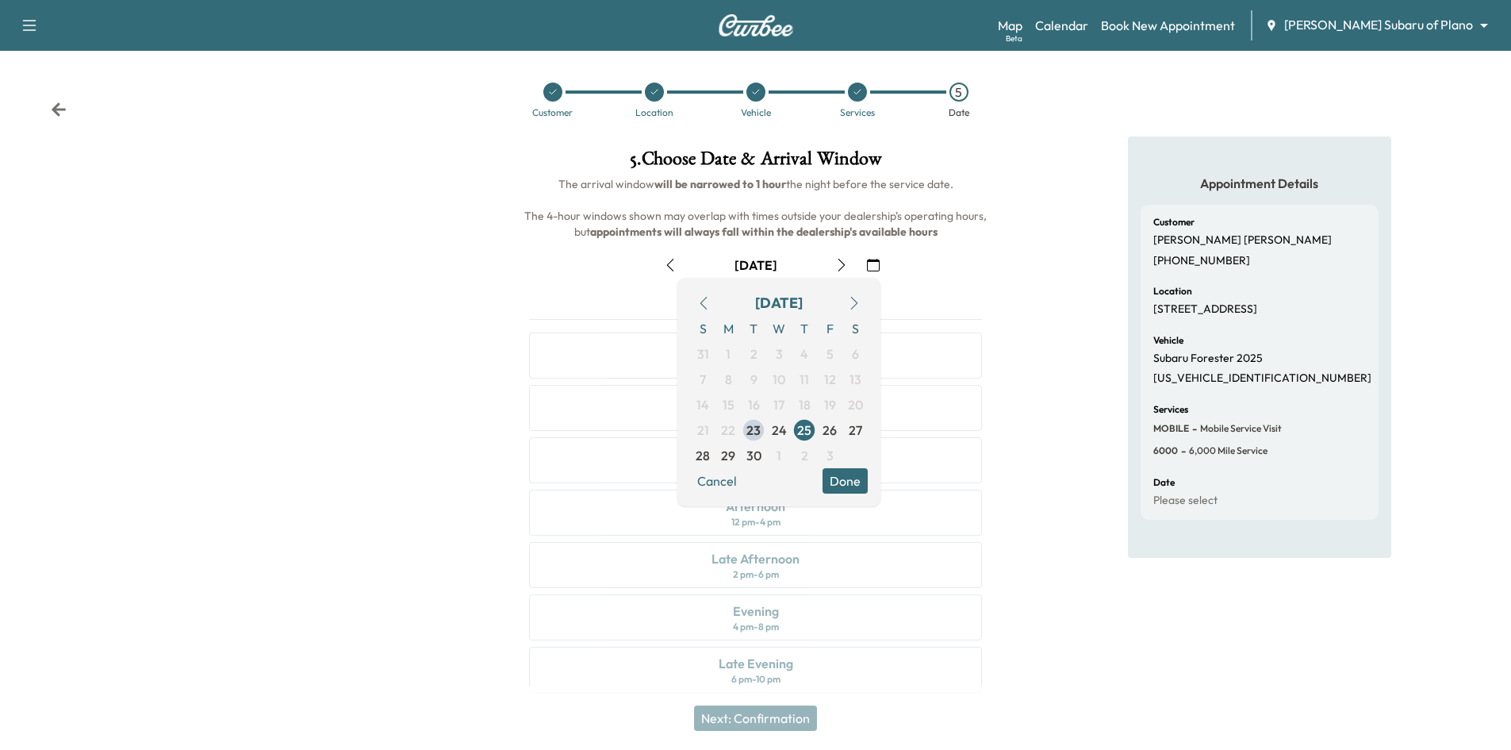
click at [855, 301] on icon "button" at bounding box center [854, 303] width 13 height 13
click at [774, 383] on span "8" at bounding box center [778, 379] width 25 height 25
click at [843, 481] on button "Done" at bounding box center [845, 480] width 45 height 25
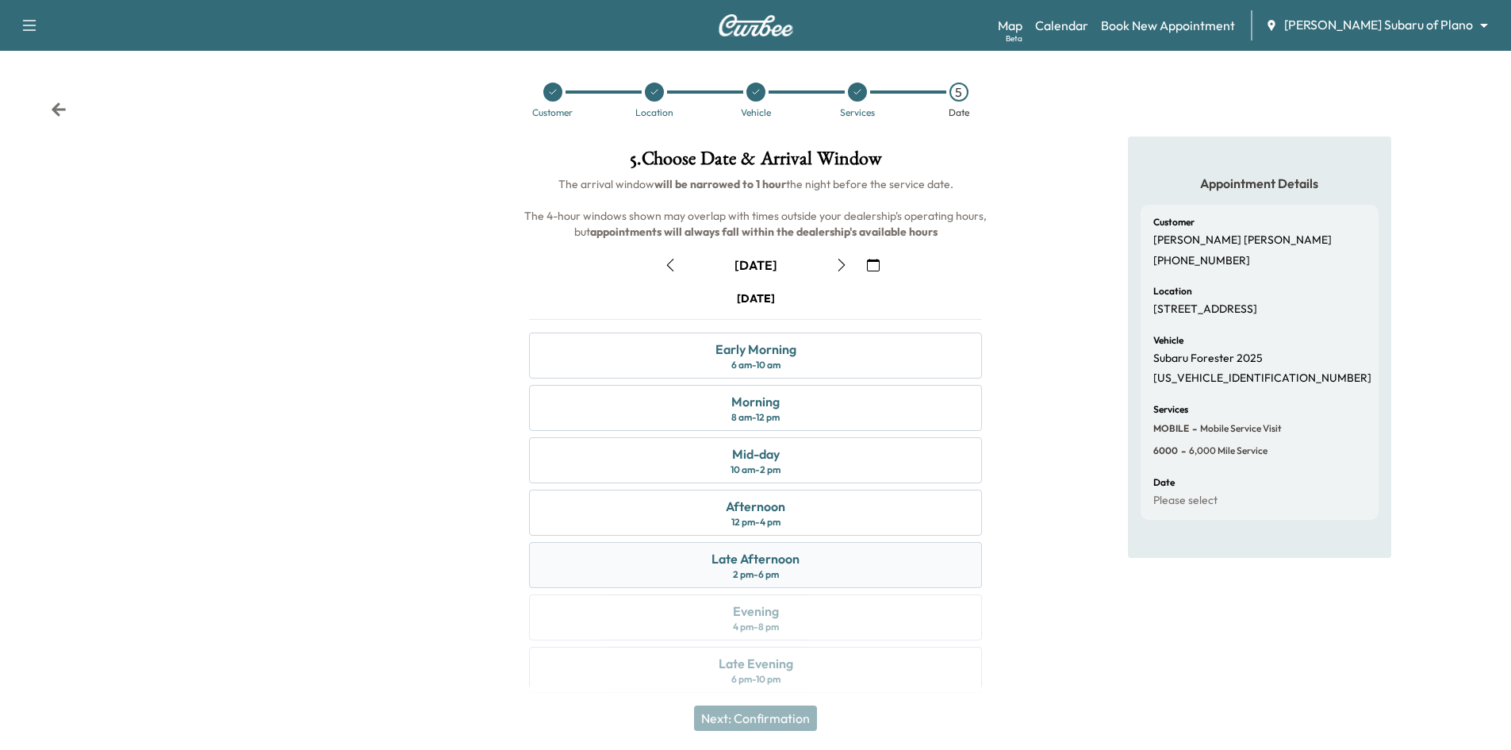
click at [831, 563] on div "Late Afternoon 2 pm - 6 pm" at bounding box center [755, 565] width 453 height 46
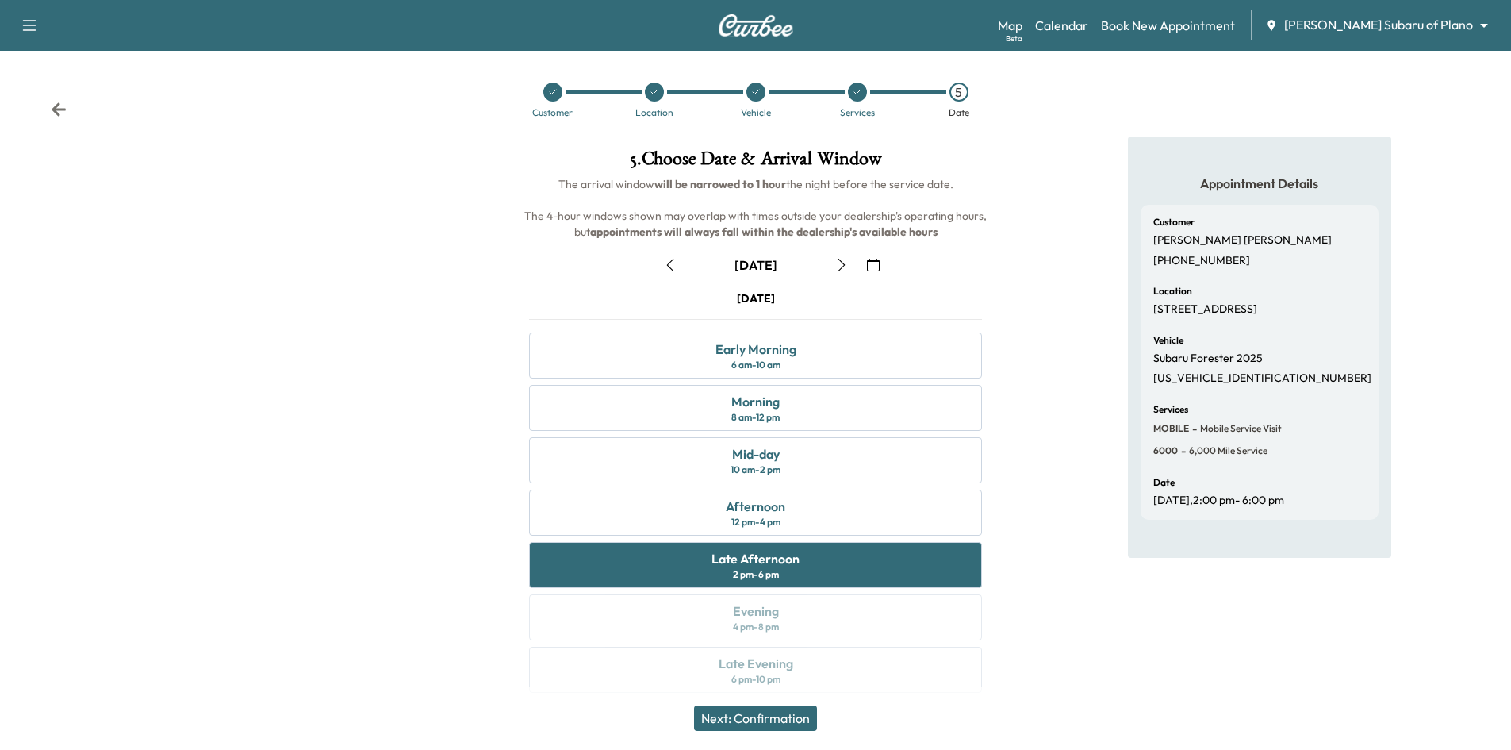
click at [800, 725] on button "Next: Confirmation" at bounding box center [755, 717] width 123 height 25
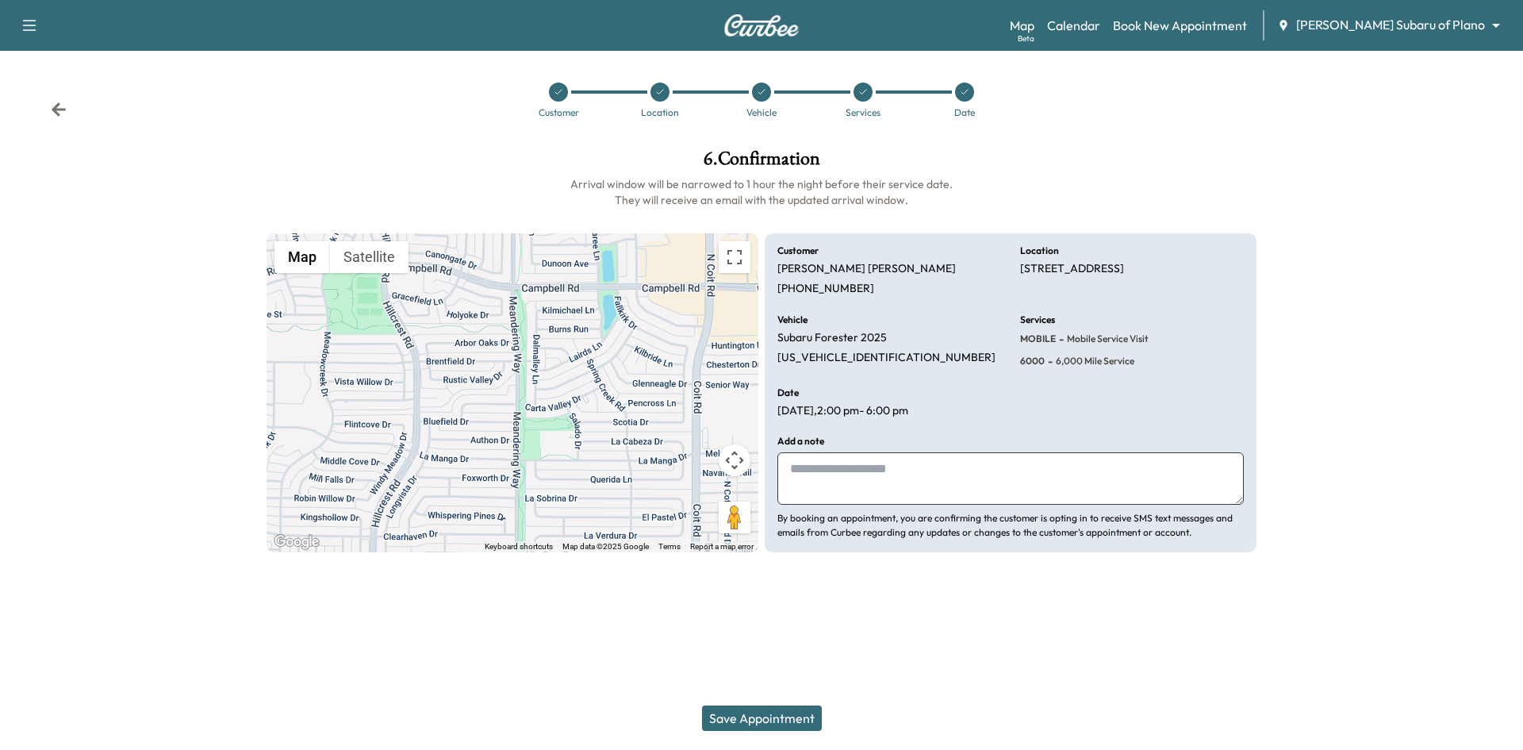
click at [804, 718] on button "Save Appointment" at bounding box center [762, 717] width 120 height 25
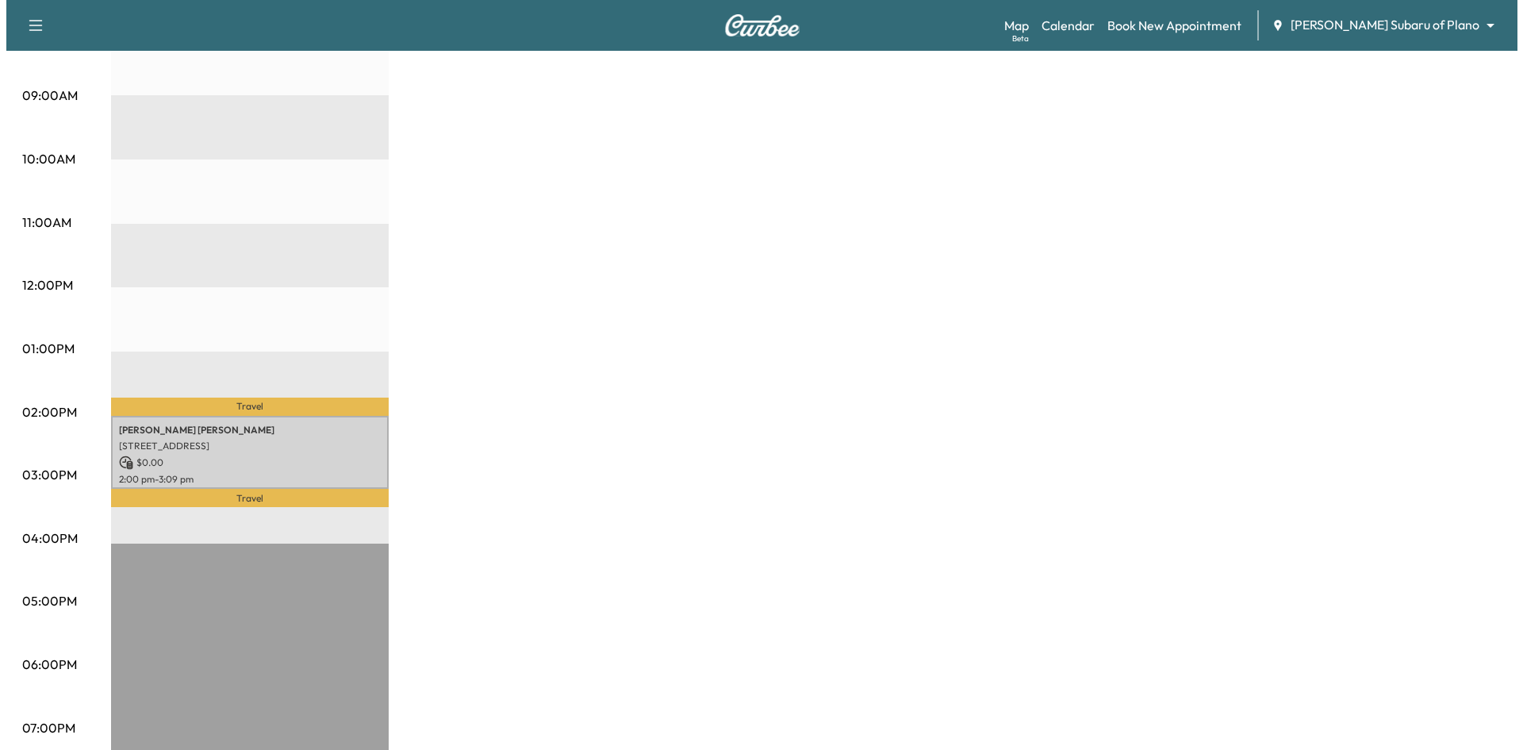
scroll to position [555, 0]
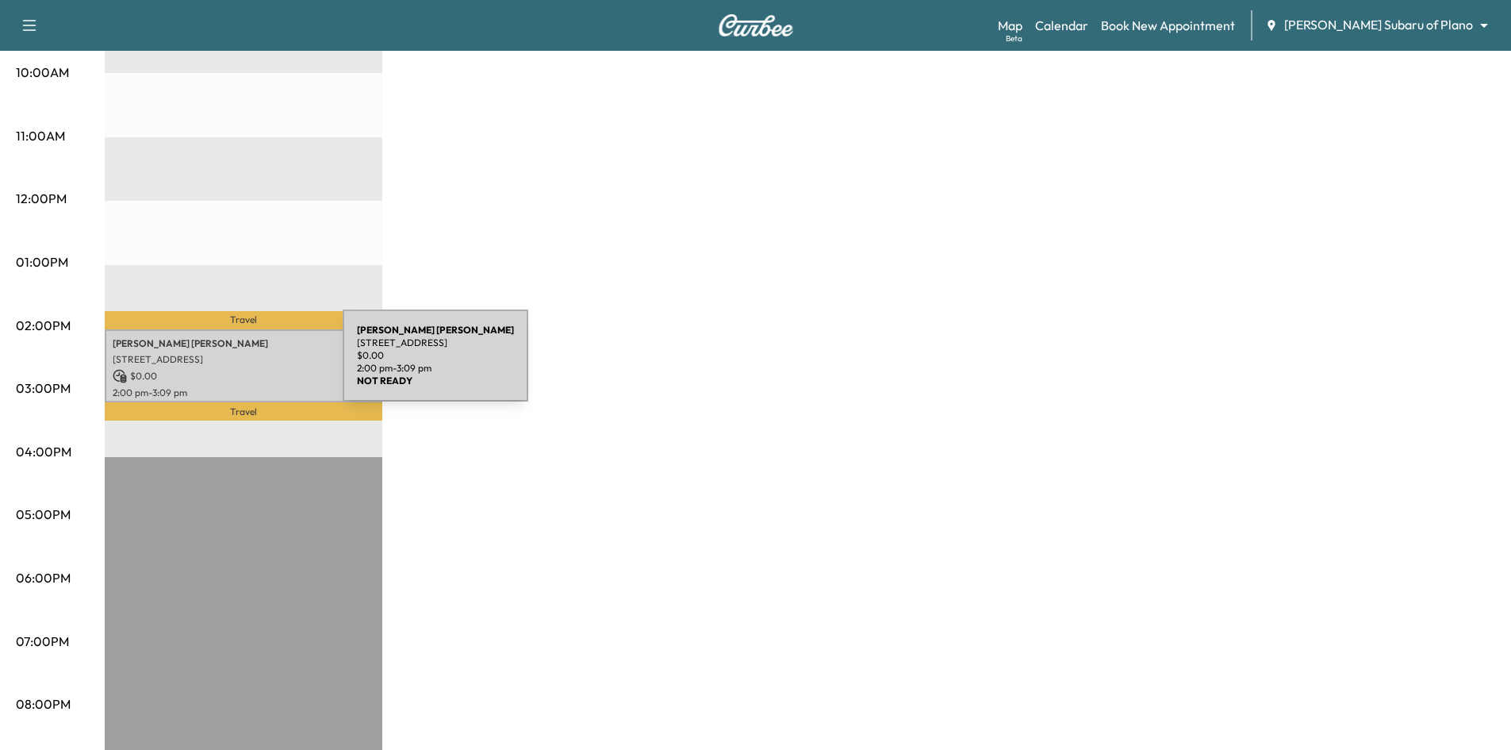
click at [227, 369] on p "$ 0.00" at bounding box center [244, 376] width 262 height 14
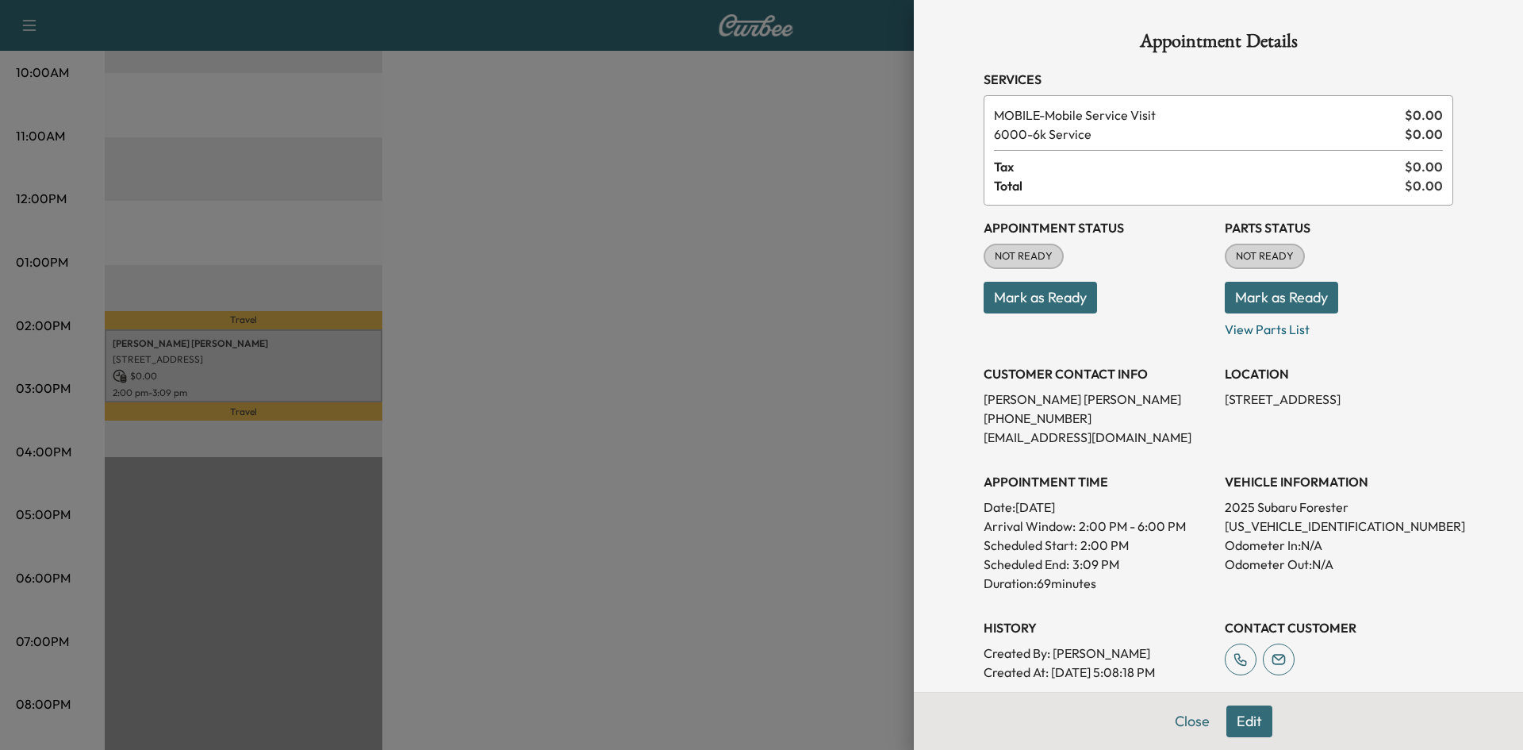
click at [1250, 728] on button "Edit" at bounding box center [1250, 721] width 46 height 32
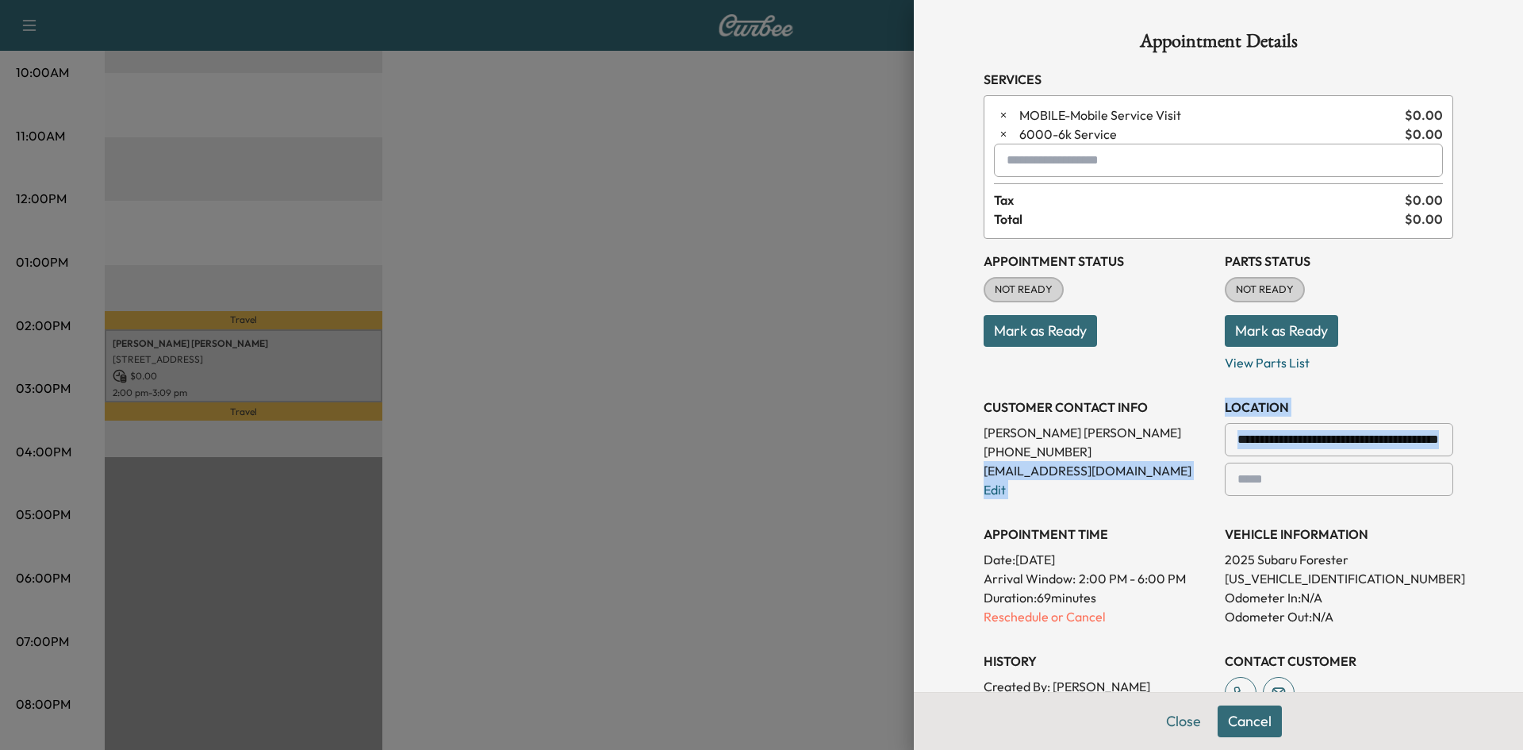
drag, startPoint x: 1434, startPoint y: 439, endPoint x: 1149, endPoint y: 449, distance: 285.0
click at [1149, 449] on div "**********" at bounding box center [1219, 477] width 470 height 476
click at [1251, 444] on input "**********" at bounding box center [1339, 439] width 228 height 33
click at [1231, 444] on div at bounding box center [1240, 439] width 19 height 19
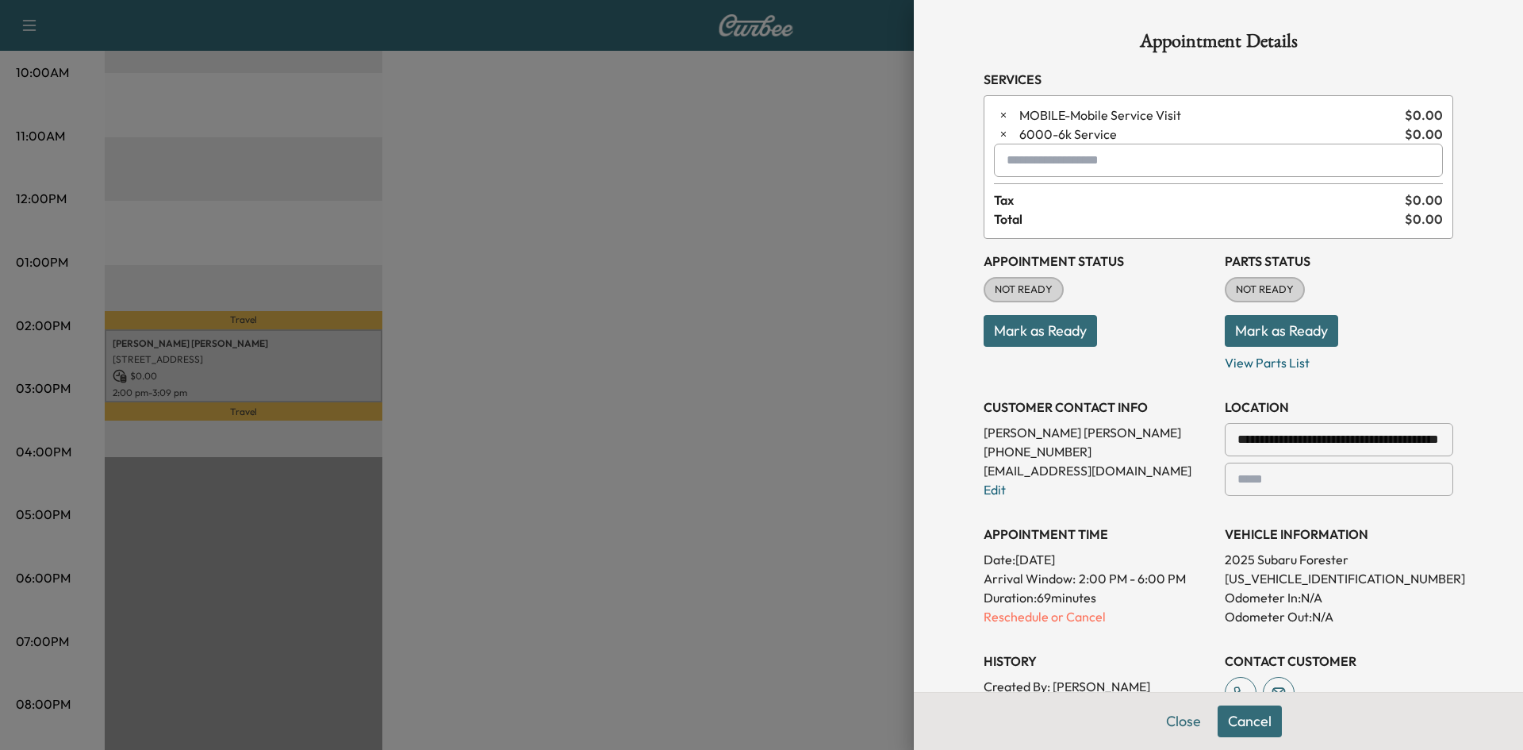
drag, startPoint x: 1294, startPoint y: 479, endPoint x: 1286, endPoint y: 474, distance: 9.3
click at [1291, 478] on input "text" at bounding box center [1339, 479] width 228 height 33
click at [1251, 441] on input "**********" at bounding box center [1339, 439] width 228 height 33
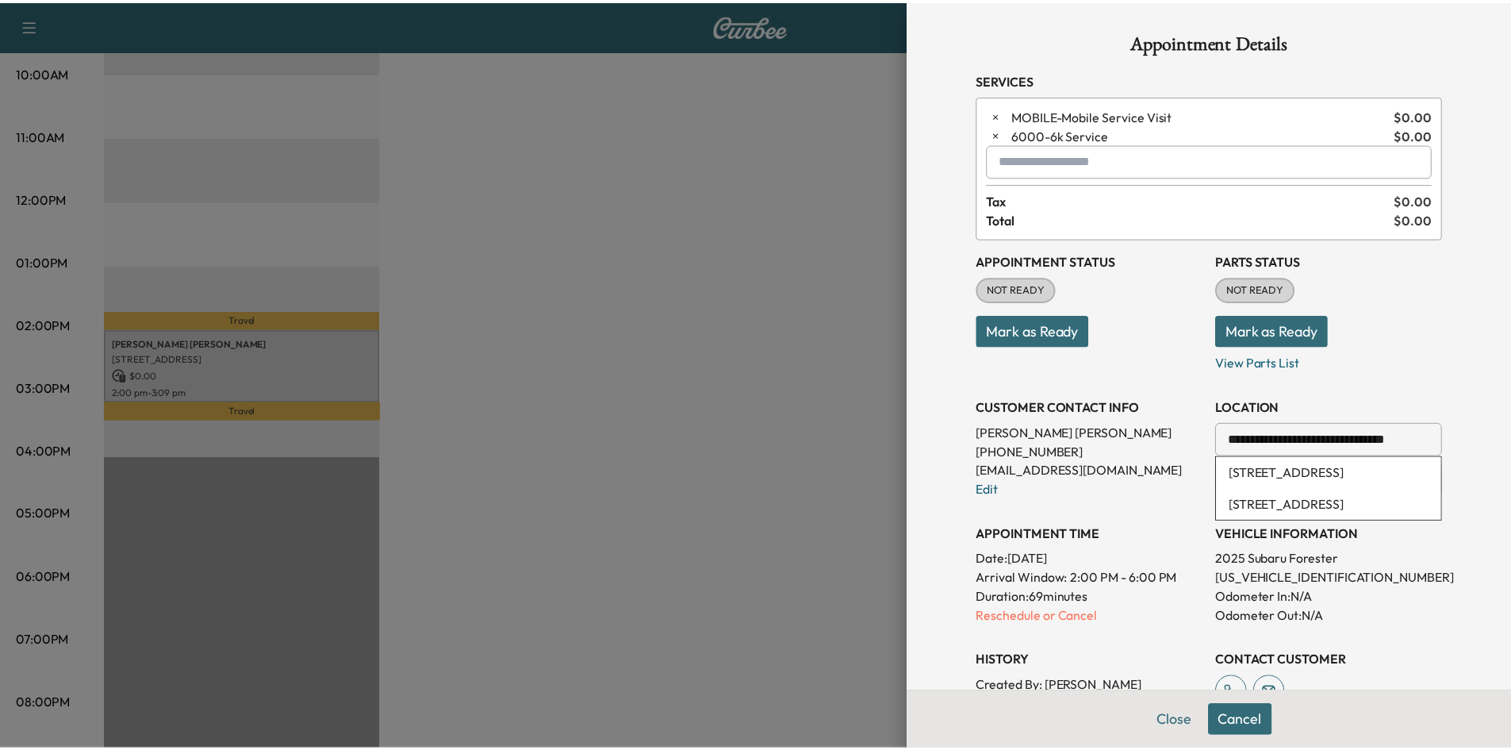
scroll to position [0, 0]
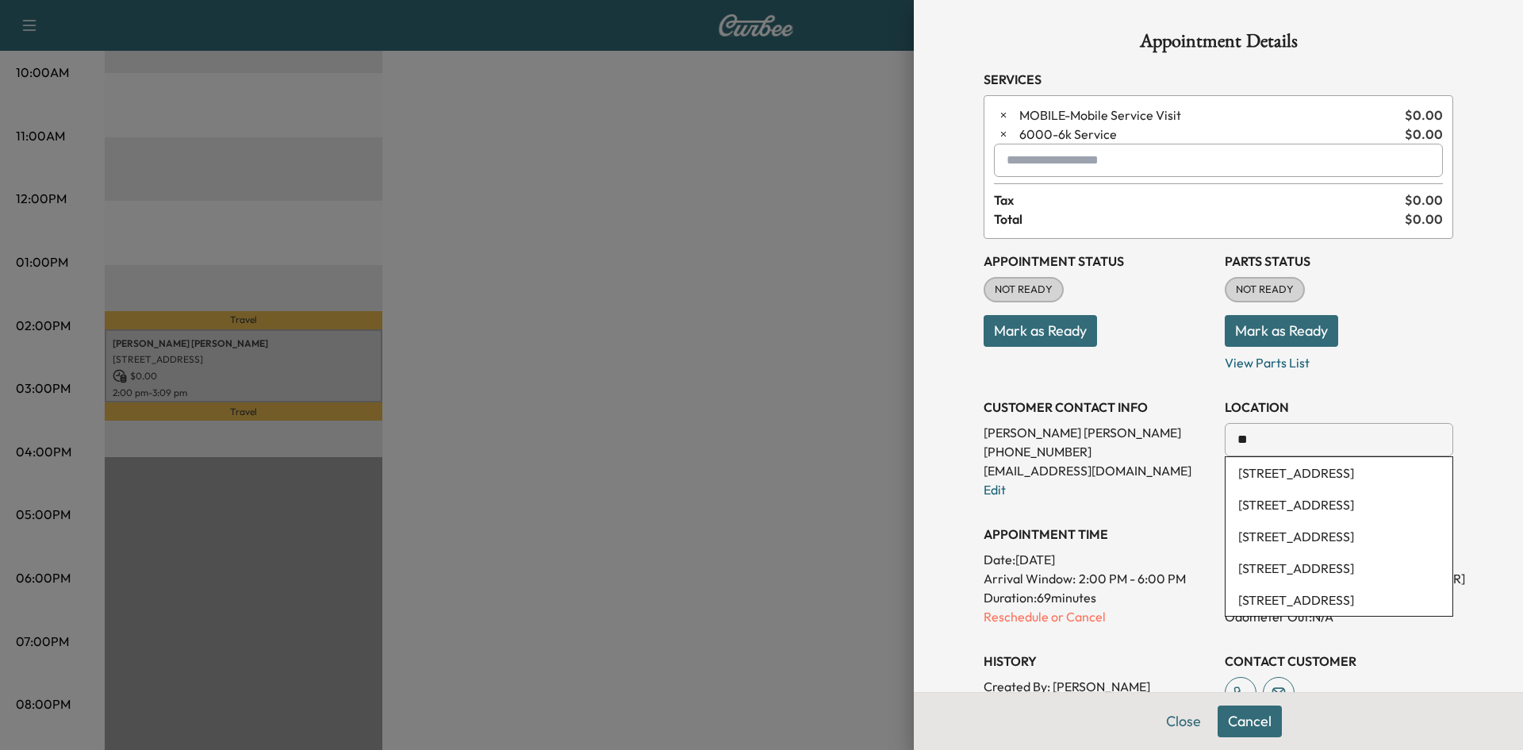
type input "*"
click at [1056, 620] on p "Reschedule or Cancel" at bounding box center [1098, 616] width 228 height 19
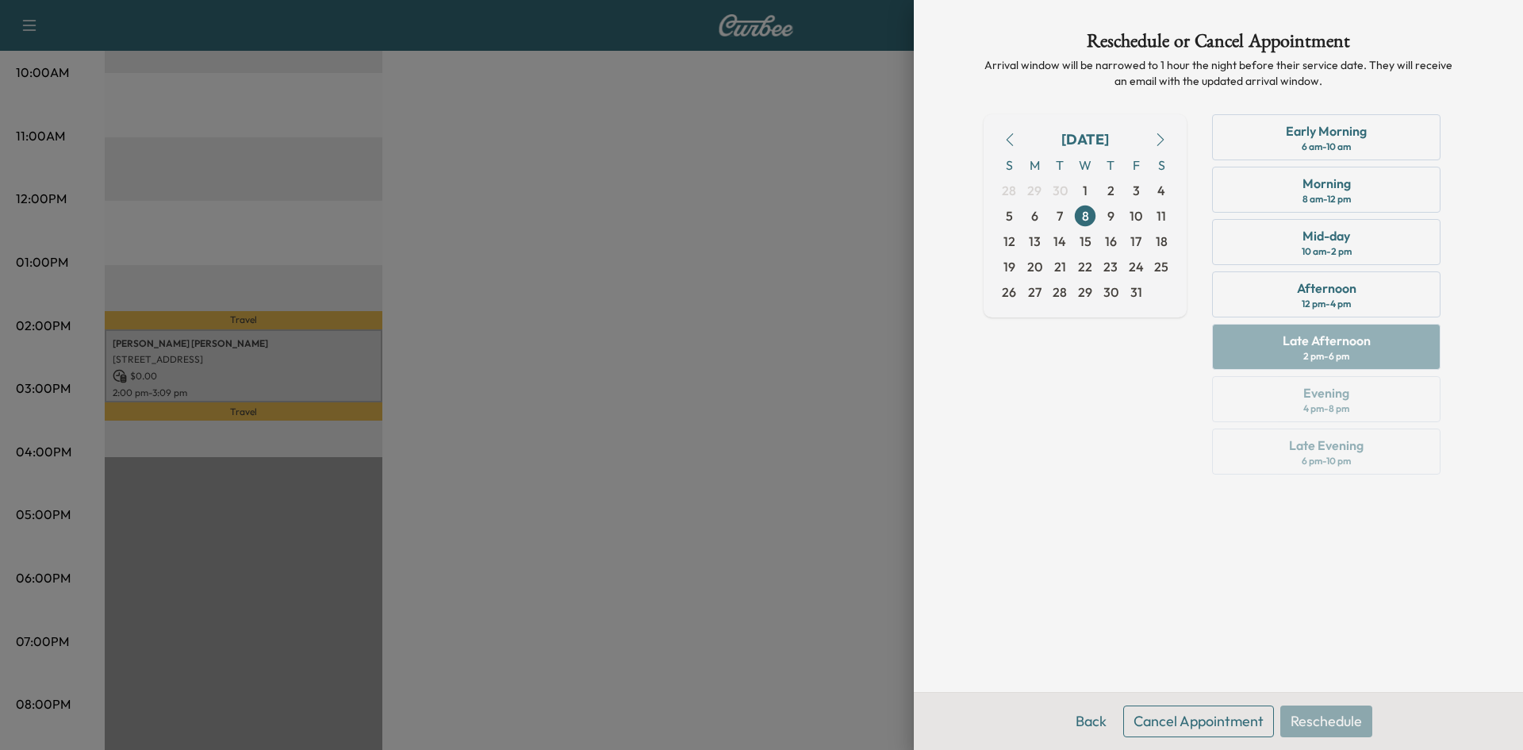
click at [1173, 725] on button "Cancel Appointment" at bounding box center [1198, 721] width 151 height 32
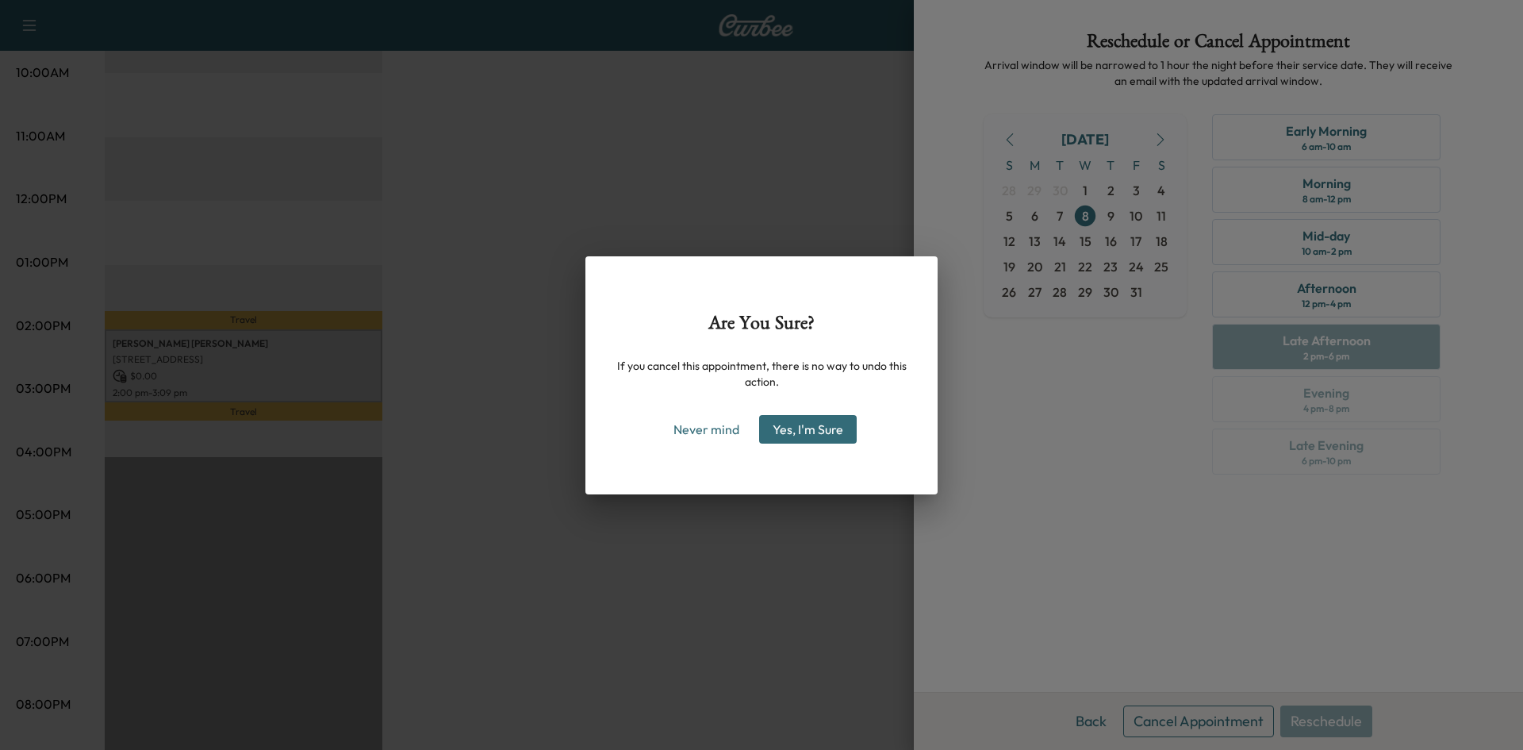
click at [803, 432] on button "Yes, I'm Sure" at bounding box center [808, 429] width 98 height 29
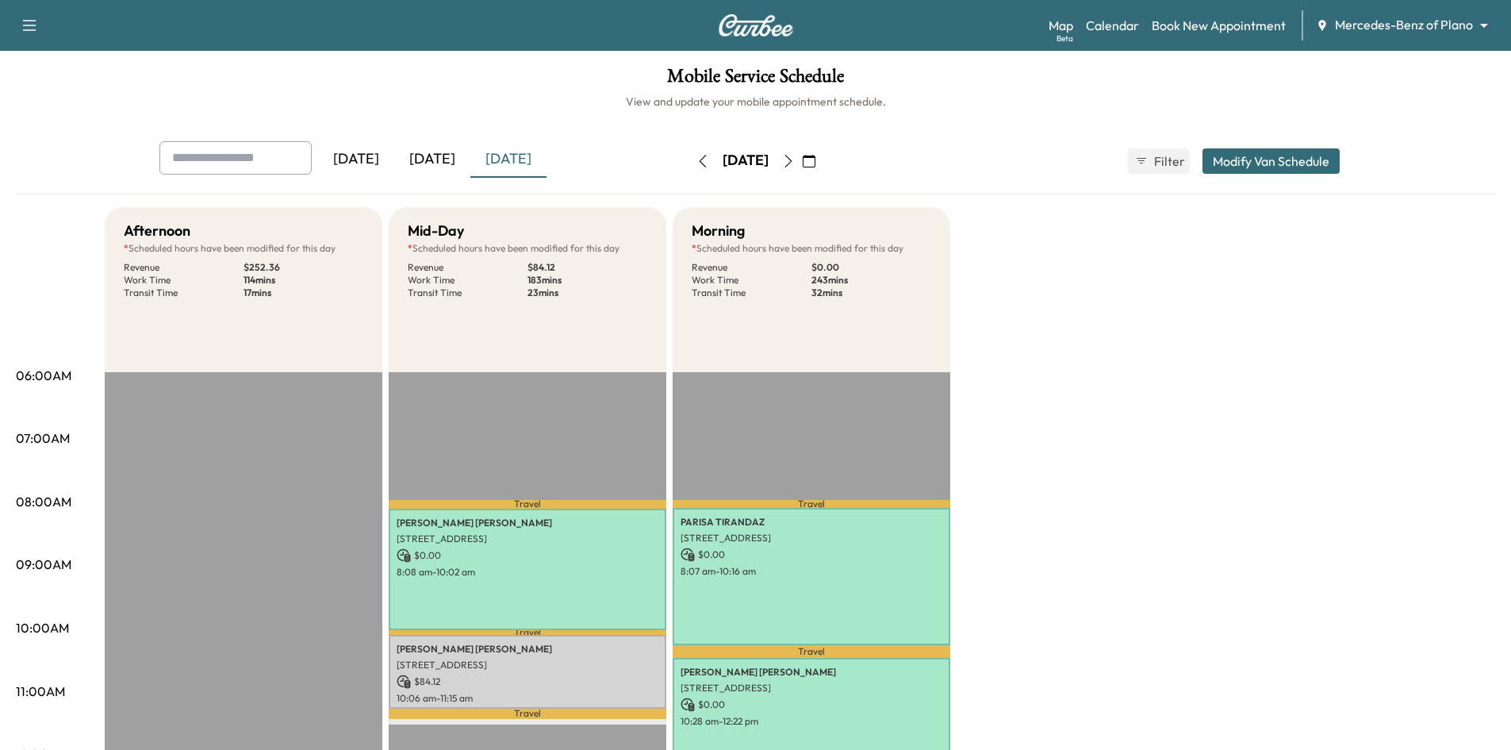
scroll to position [79, 0]
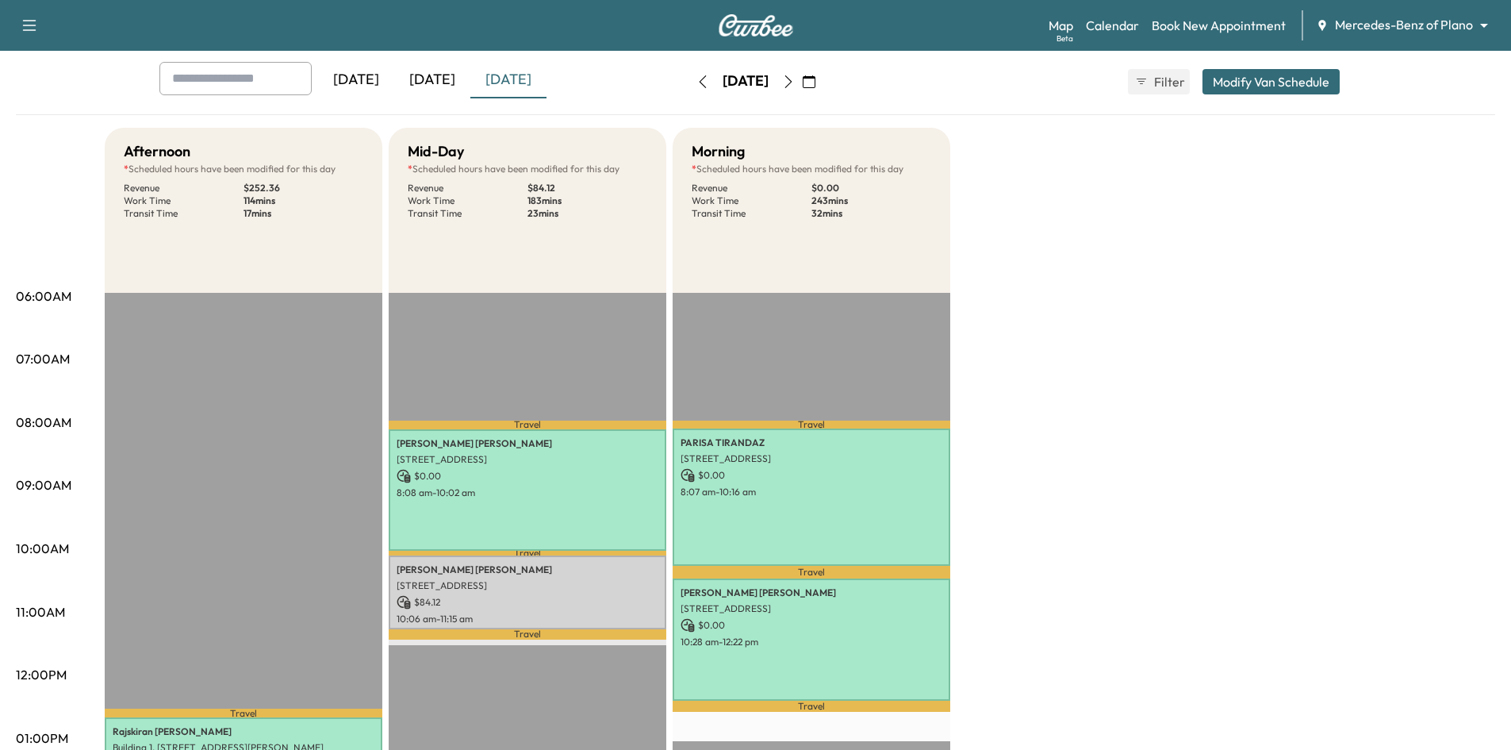
click at [795, 82] on icon "button" at bounding box center [788, 81] width 13 height 13
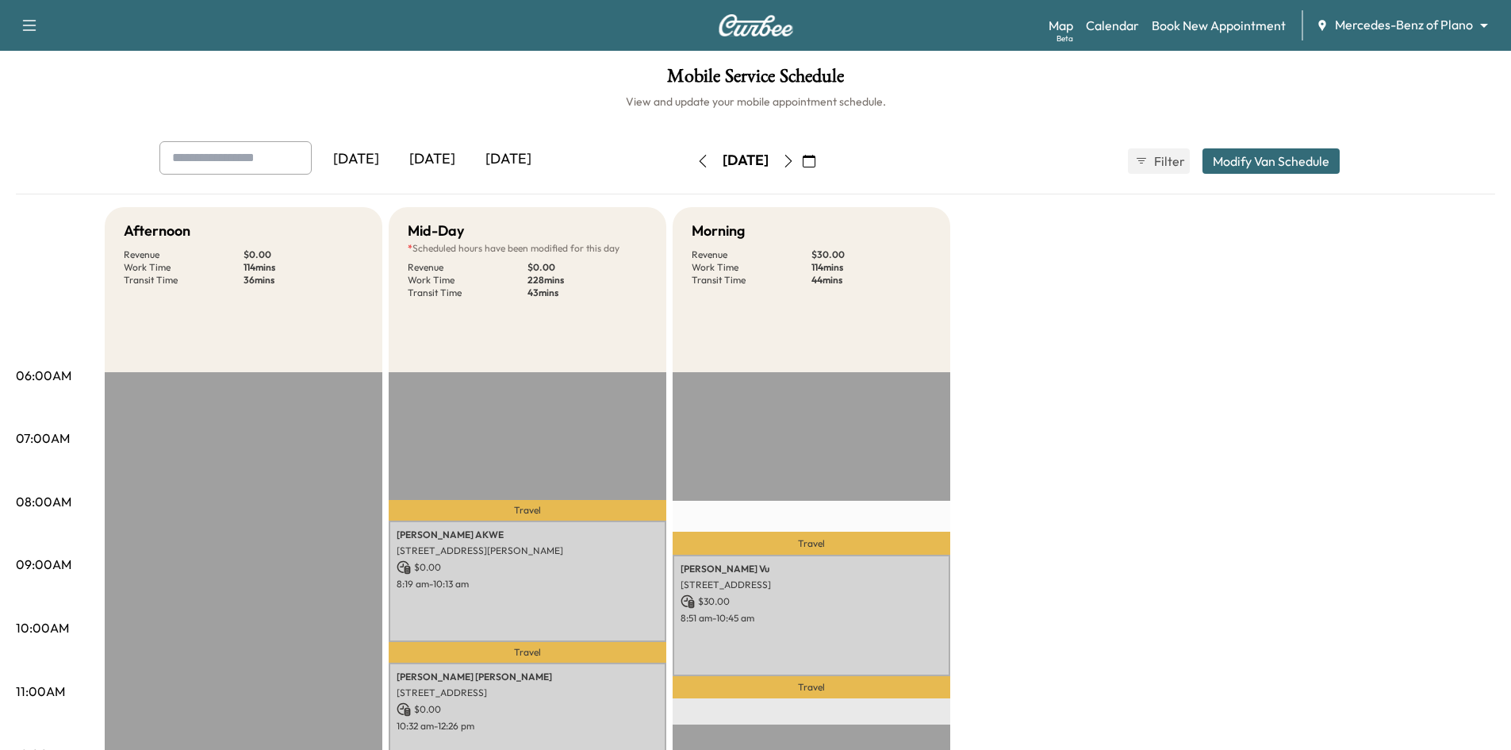
click at [795, 163] on icon "button" at bounding box center [788, 161] width 13 height 13
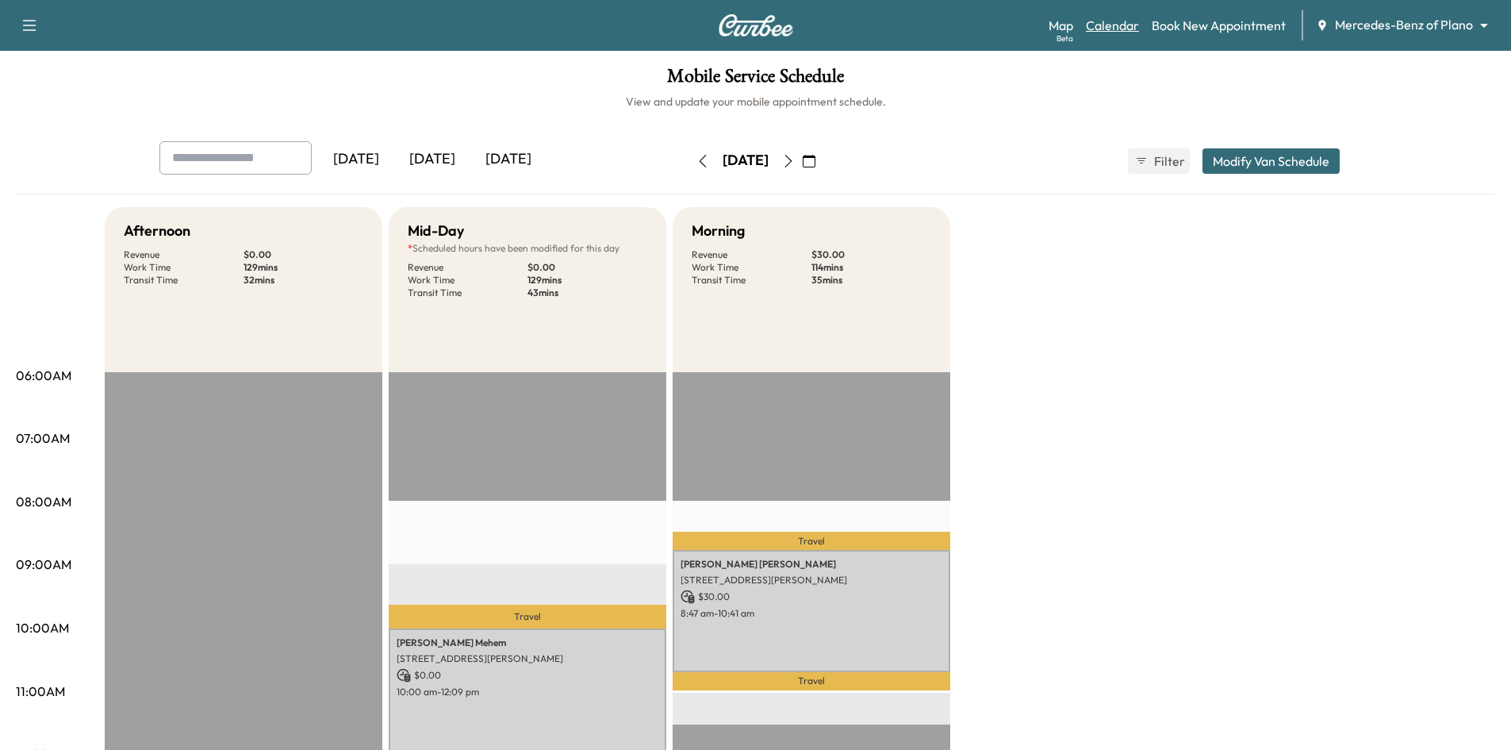
click at [1127, 23] on link "Calendar" at bounding box center [1112, 25] width 53 height 19
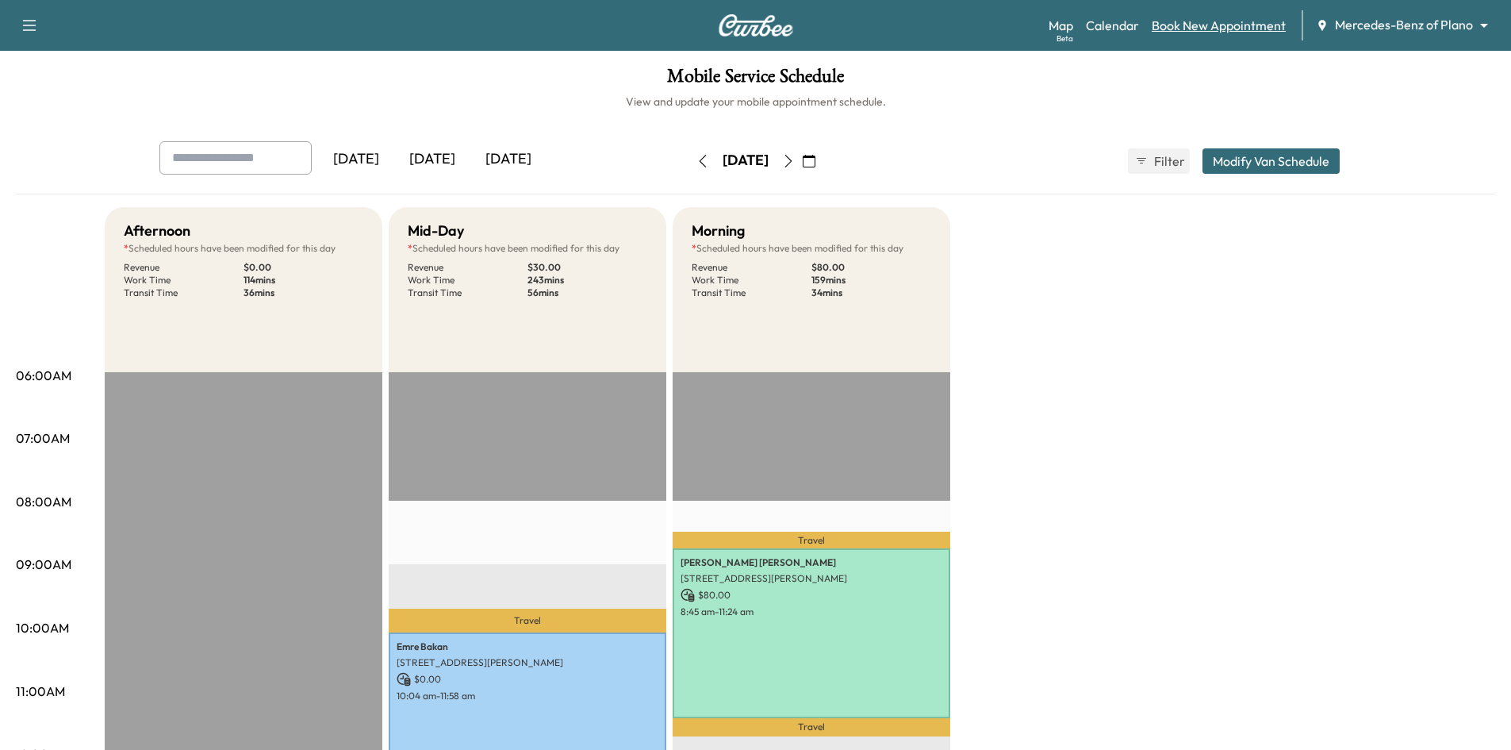
click at [1225, 24] on link "Book New Appointment" at bounding box center [1219, 25] width 134 height 19
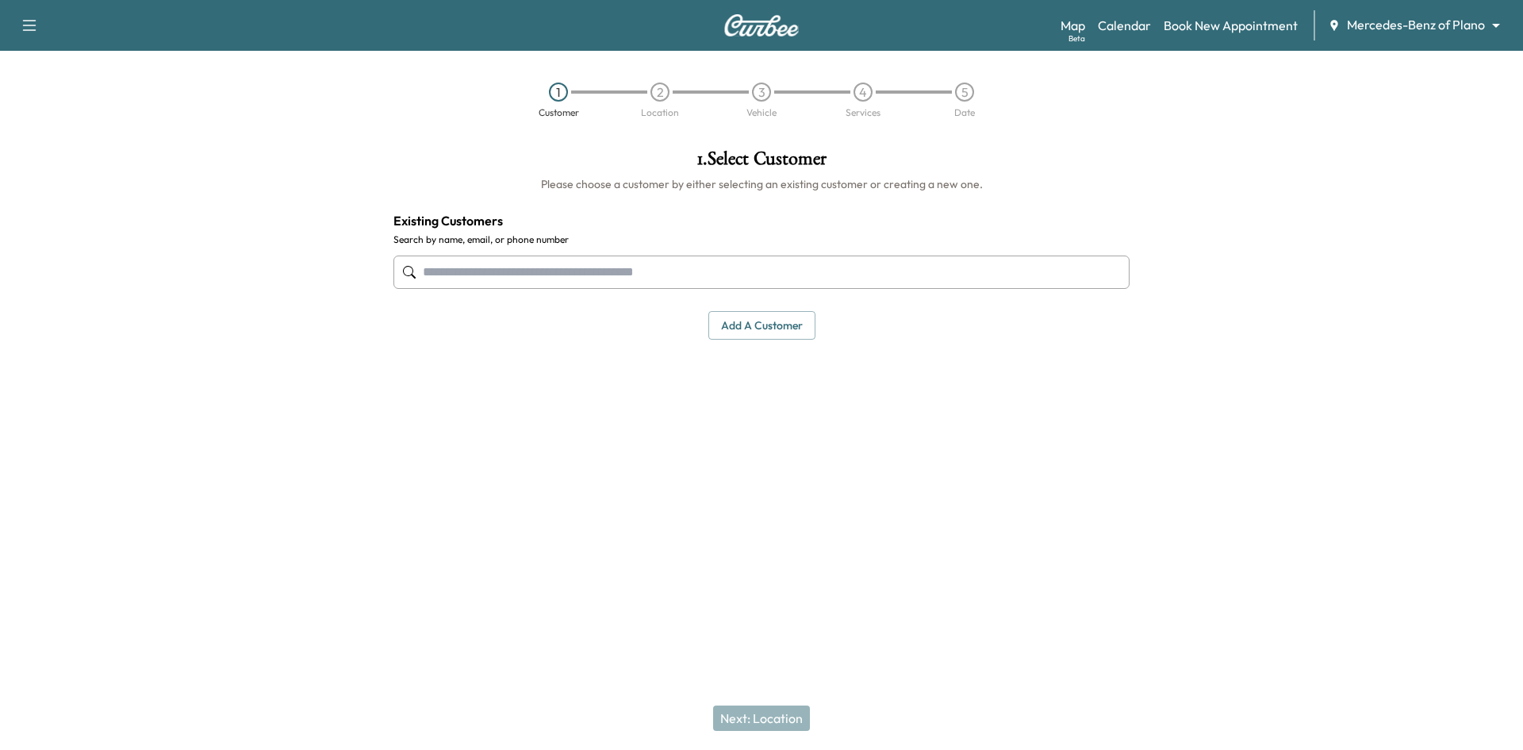
click at [674, 272] on input "text" at bounding box center [762, 271] width 736 height 33
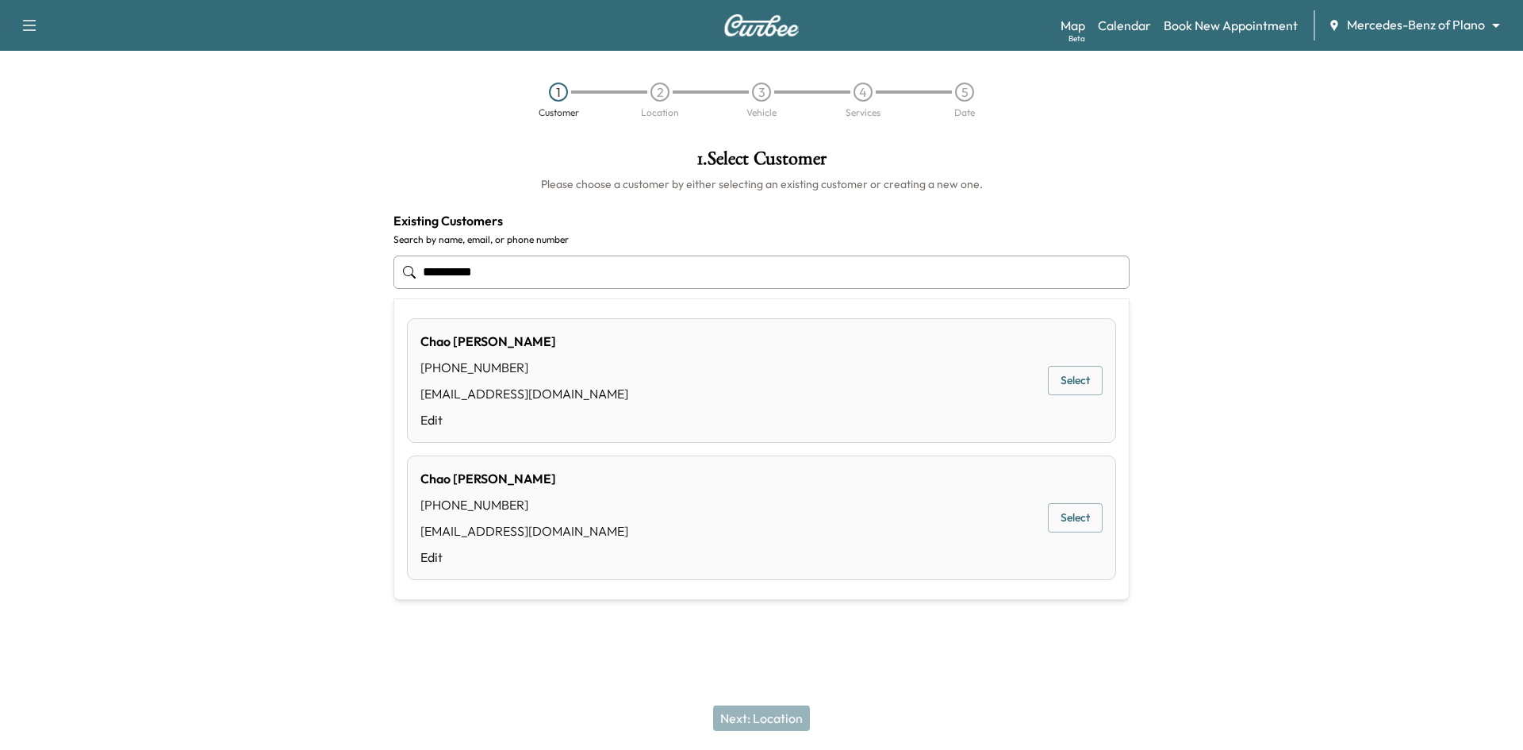
click at [1088, 384] on button "Select" at bounding box center [1075, 380] width 55 height 29
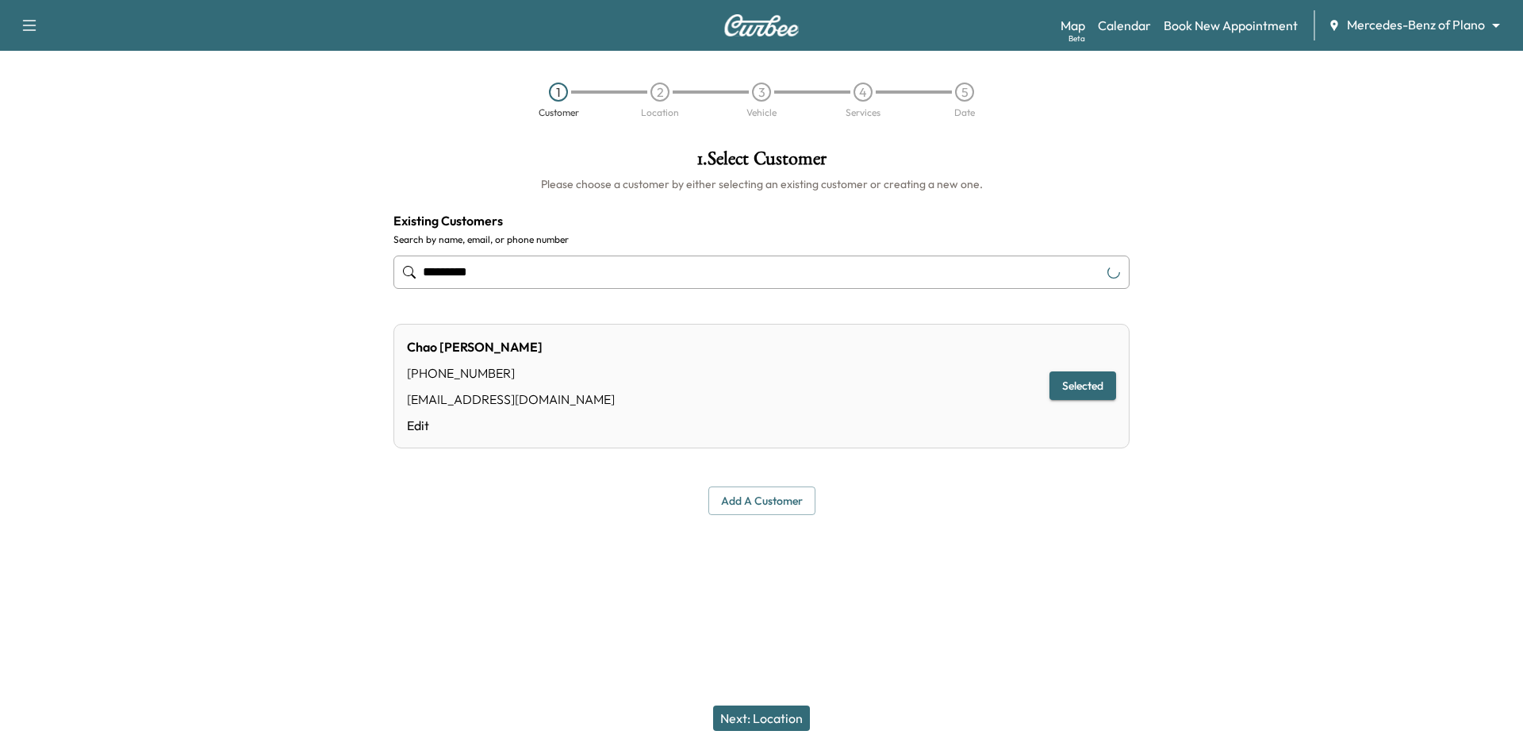
type input "*********"
click at [774, 716] on button "Next: Location" at bounding box center [761, 717] width 97 height 25
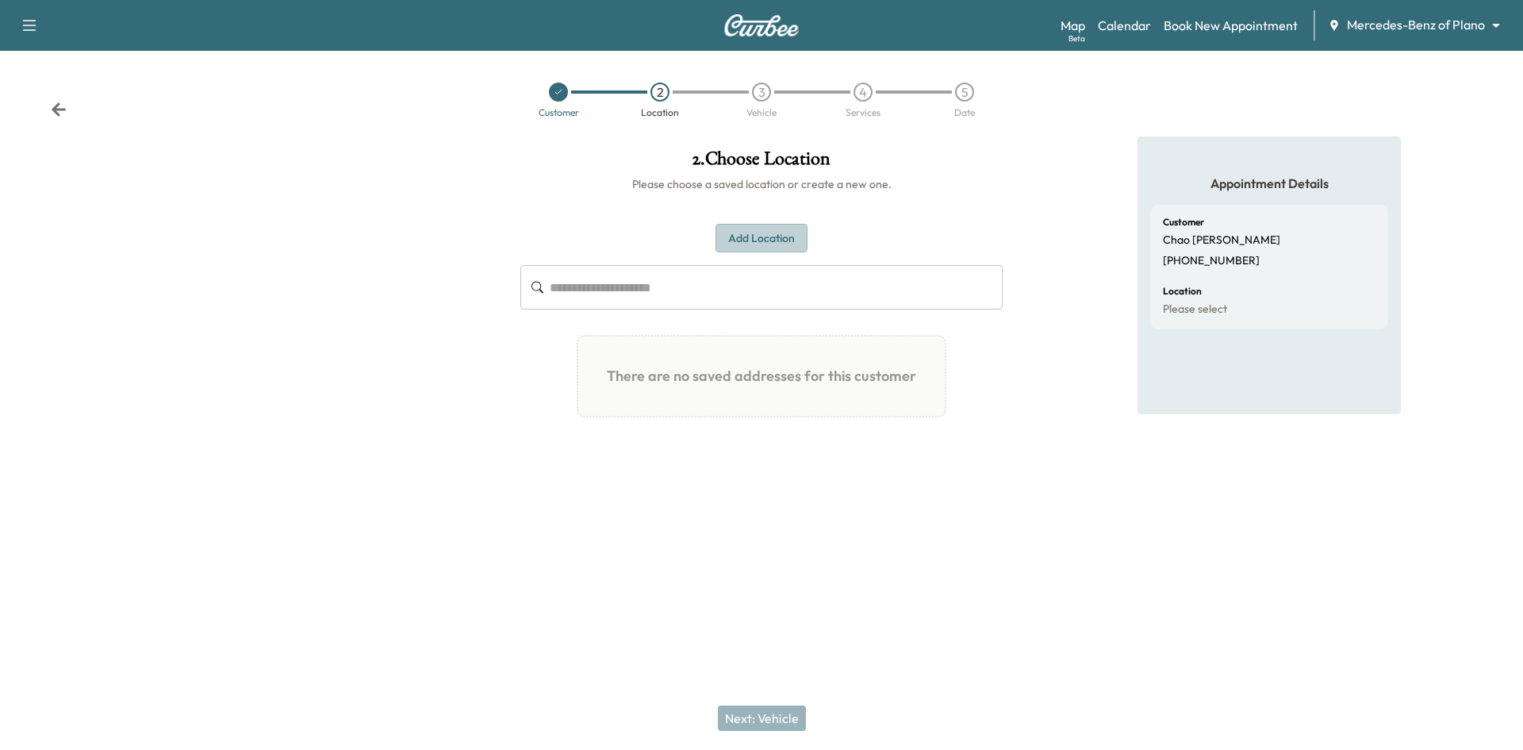
click at [769, 235] on button "Add Location" at bounding box center [762, 238] width 92 height 29
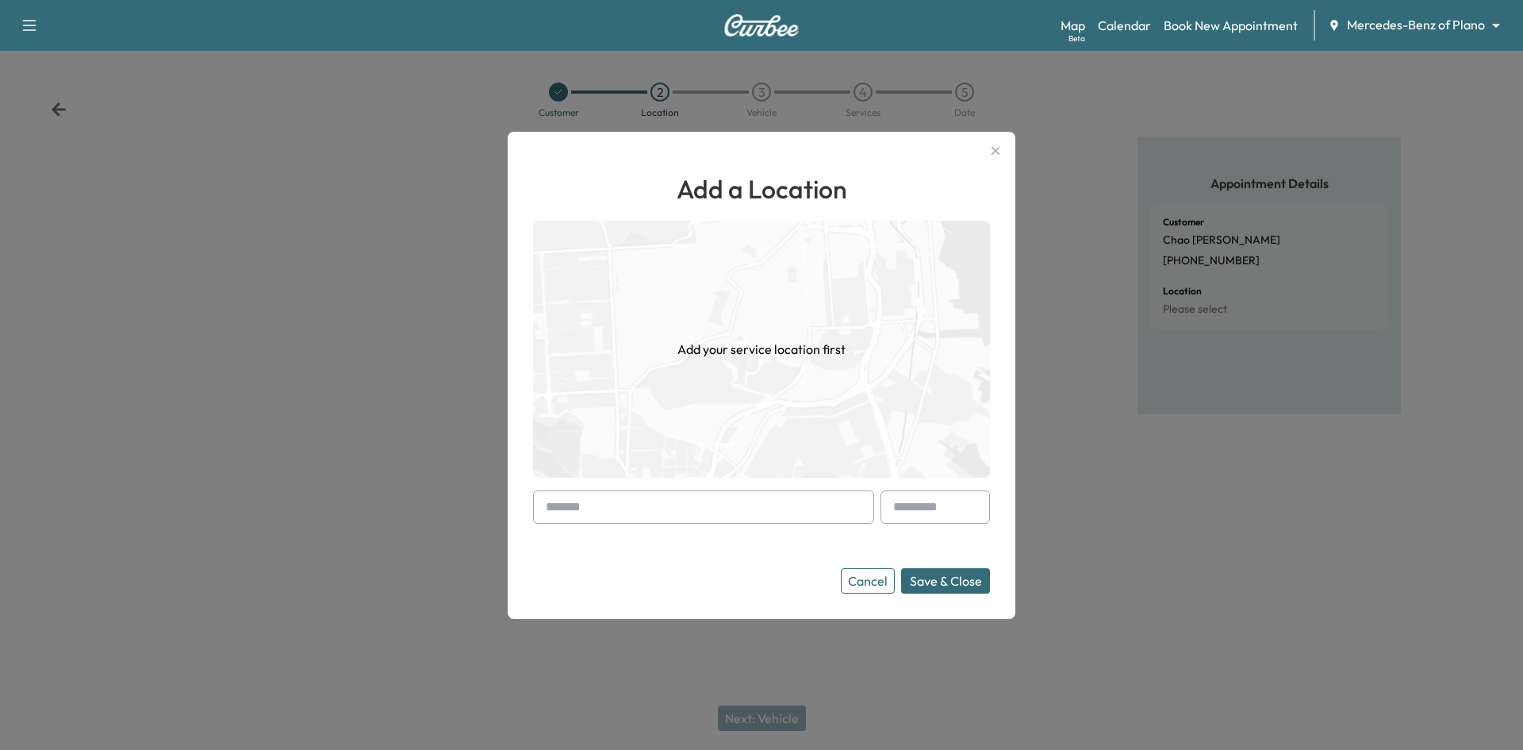
click at [704, 510] on input "text" at bounding box center [703, 506] width 341 height 33
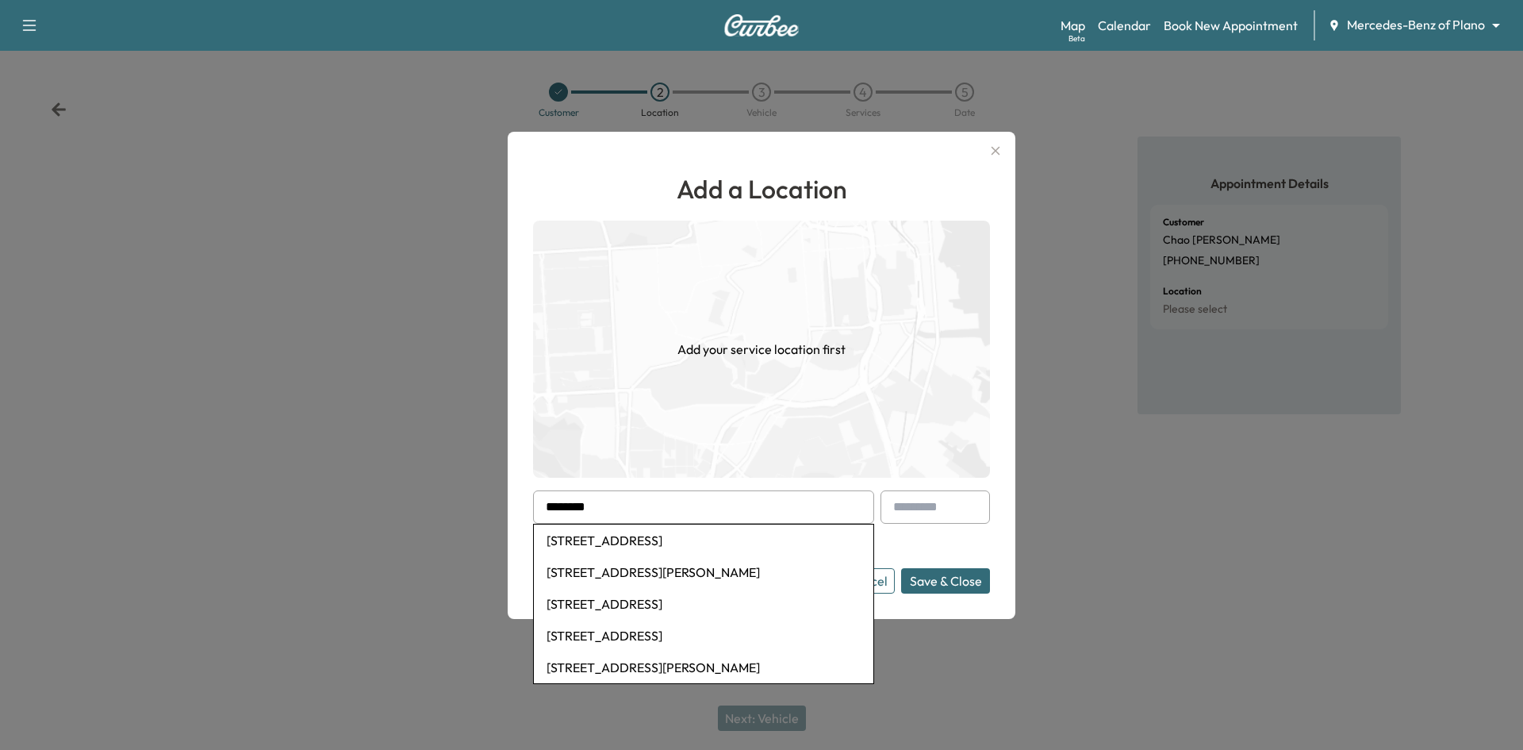
click at [693, 571] on li "201 Berkshire Drive, McKinney, TX, USA" at bounding box center [704, 572] width 340 height 32
type input "**********"
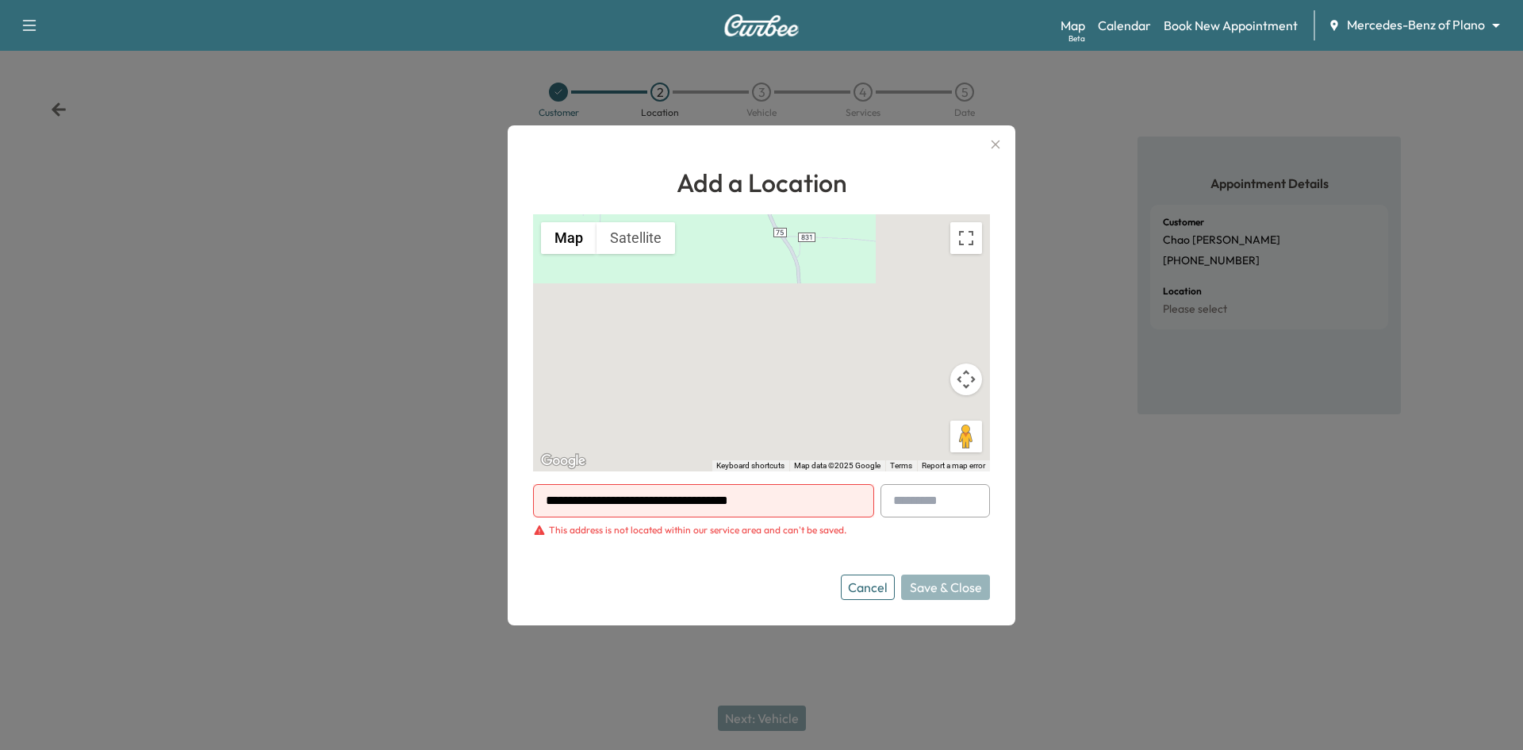
drag, startPoint x: 781, startPoint y: 504, endPoint x: 496, endPoint y: 516, distance: 285.9
click at [496, 516] on div "**********" at bounding box center [761, 375] width 1523 height 750
click at [981, 141] on div "**********" at bounding box center [762, 375] width 508 height 500
click at [868, 588] on button "Cancel" at bounding box center [868, 586] width 54 height 25
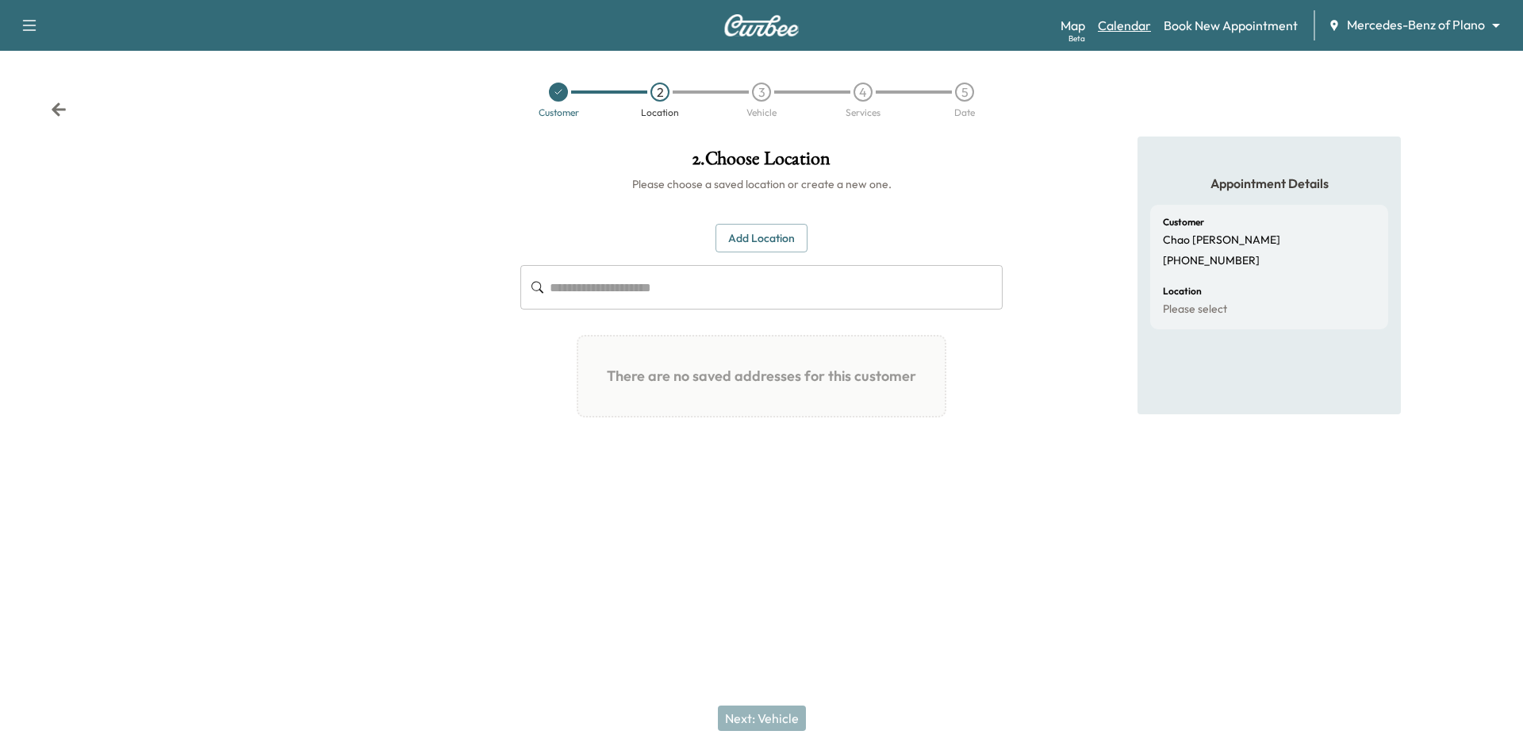
click at [1125, 23] on link "Calendar" at bounding box center [1124, 25] width 53 height 19
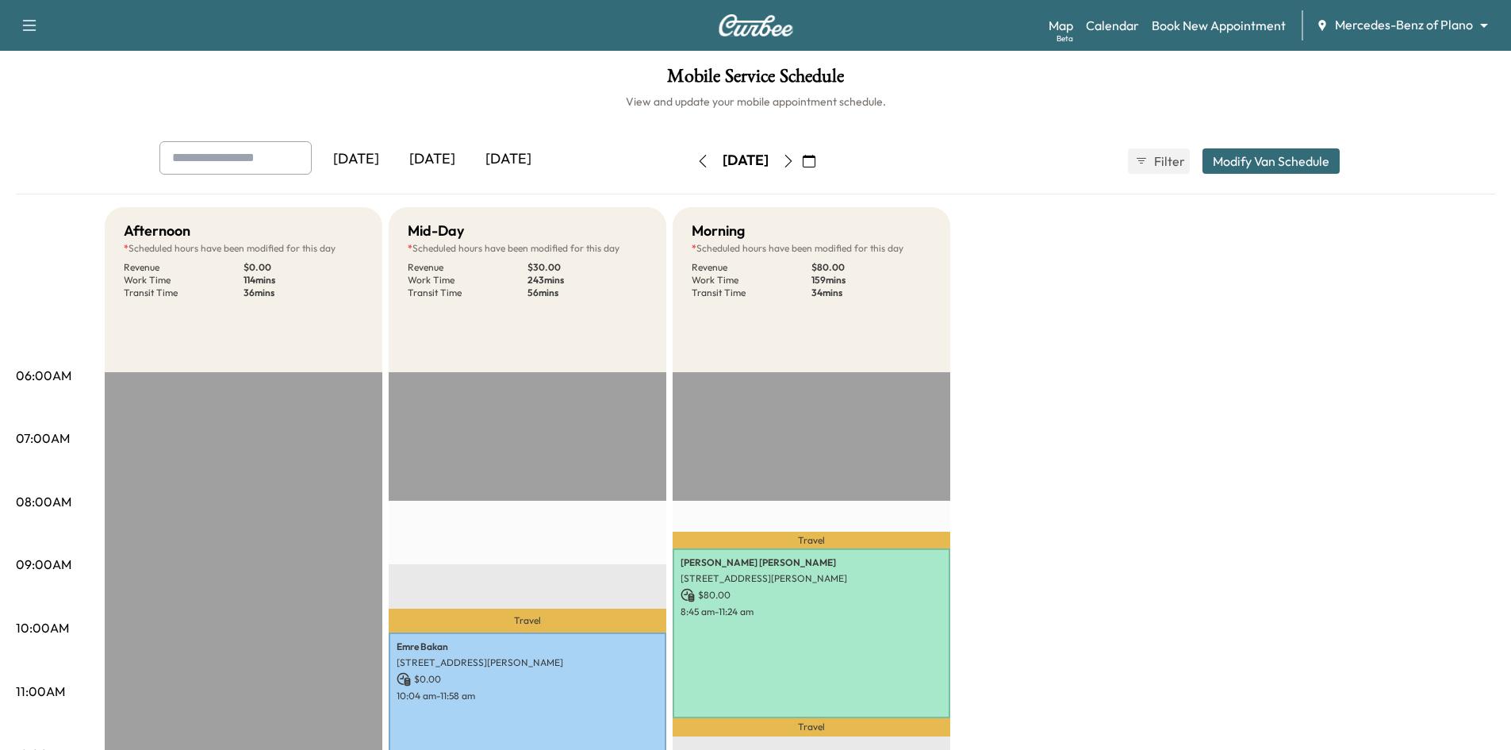
click at [496, 159] on div "[DATE]" at bounding box center [508, 159] width 76 height 36
